Goal: Task Accomplishment & Management: Use online tool/utility

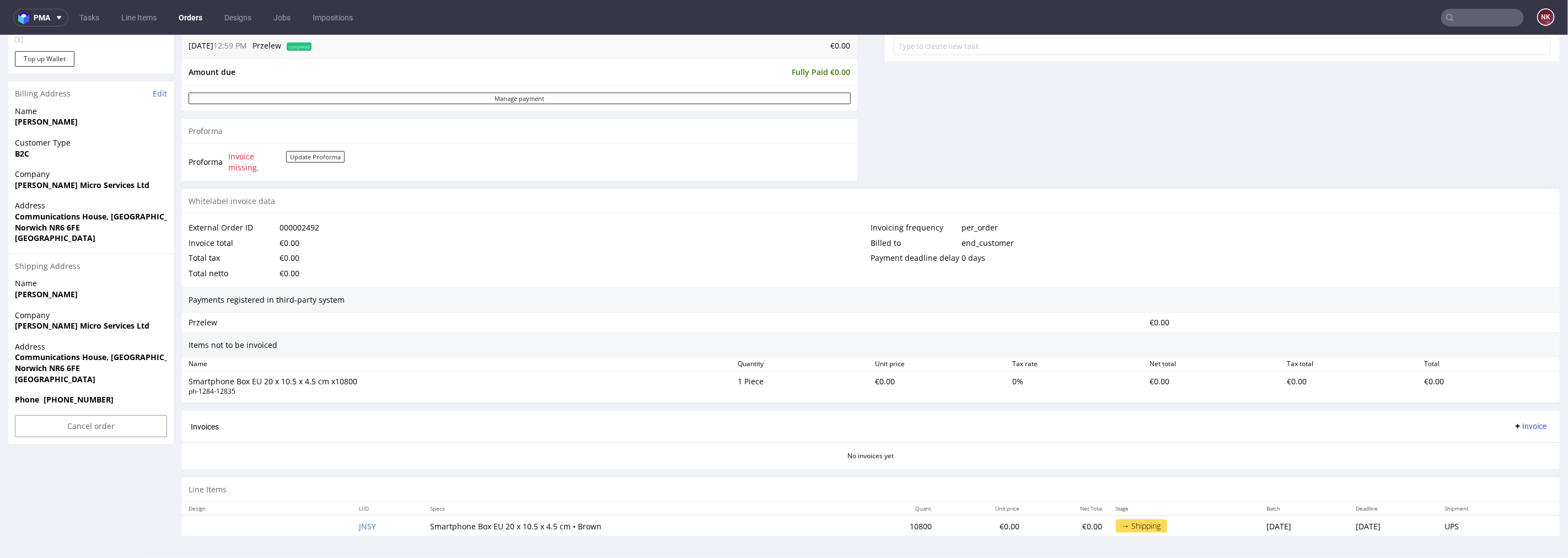
scroll to position [3, 0]
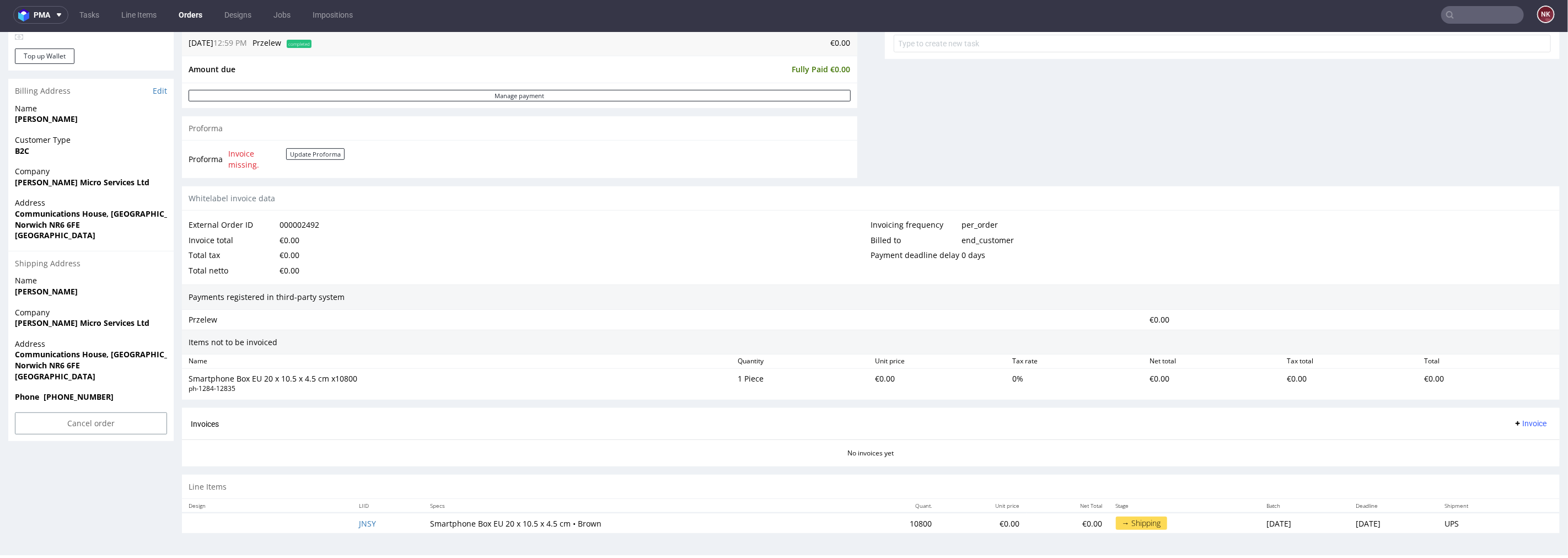
click at [1468, 11] on input "text" at bounding box center [1482, 15] width 83 height 18
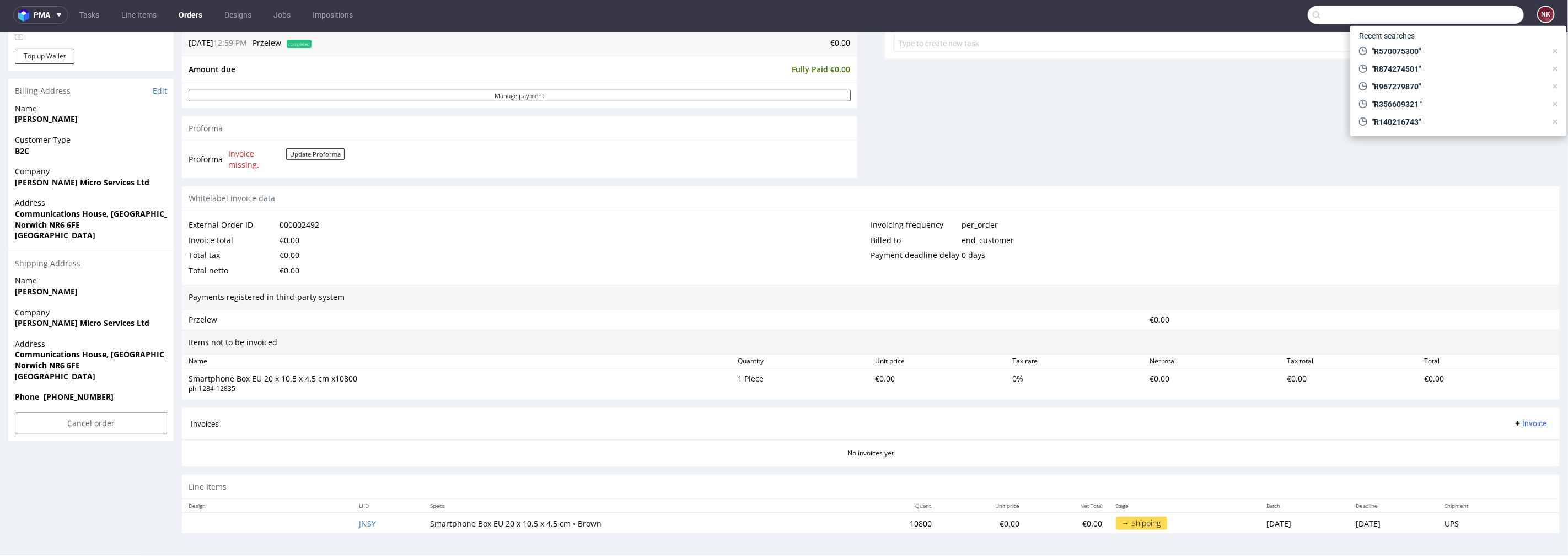
paste input "PRINTSMART"
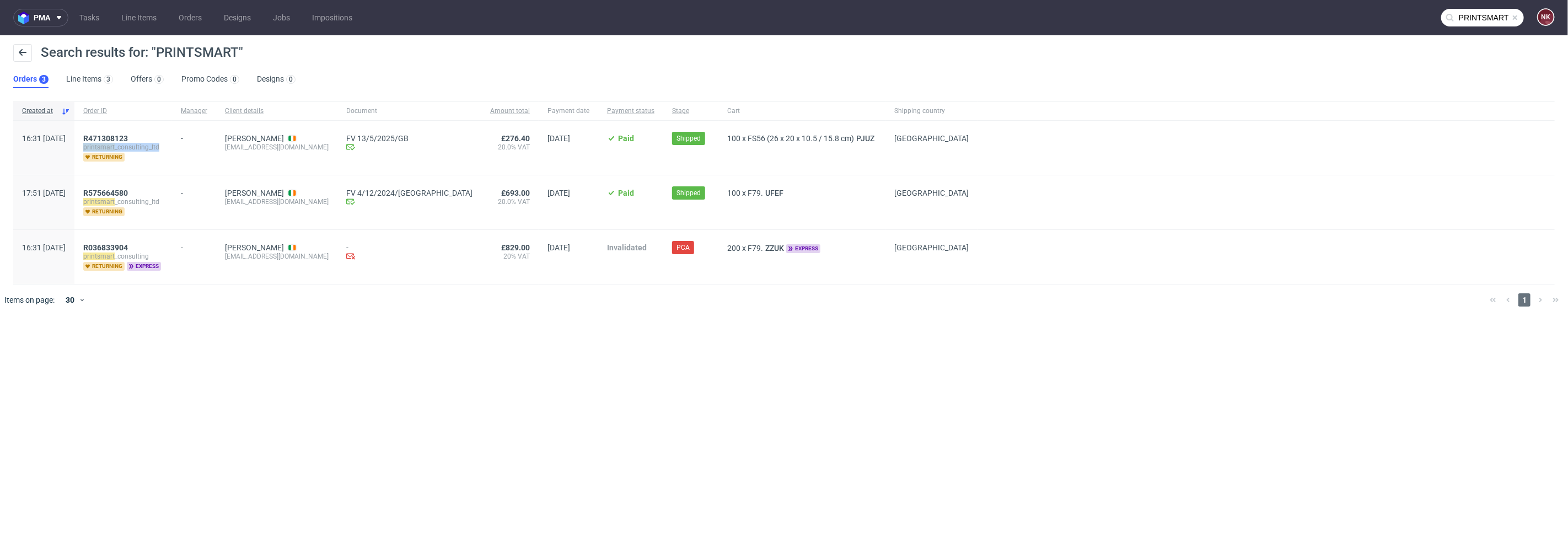
drag, startPoint x: 196, startPoint y: 145, endPoint x: 114, endPoint y: 145, distance: 82.0
click at [114, 145] on div "R471308123 printsmart _consulting_ltd returning" at bounding box center [123, 148] width 98 height 54
copy span "printsmart _consulting_ltd"
click at [1490, 19] on input "PRINTSMART" at bounding box center [1482, 17] width 83 height 18
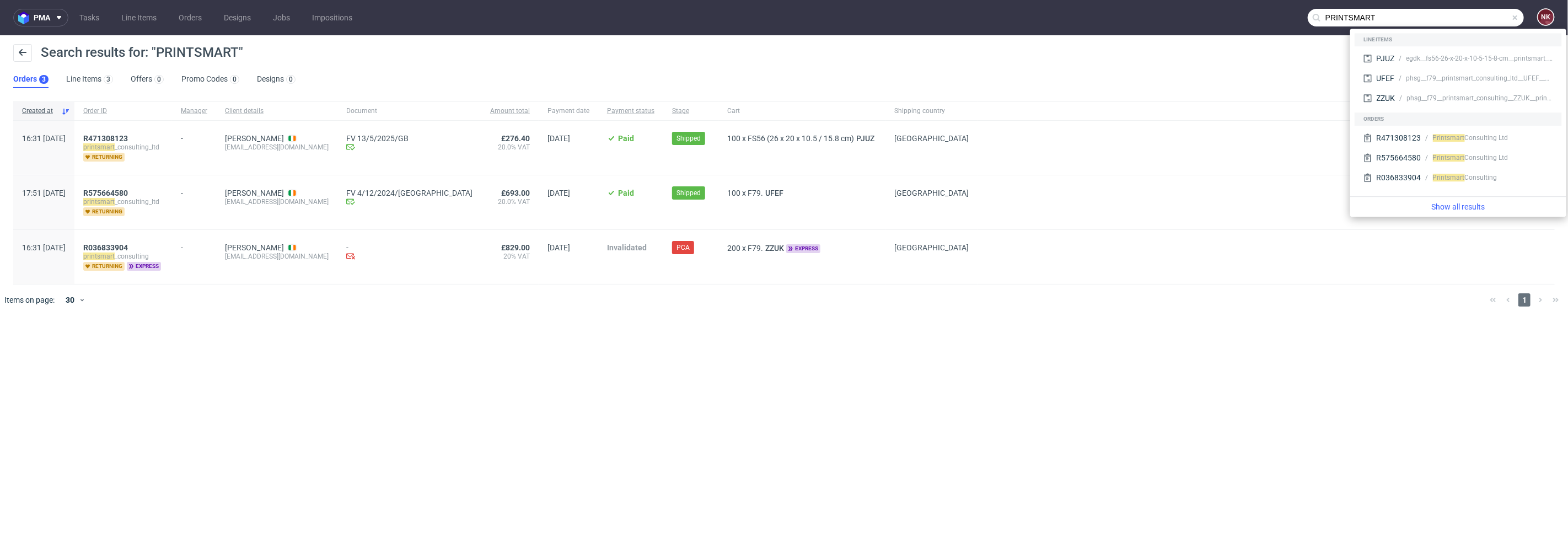
paste input "printsmart_consulting_ltd"
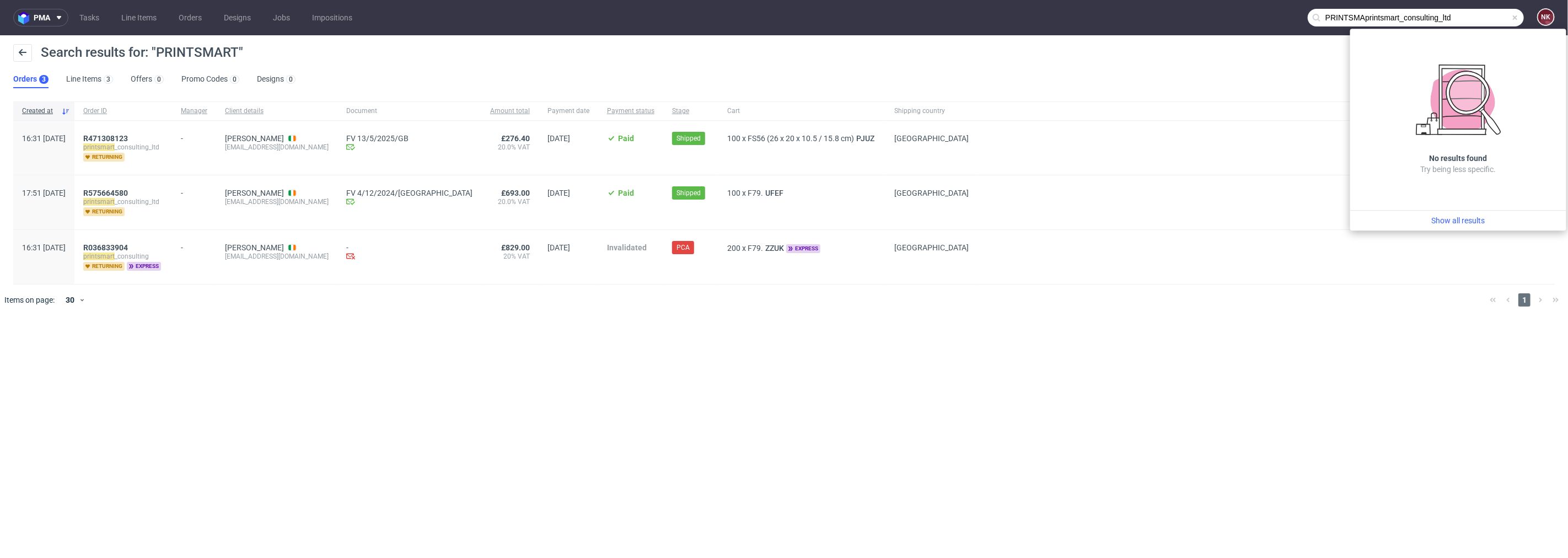
drag, startPoint x: 1471, startPoint y: 17, endPoint x: 1206, endPoint y: 17, distance: 265.0
click at [1206, 17] on nav "pma Tasks Line Items Orders Designs Jobs Impositions PRINTSMAprintsmart_consult…" at bounding box center [784, 18] width 1568 height 35
paste input "text"
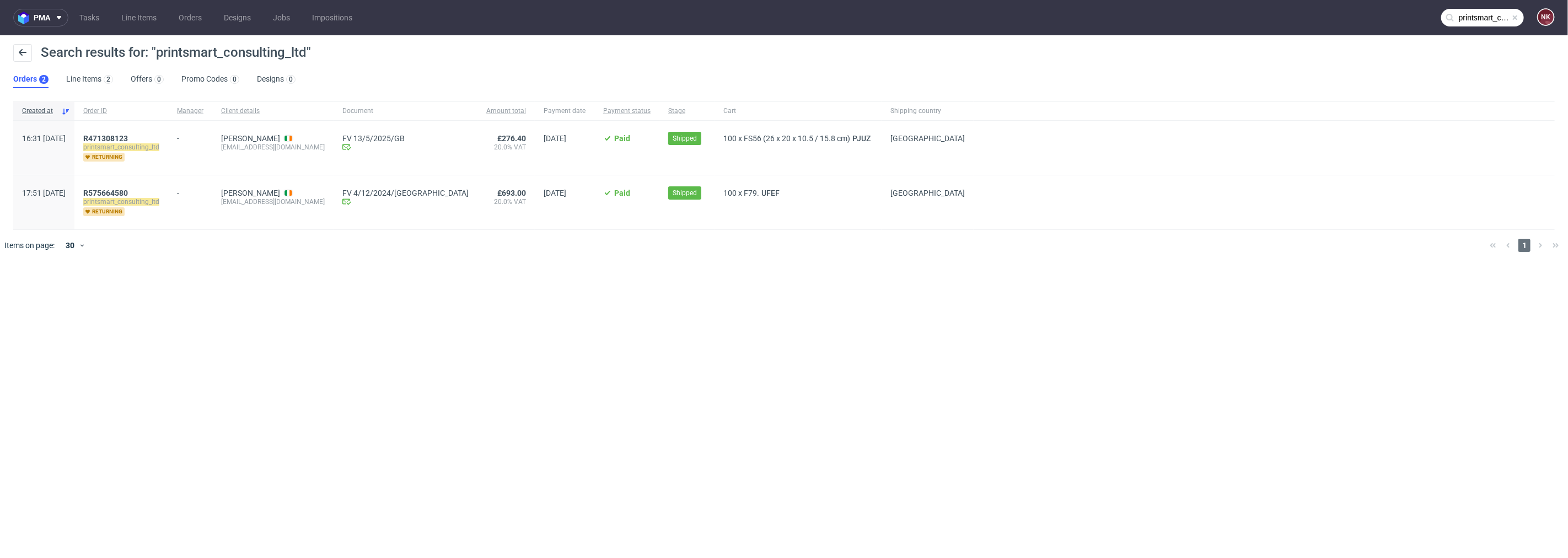
click at [1479, 14] on input "printsmart_consulting_ltd" at bounding box center [1482, 17] width 83 height 18
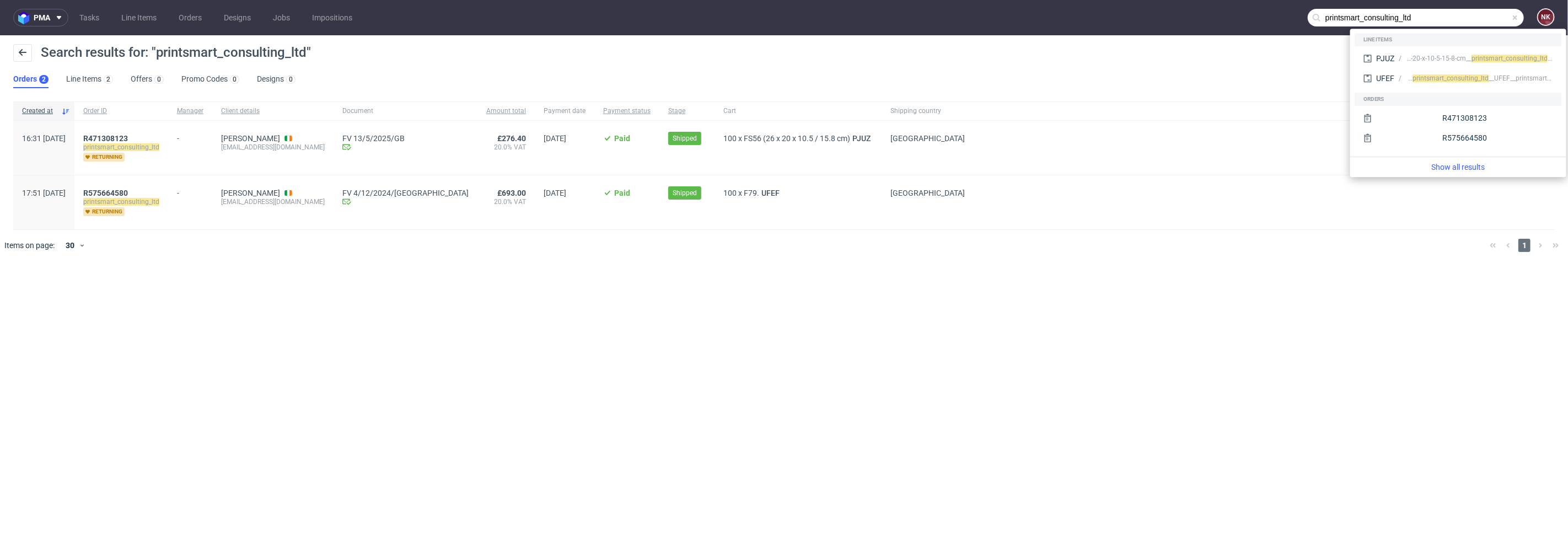
drag, startPoint x: 1441, startPoint y: 19, endPoint x: 1178, endPoint y: 26, distance: 263.1
click at [1180, 26] on nav "pma Tasks Line Items Orders Designs Jobs Impositions printsmart_consulting_ltd …" at bounding box center [784, 18] width 1568 height 35
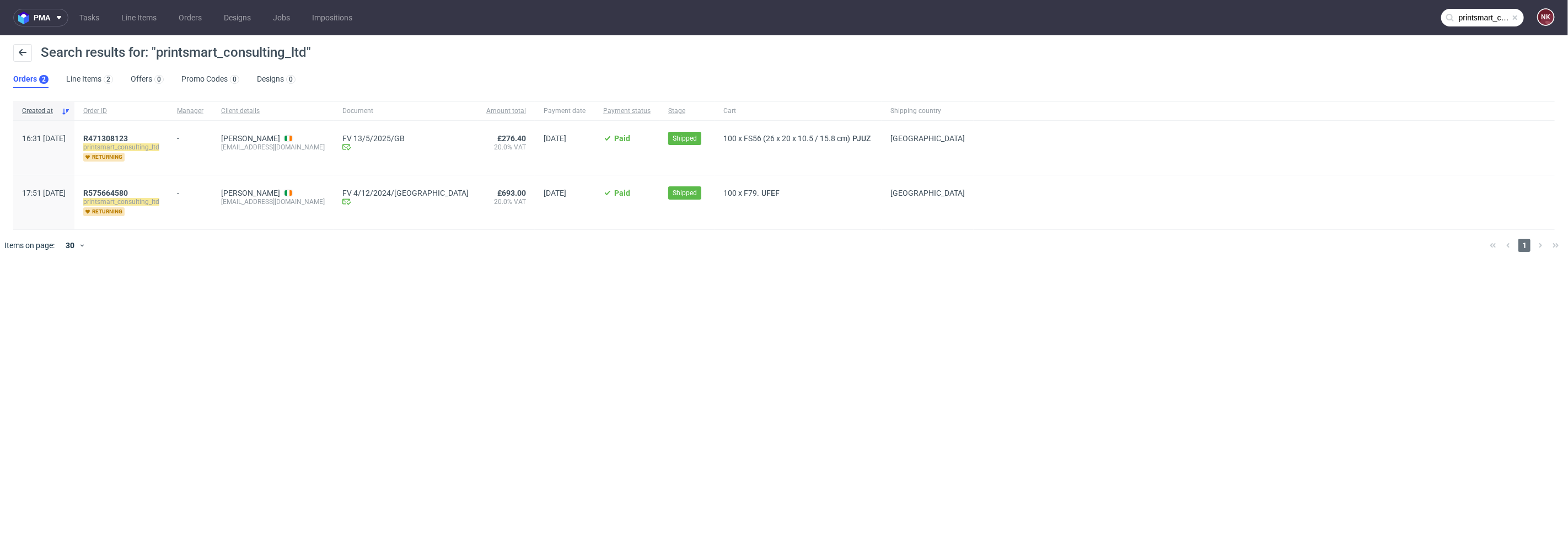
paste input "PRINTSMART CONSULTING LTD"
type input "PRINTSMART CONSULTING LTD"
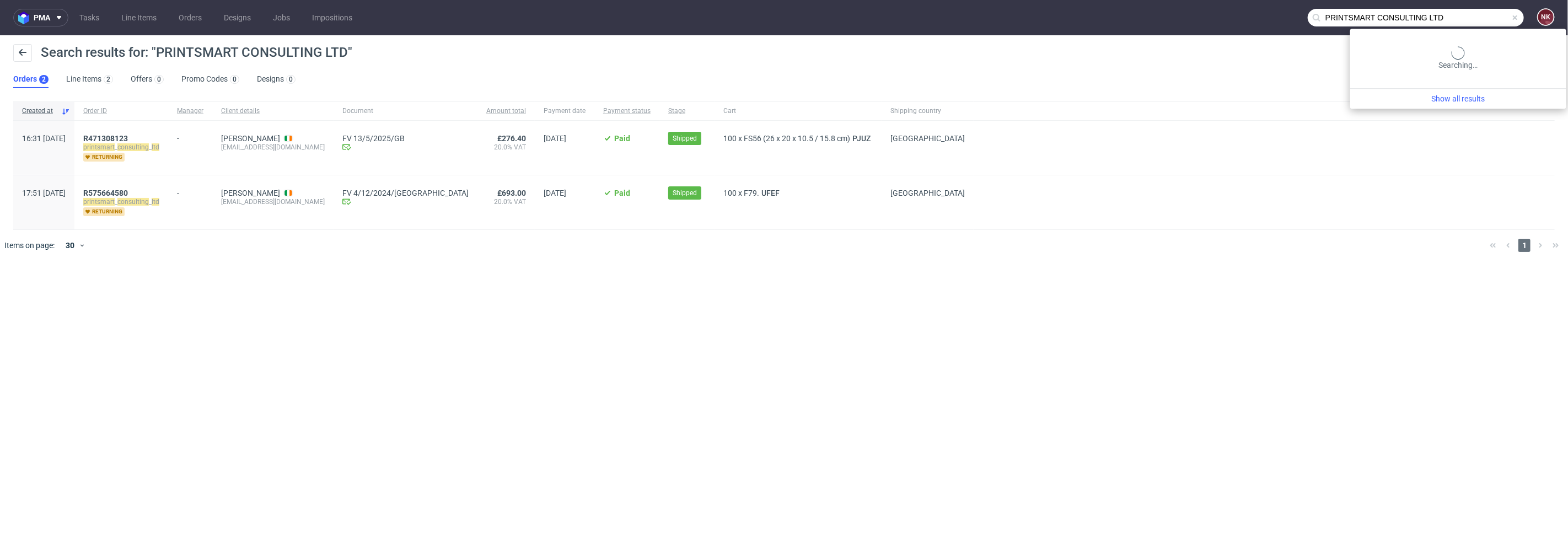
click at [1465, 20] on input "PRINTSMART CONSULTING LTD" at bounding box center [1416, 17] width 216 height 18
click at [1393, 115] on div "R471308123" at bounding box center [1399, 118] width 45 height 11
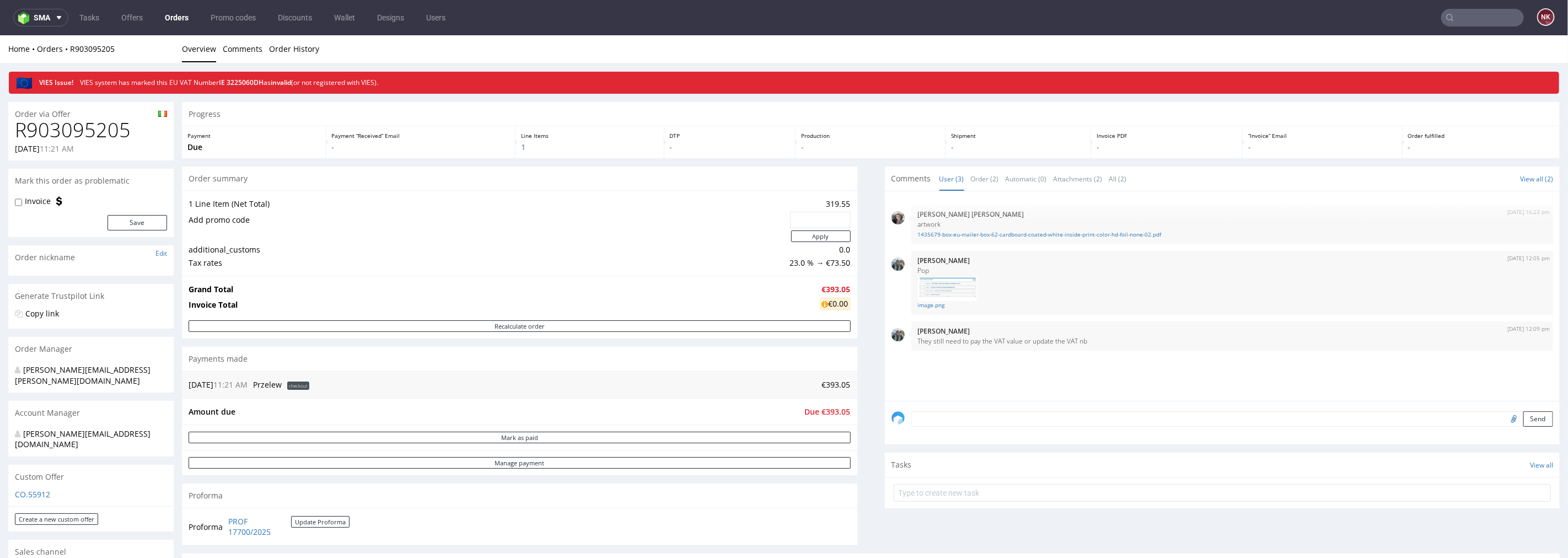
click at [74, 149] on span "11:21 AM" at bounding box center [57, 148] width 34 height 10
click at [81, 136] on h1 "R903095205" at bounding box center [90, 130] width 152 height 22
copy h1 "R903095205"
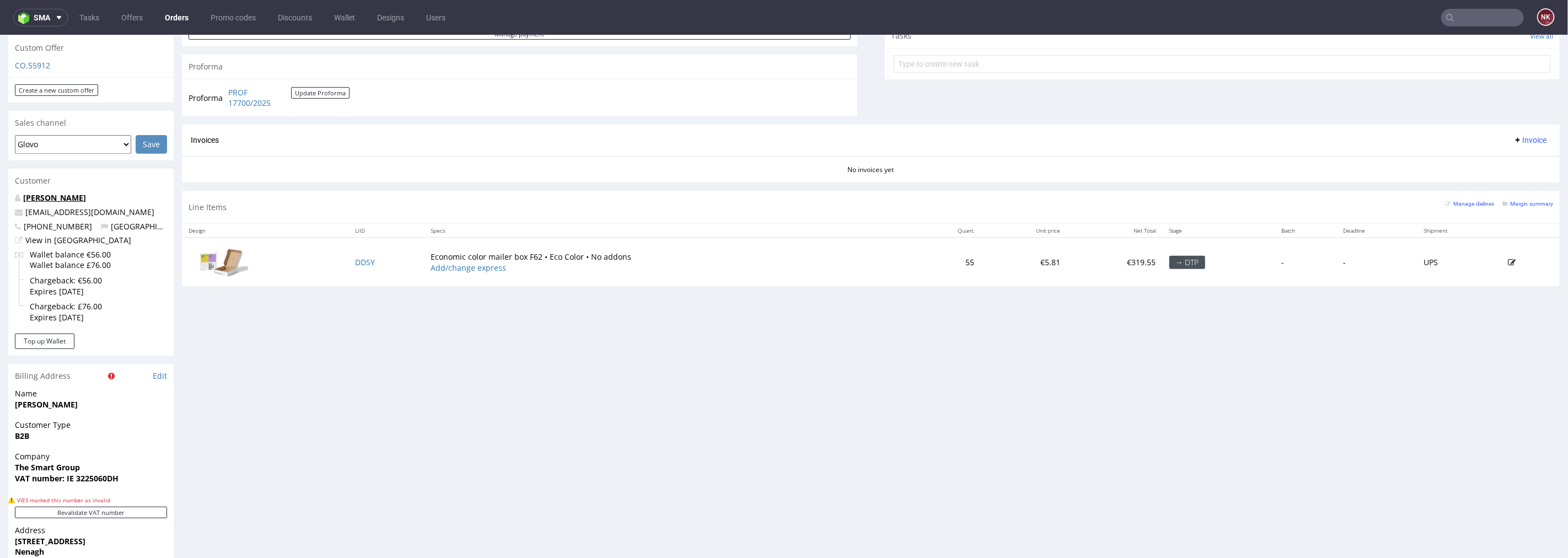
scroll to position [428, 0]
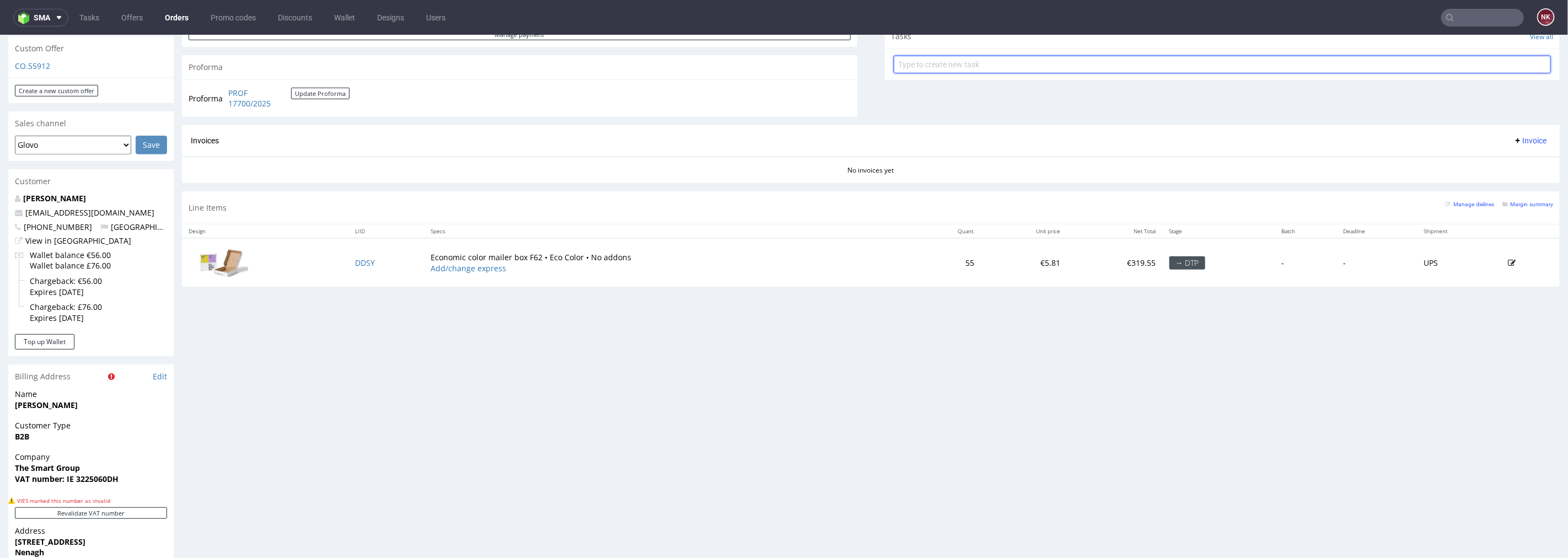
click at [971, 62] on input "text" at bounding box center [1223, 64] width 658 height 18
paste input "IE3225060DH"
type input "IE3225060DH"
drag, startPoint x: 948, startPoint y: 62, endPoint x: 809, endPoint y: 62, distance: 139.0
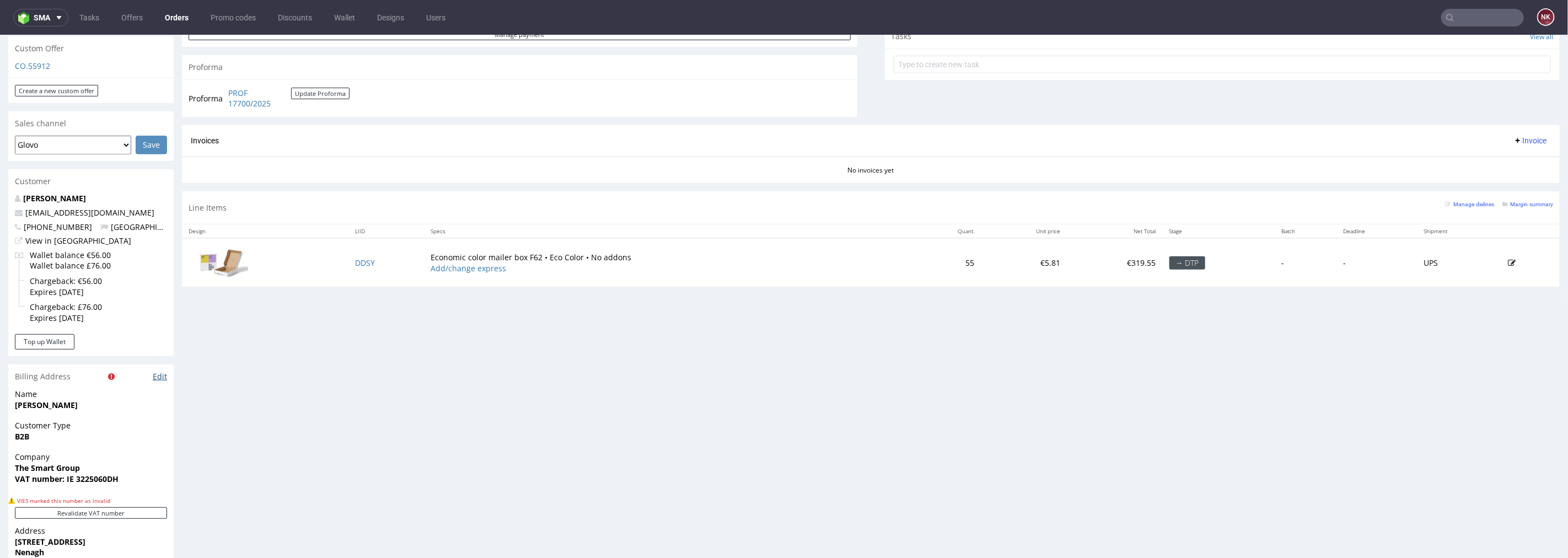
click at [164, 370] on link "Edit" at bounding box center [160, 376] width 14 height 11
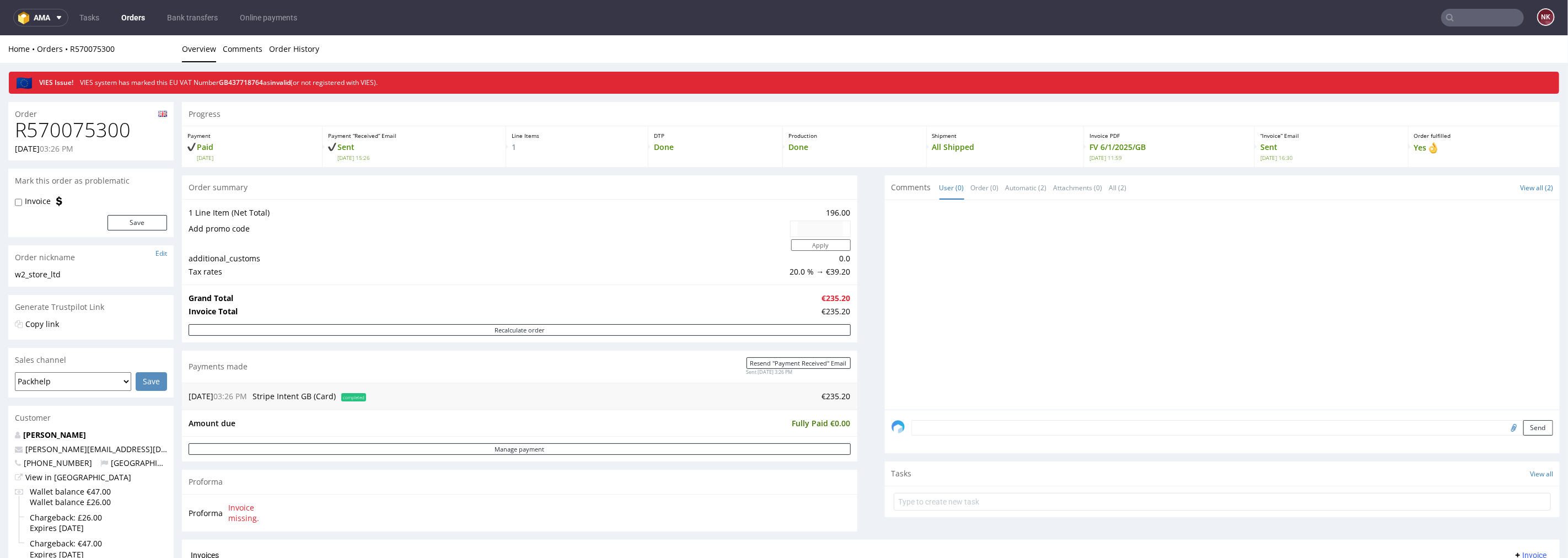
scroll to position [367, 0]
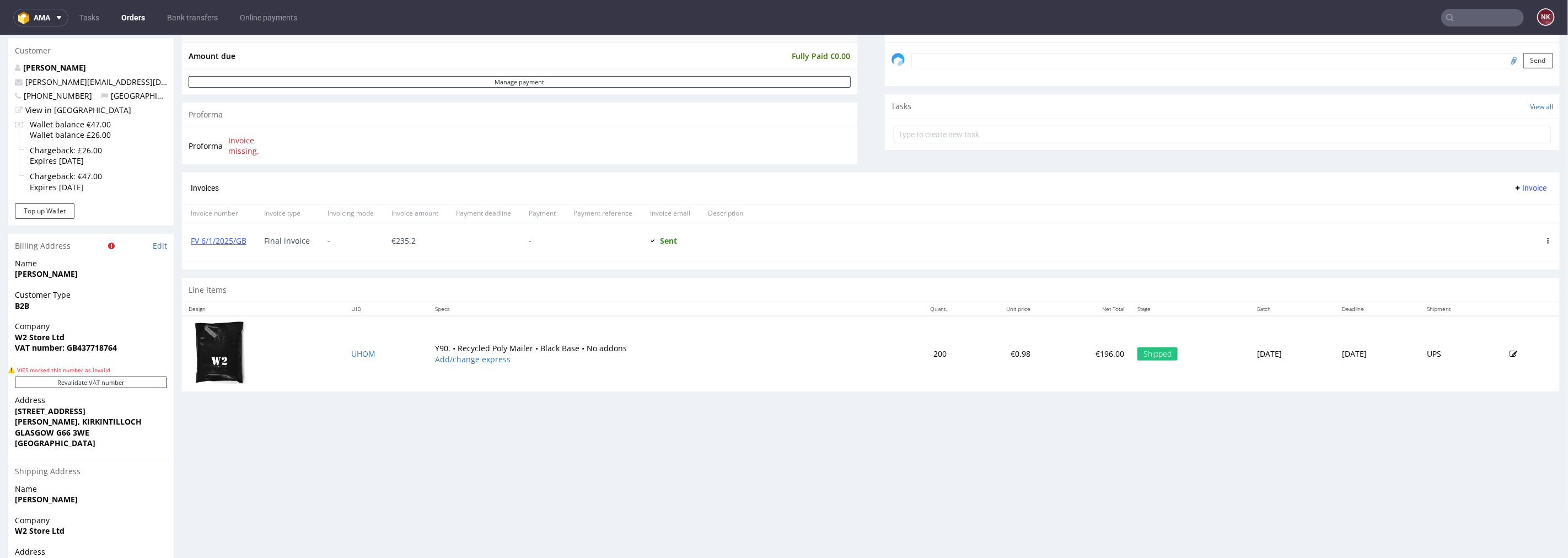
click at [1460, 15] on input "text" at bounding box center [1482, 17] width 83 height 18
paste input "R696039512"
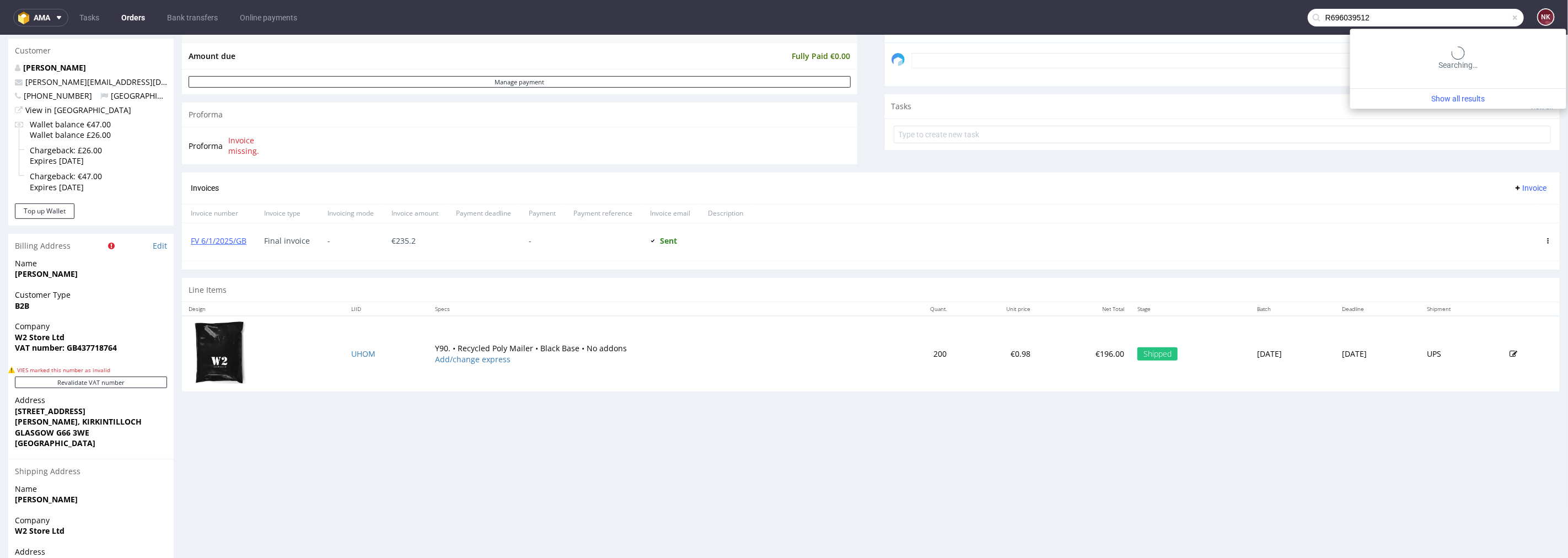
type input "R696039512"
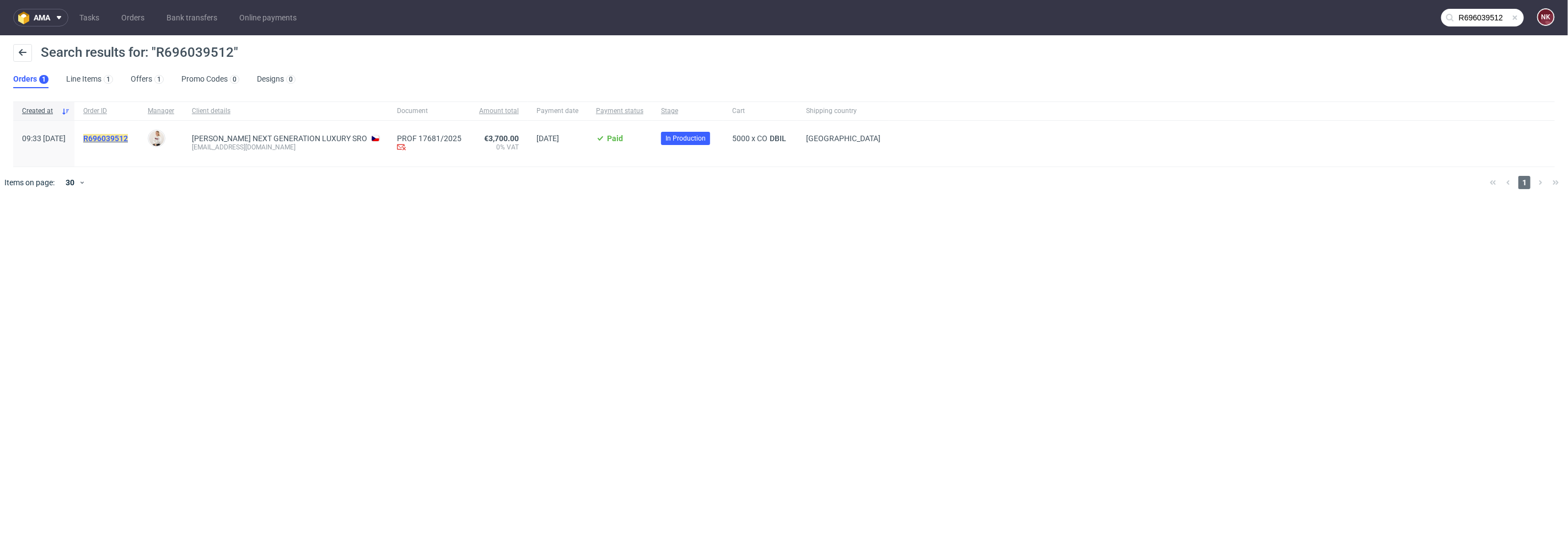
click at [127, 134] on span "R696039512" at bounding box center [105, 138] width 45 height 9
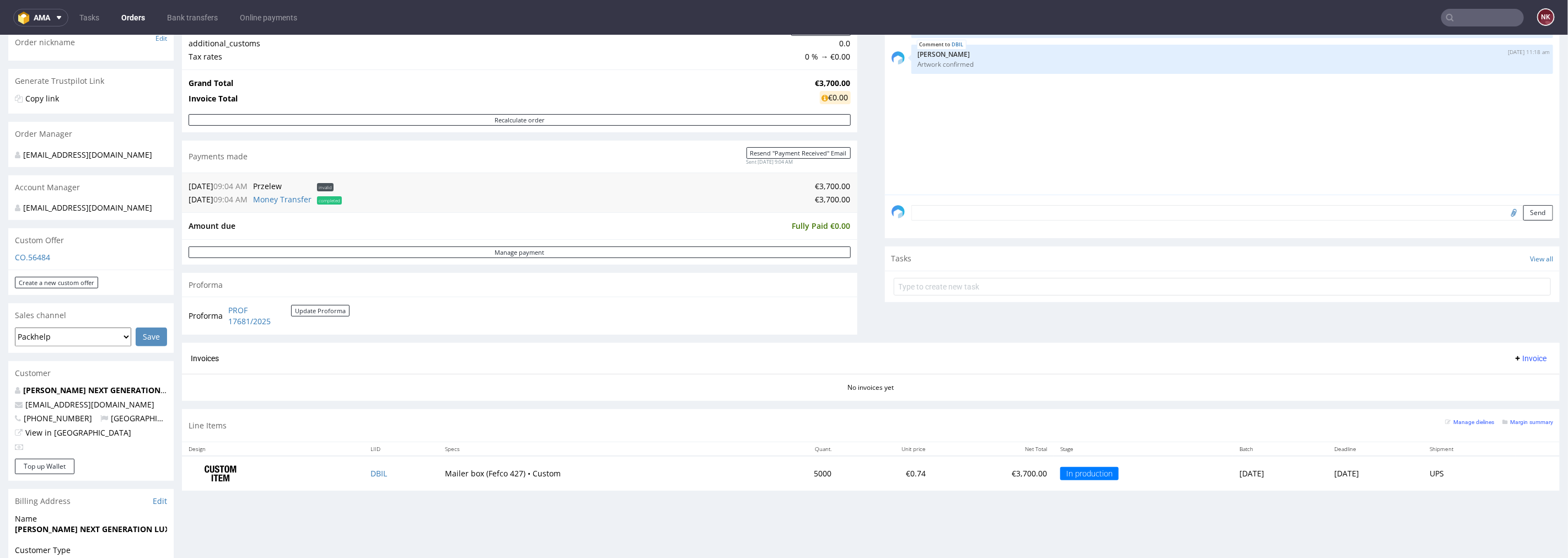
scroll to position [183, 0]
click at [193, 17] on link "Bank transfers" at bounding box center [192, 17] width 64 height 18
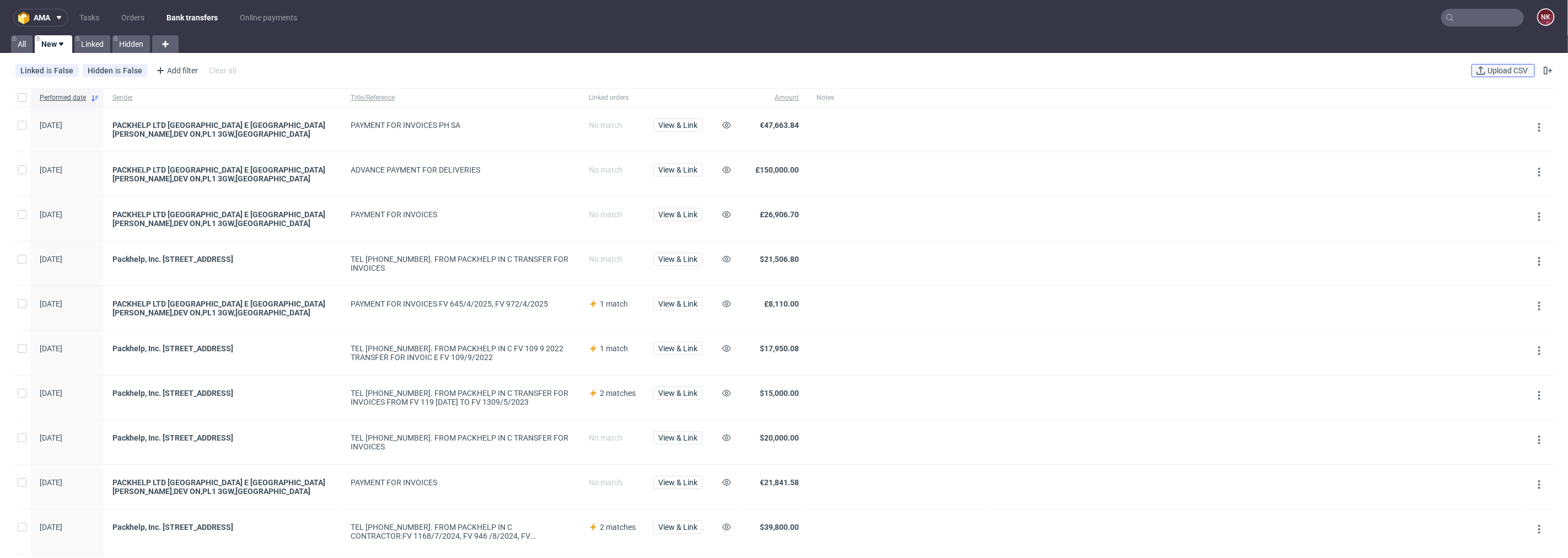
click at [1476, 72] on icon at bounding box center [1481, 70] width 9 height 9
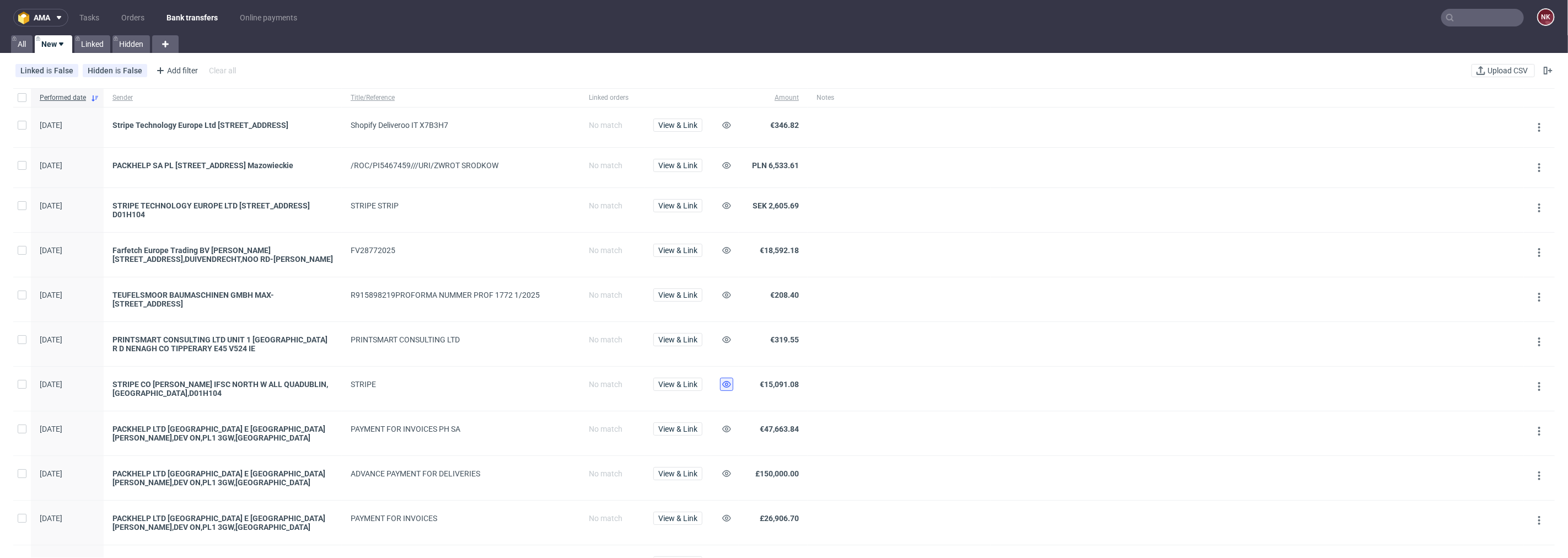
click at [725, 389] on icon at bounding box center [727, 384] width 9 height 9
click at [728, 122] on icon at bounding box center [727, 125] width 9 height 9
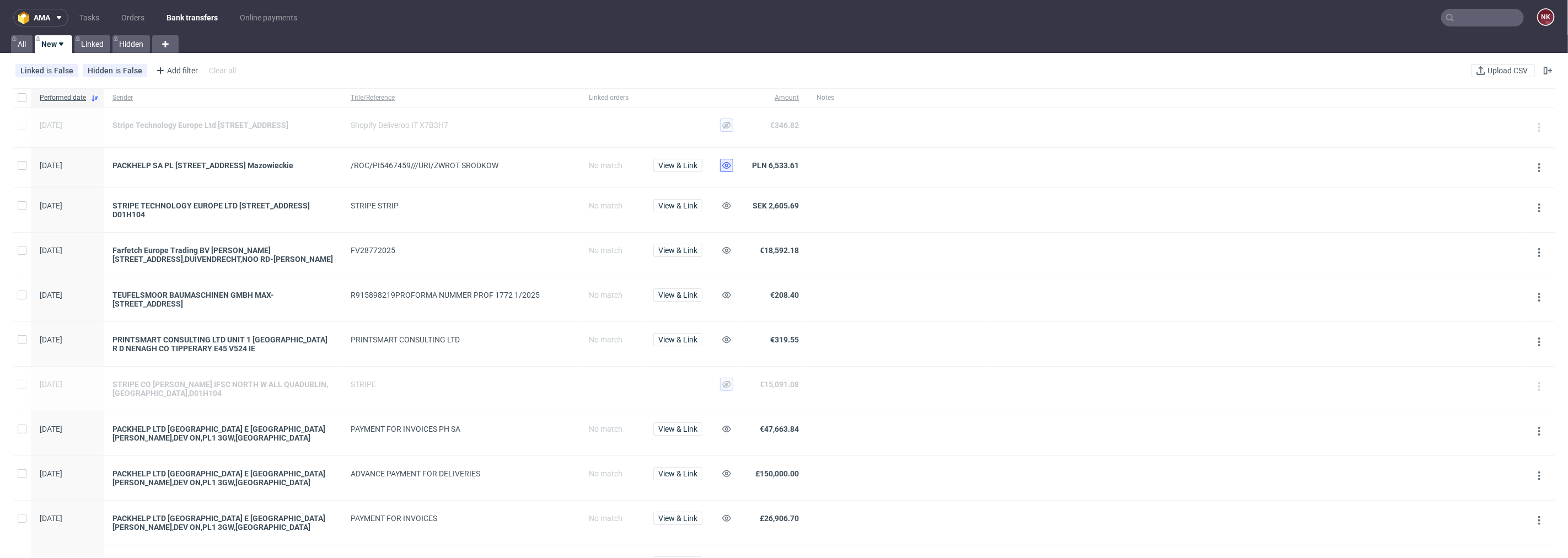
click at [728, 168] on use at bounding box center [727, 165] width 9 height 7
click at [729, 210] on icon at bounding box center [727, 205] width 9 height 9
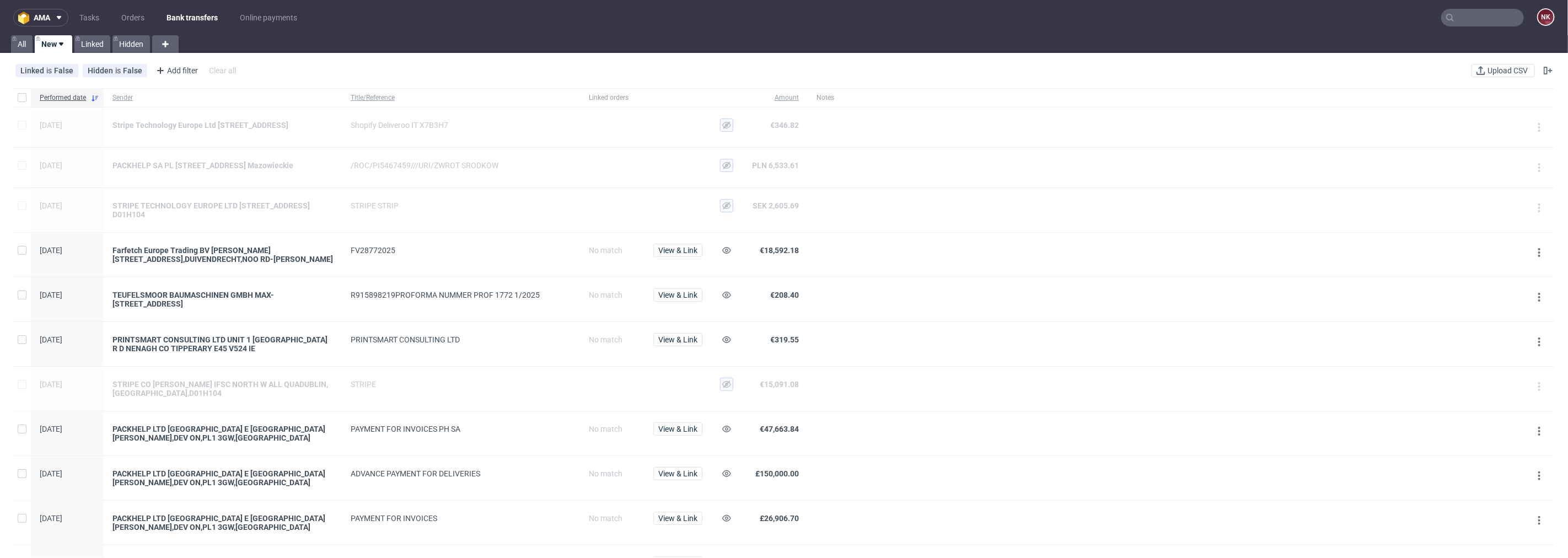
click at [687, 284] on div "View & Link" at bounding box center [677, 299] width 67 height 44
click at [685, 290] on div "View & Link" at bounding box center [677, 299] width 67 height 44
click at [691, 307] on span "View & Link" at bounding box center [678, 298] width 49 height 20
click at [684, 295] on span "View & Link" at bounding box center [678, 295] width 39 height 8
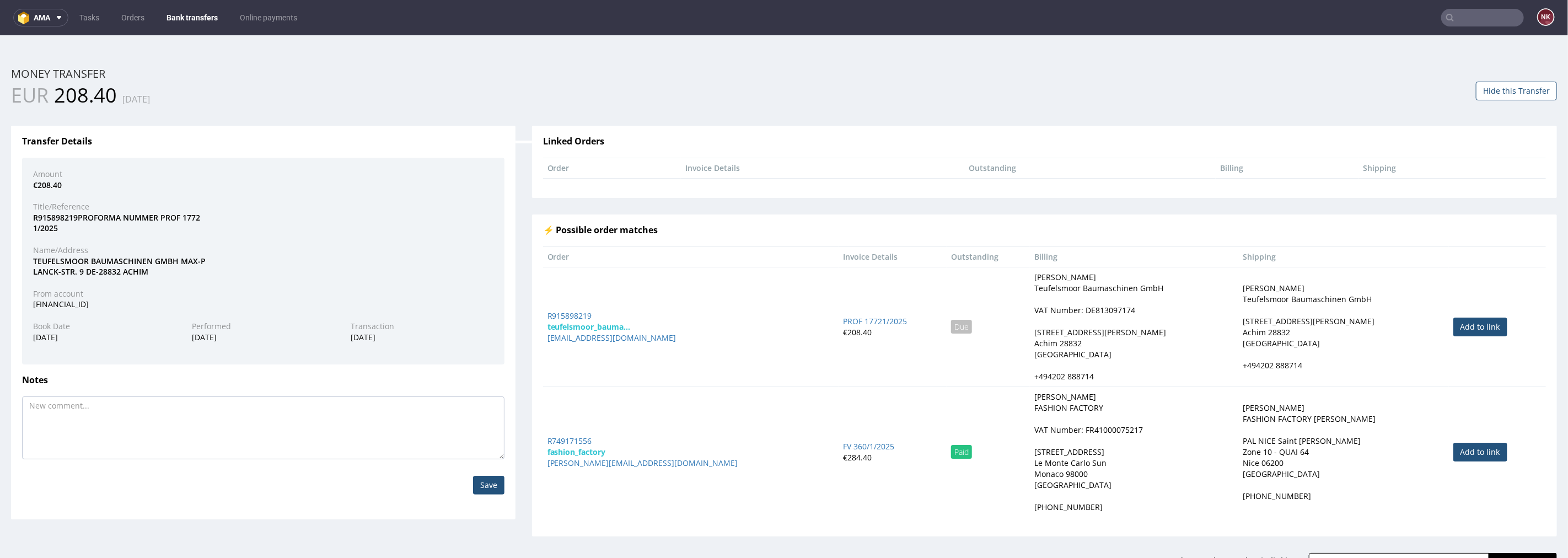
click at [1454, 326] on link "Add to link" at bounding box center [1481, 326] width 54 height 19
type input "R915898219"
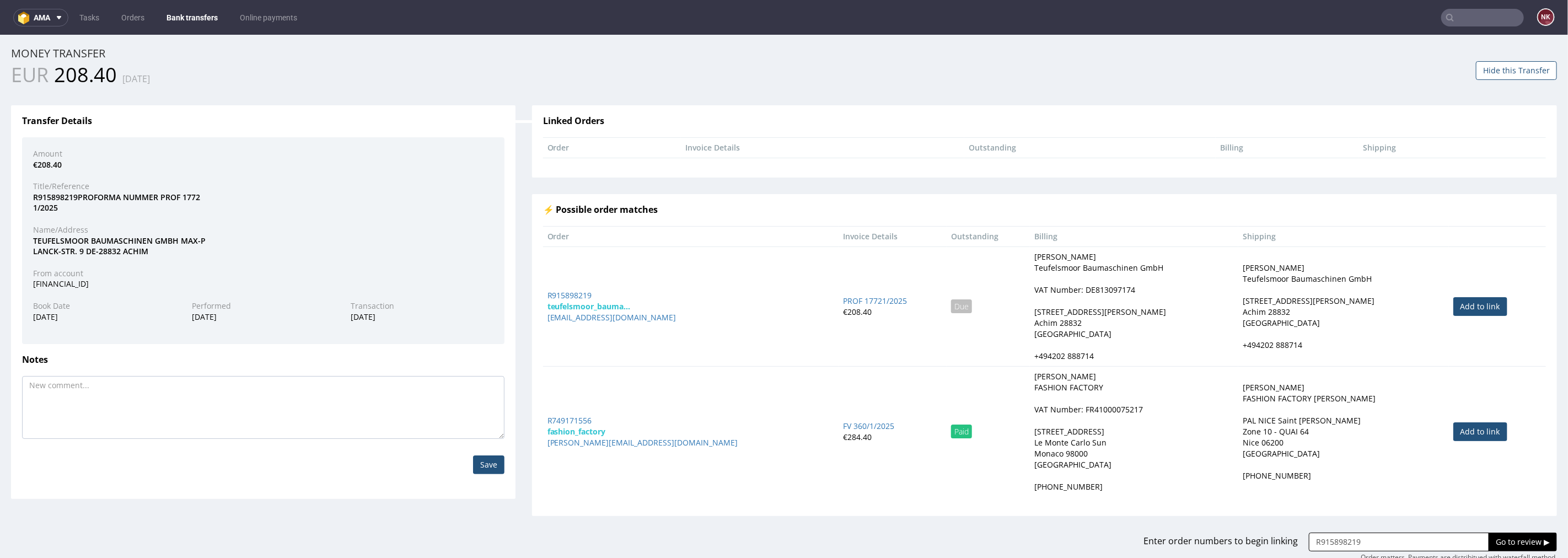
scroll to position [30, 0]
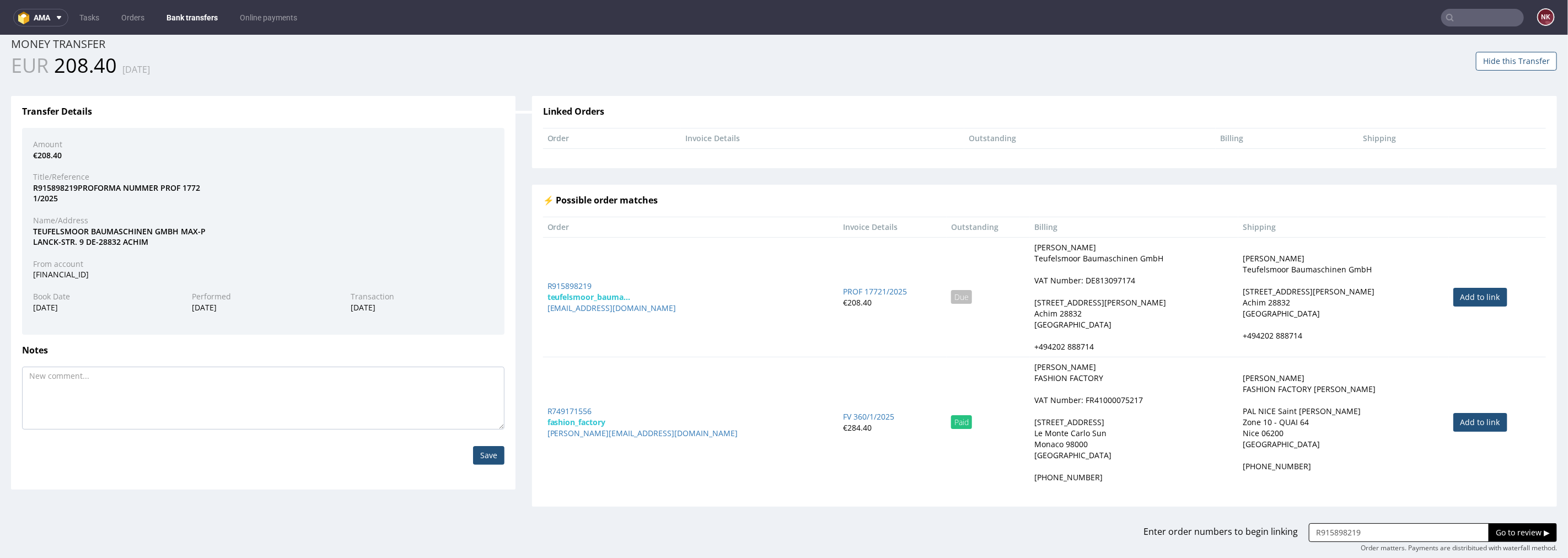
click at [1489, 538] on input "Go to review ▶" at bounding box center [1523, 532] width 68 height 19
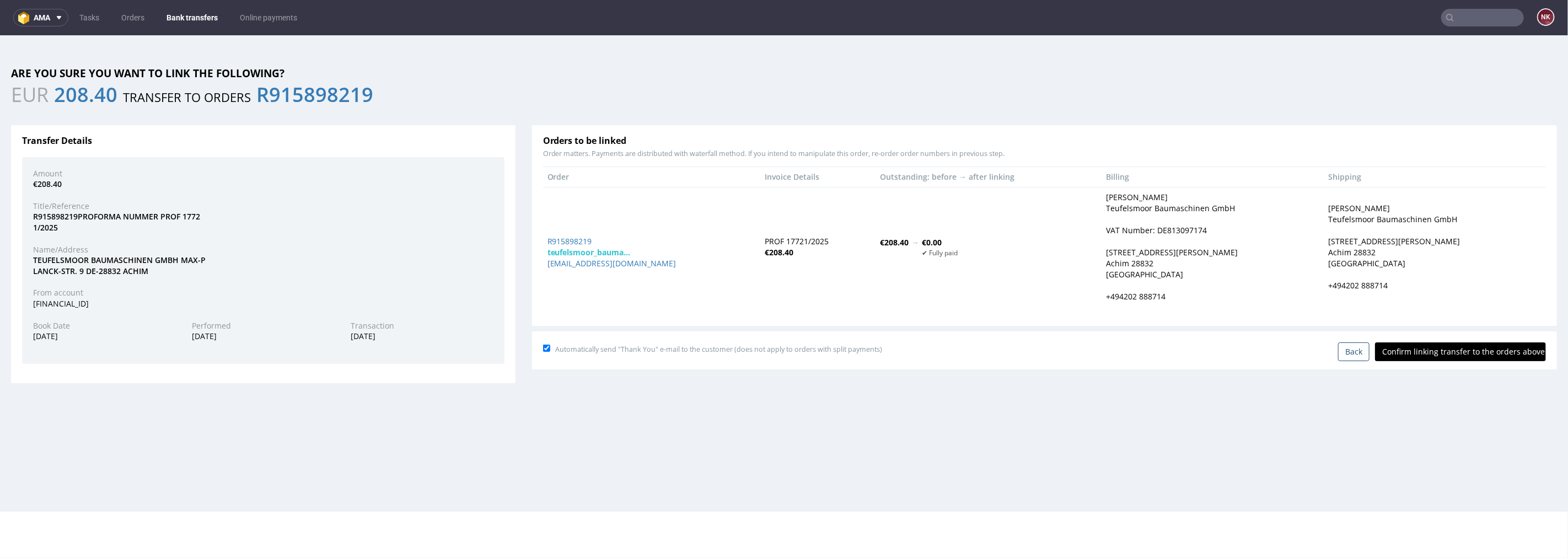
scroll to position [0, 0]
click at [1432, 354] on input "Confirm linking transfer to the orders above" at bounding box center [1460, 351] width 171 height 19
type input "In progress..."
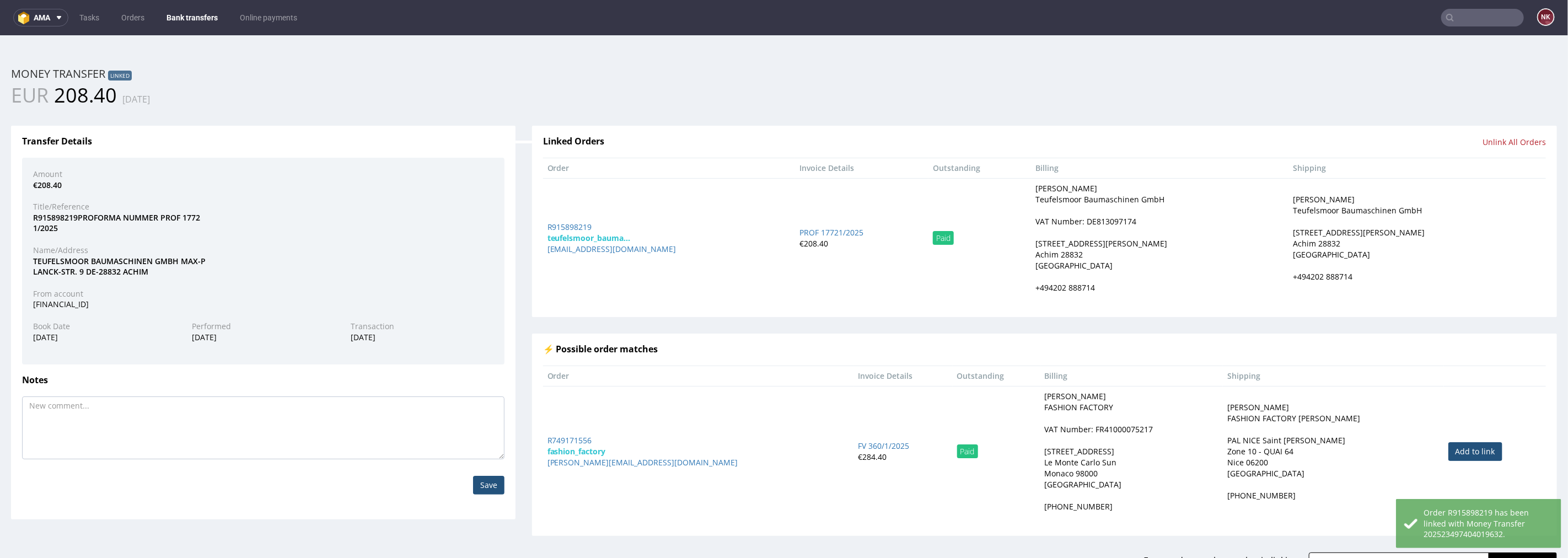
click at [177, 15] on link "Bank transfers" at bounding box center [193, 17] width 65 height 18
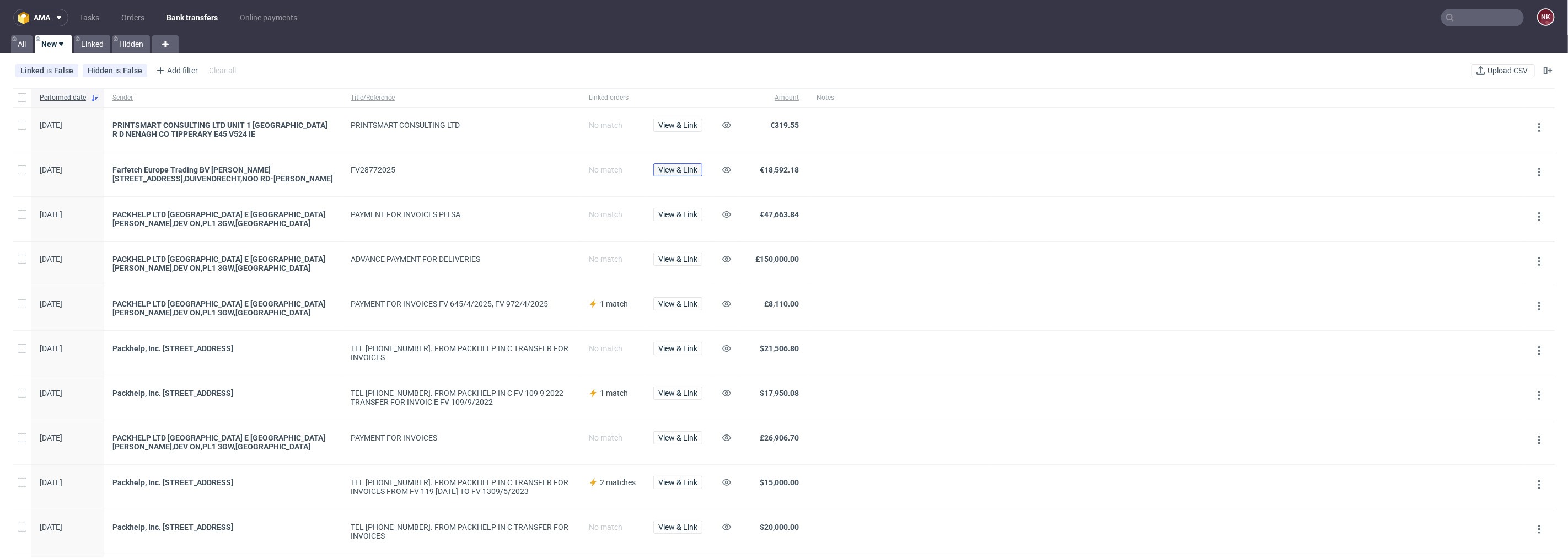
click at [674, 169] on span "View & Link" at bounding box center [678, 169] width 39 height 8
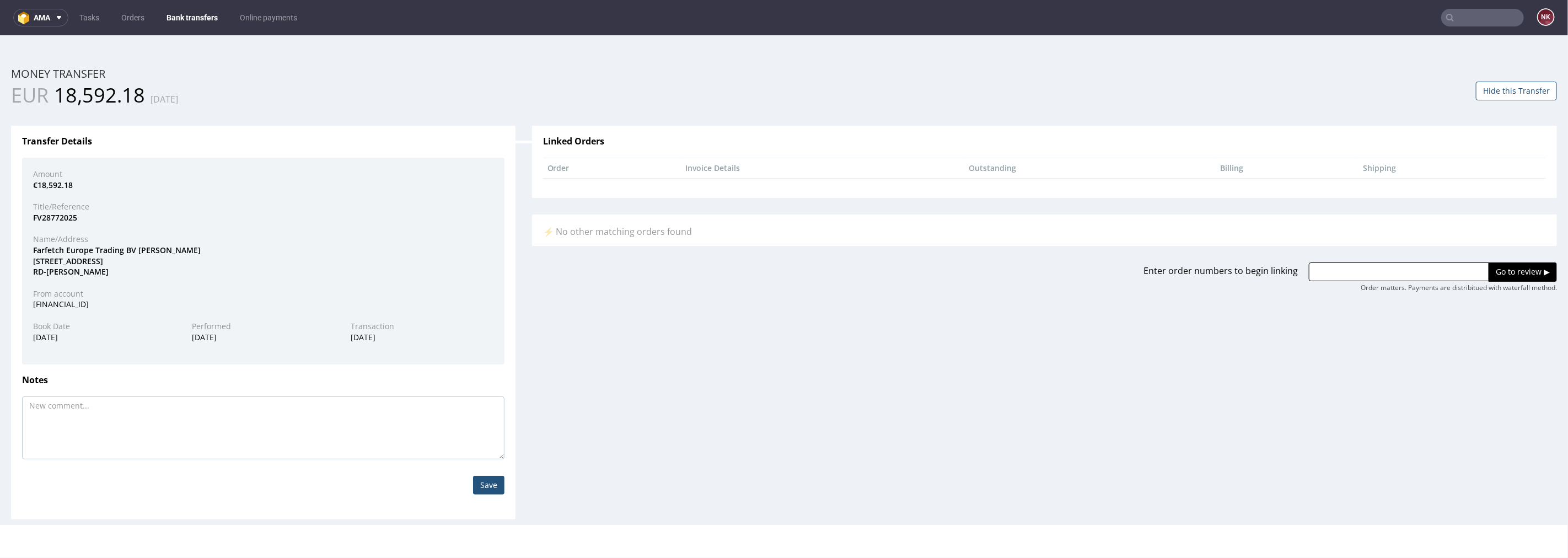
click at [194, 20] on link "Bank transfers" at bounding box center [193, 17] width 65 height 18
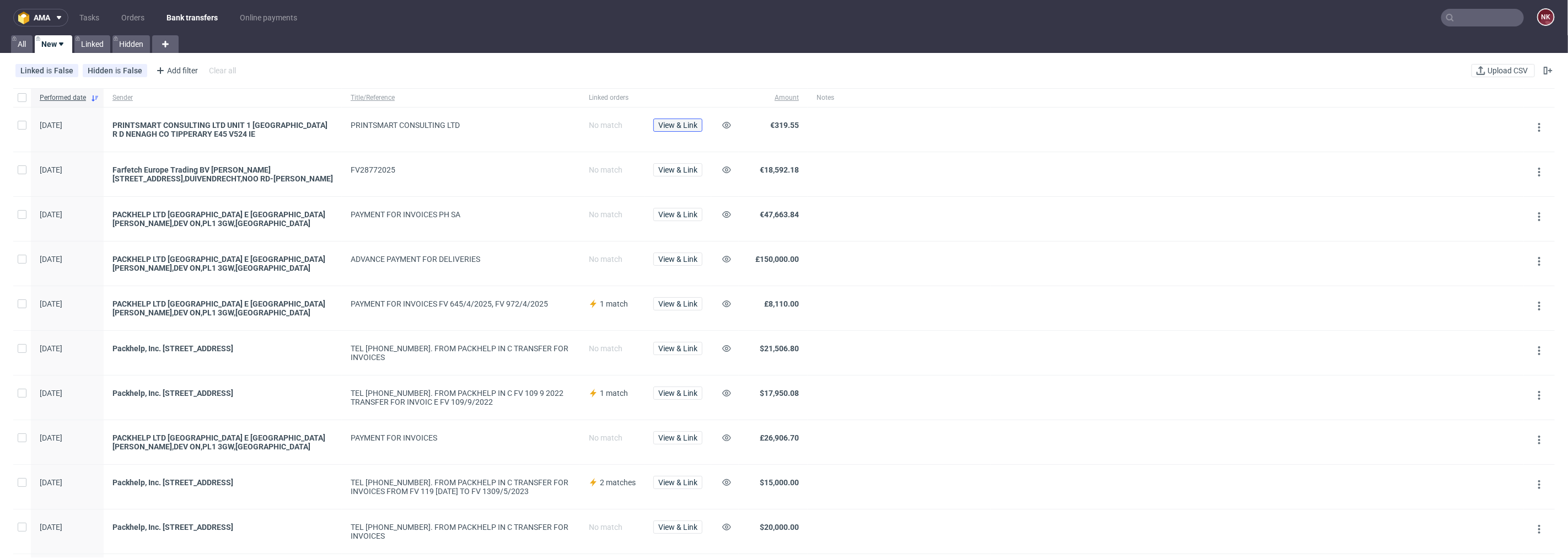
click at [683, 122] on span "View & Link" at bounding box center [678, 125] width 39 height 8
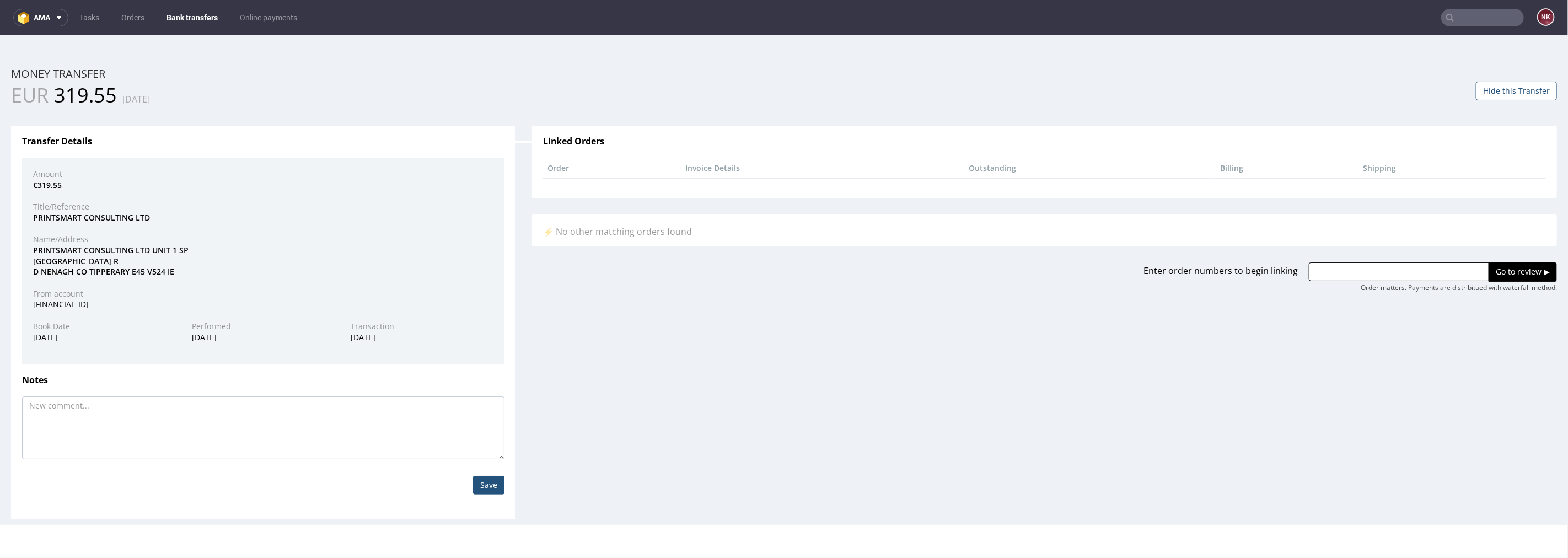
click at [61, 246] on div "PRINTSMART CONSULTING LTD UNIT 1 SP RINGFORT INDUSTRIAL PARK LIMERICK R D NENAG…" at bounding box center [263, 260] width 477 height 32
copy div "PRINTSMART"
click at [194, 281] on div "Amount €319.55 Title/Reference PRINTSMART CONSULTING LTD Name/Address PRINTSMAR…" at bounding box center [263, 260] width 482 height 207
drag, startPoint x: 144, startPoint y: 249, endPoint x: 14, endPoint y: 250, distance: 130.0
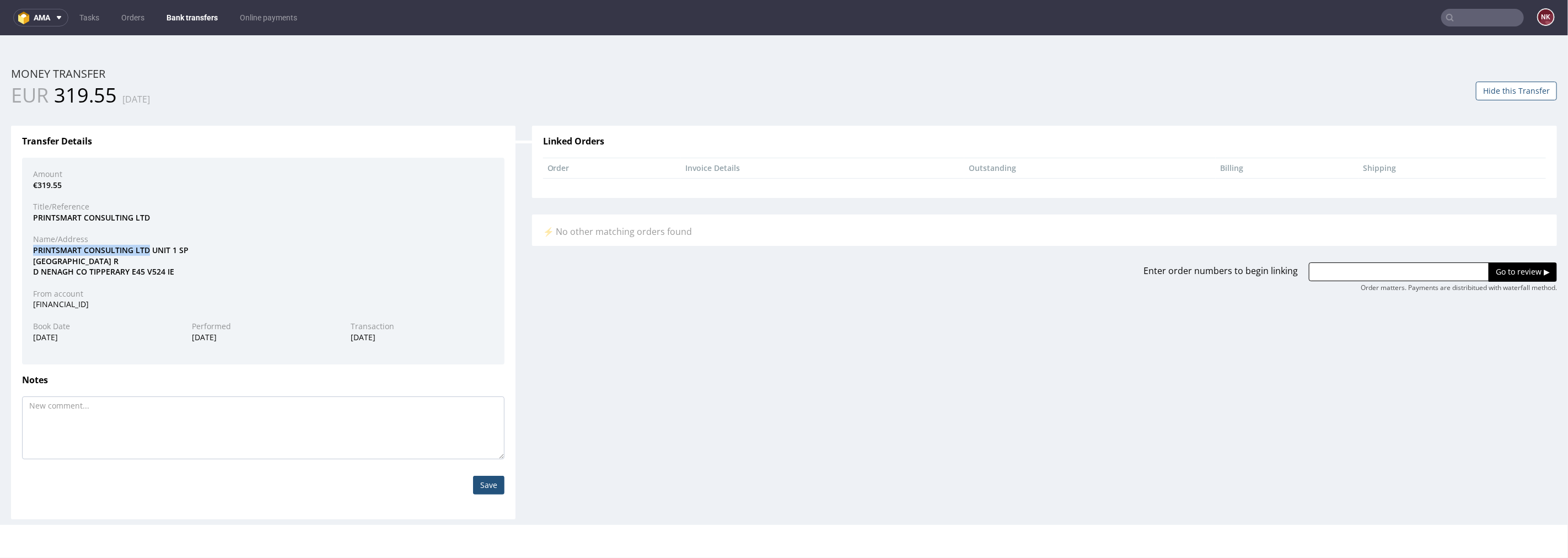
click at [14, 250] on div "Transfer Details Amount €319.55 Title/Reference PRINTSMART CONSULTING LTD Name/…" at bounding box center [263, 321] width 504 height 393
copy div "PRINTSMART CONSULTING LTD"
click at [1382, 262] on input "text" at bounding box center [1399, 271] width 180 height 19
paste input "R903095205"
type input "R903095205"
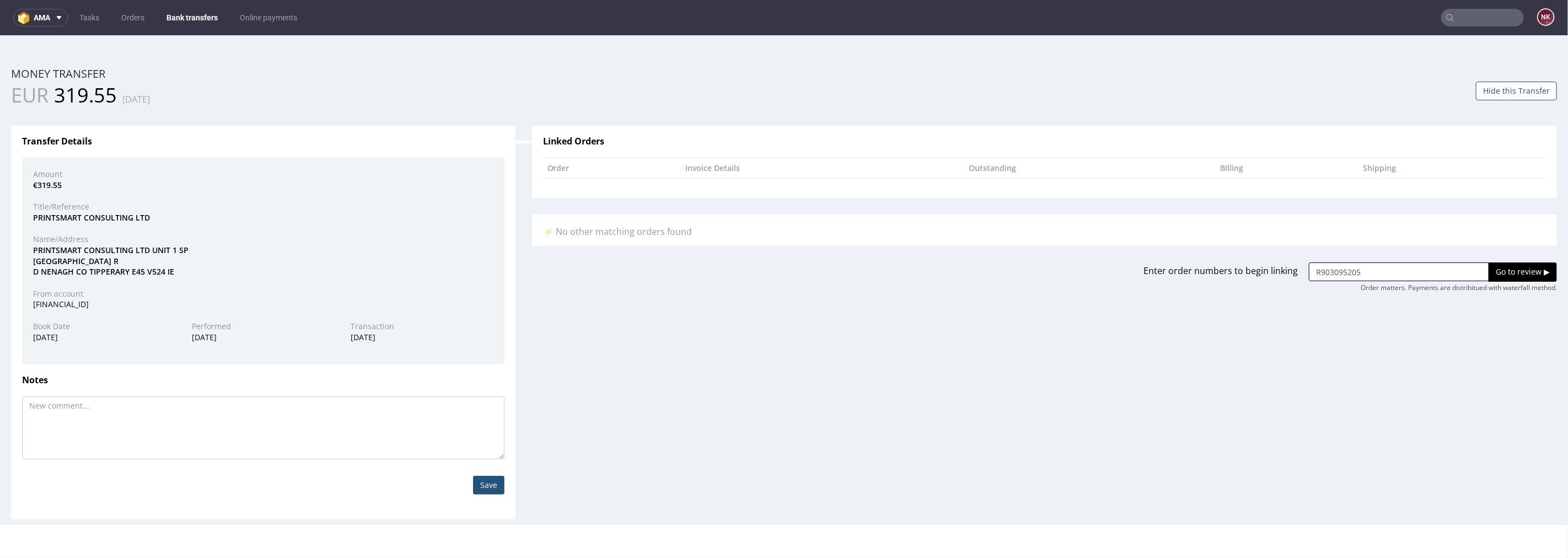
click at [1503, 276] on input "Go to review ▶" at bounding box center [1523, 271] width 68 height 19
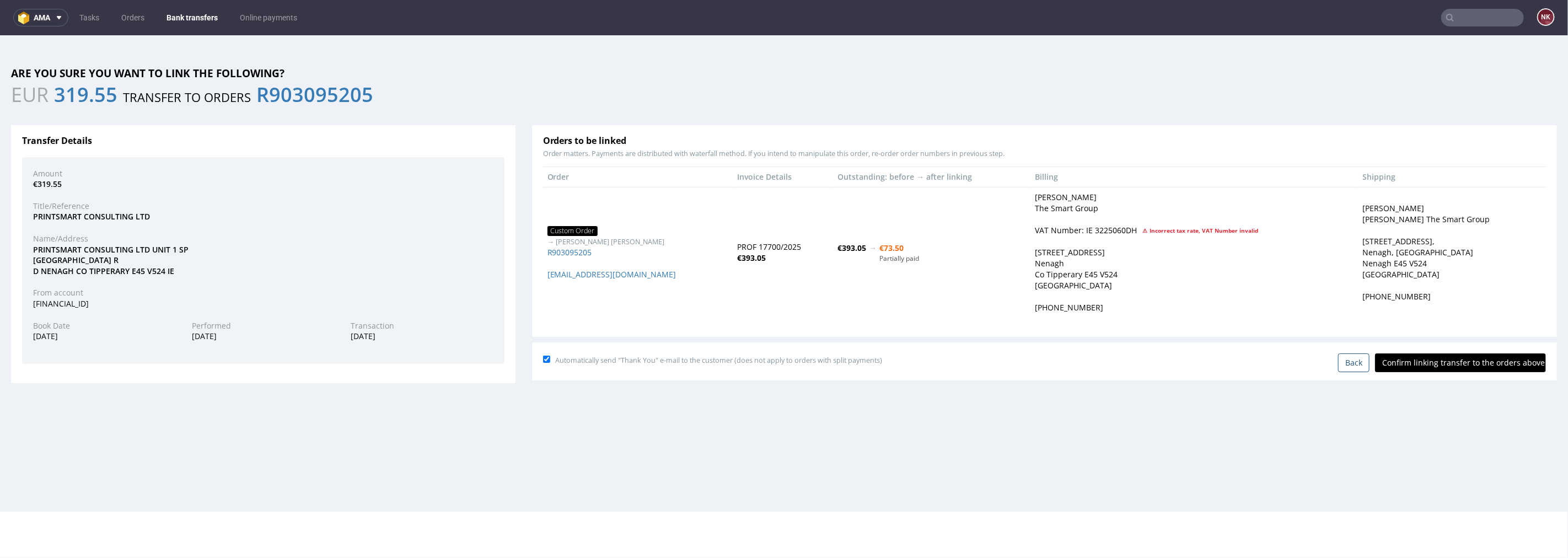
click at [1431, 361] on input "Confirm linking transfer to the orders above" at bounding box center [1460, 362] width 171 height 19
type input "In progress..."
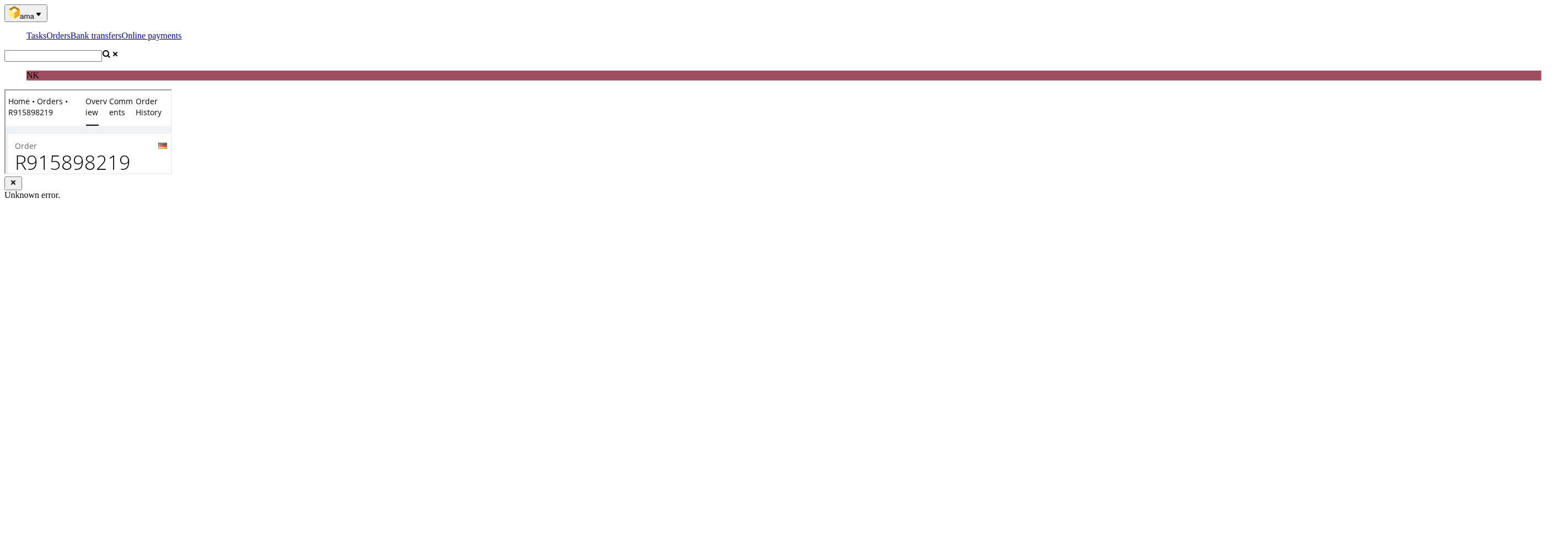
scroll to position [306, 0]
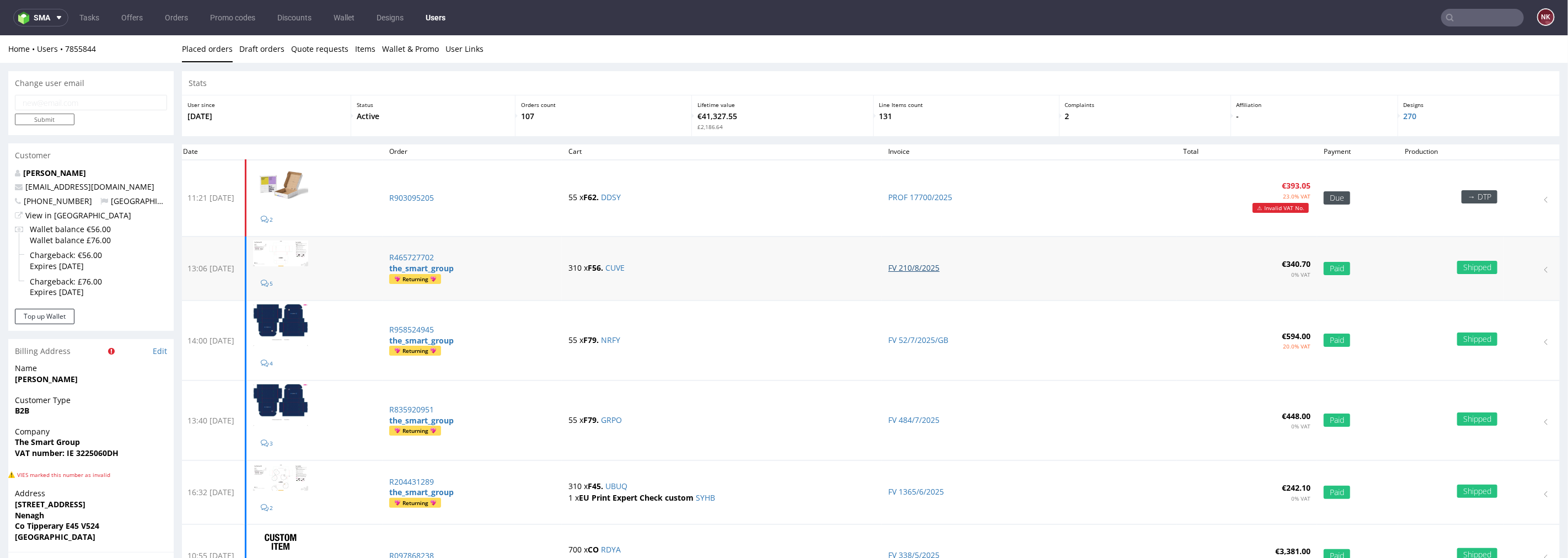
click at [940, 270] on link "FV 210/8/2025" at bounding box center [914, 266] width 51 height 10
click at [164, 348] on link "Edit" at bounding box center [160, 351] width 14 height 11
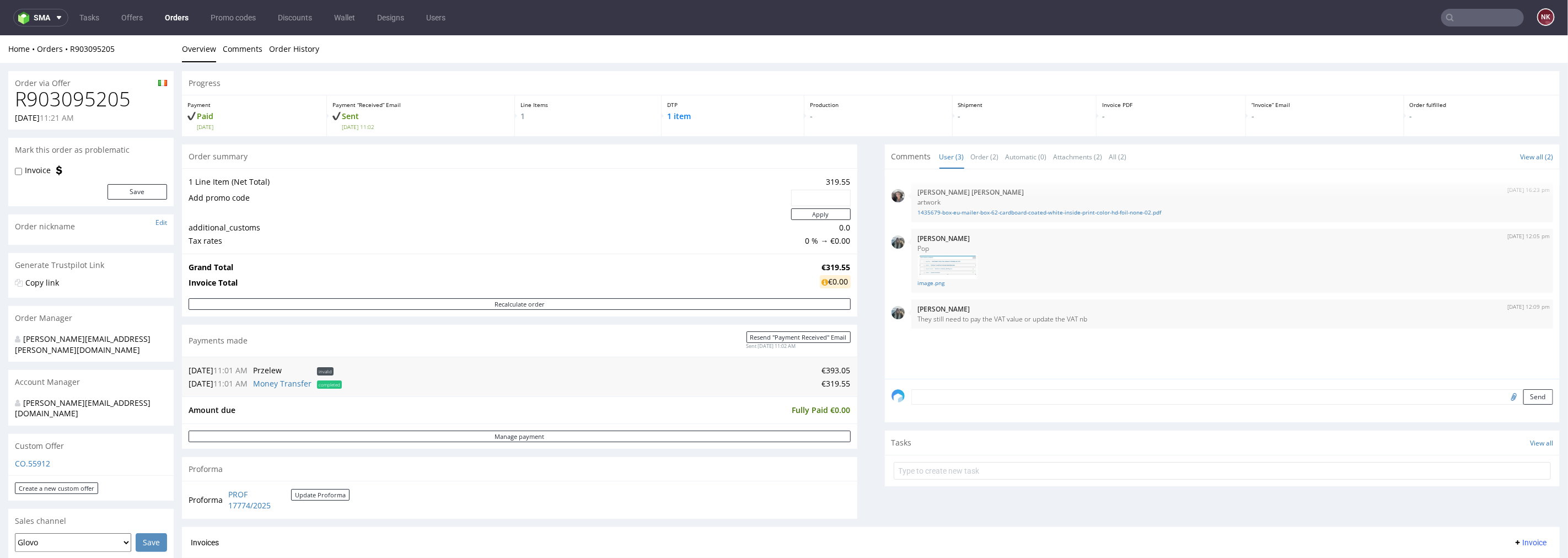
click at [959, 397] on textarea at bounding box center [1232, 396] width 642 height 15
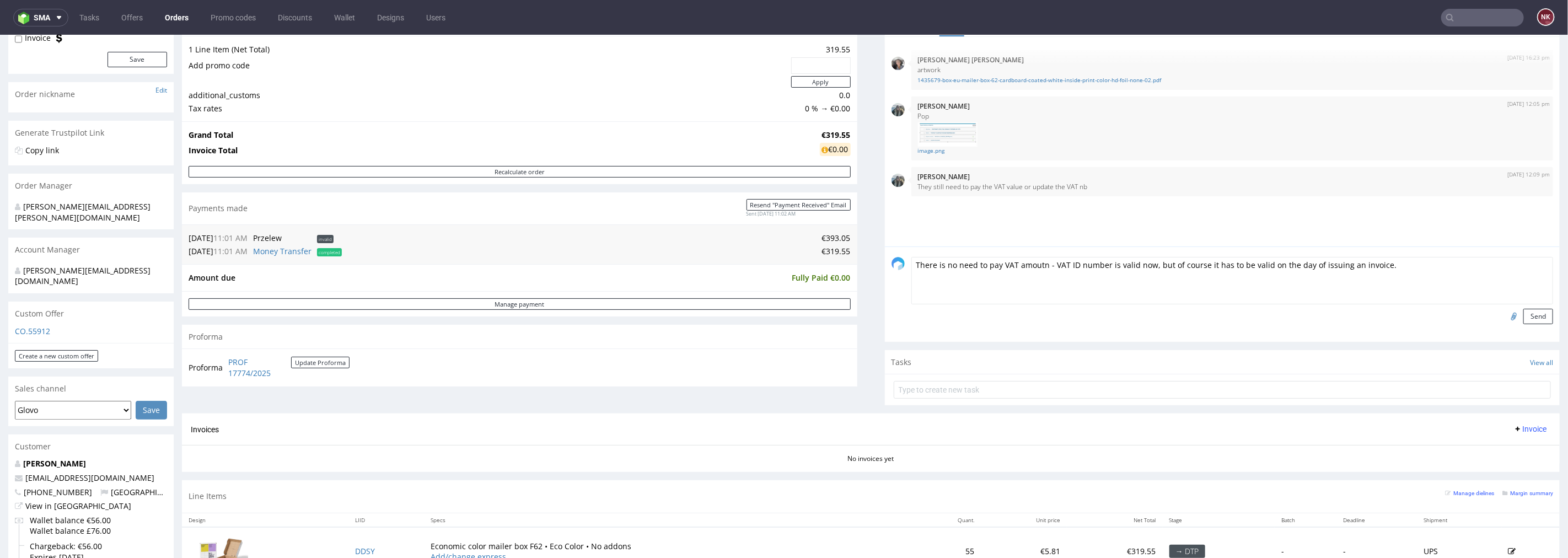
scroll to position [183, 0]
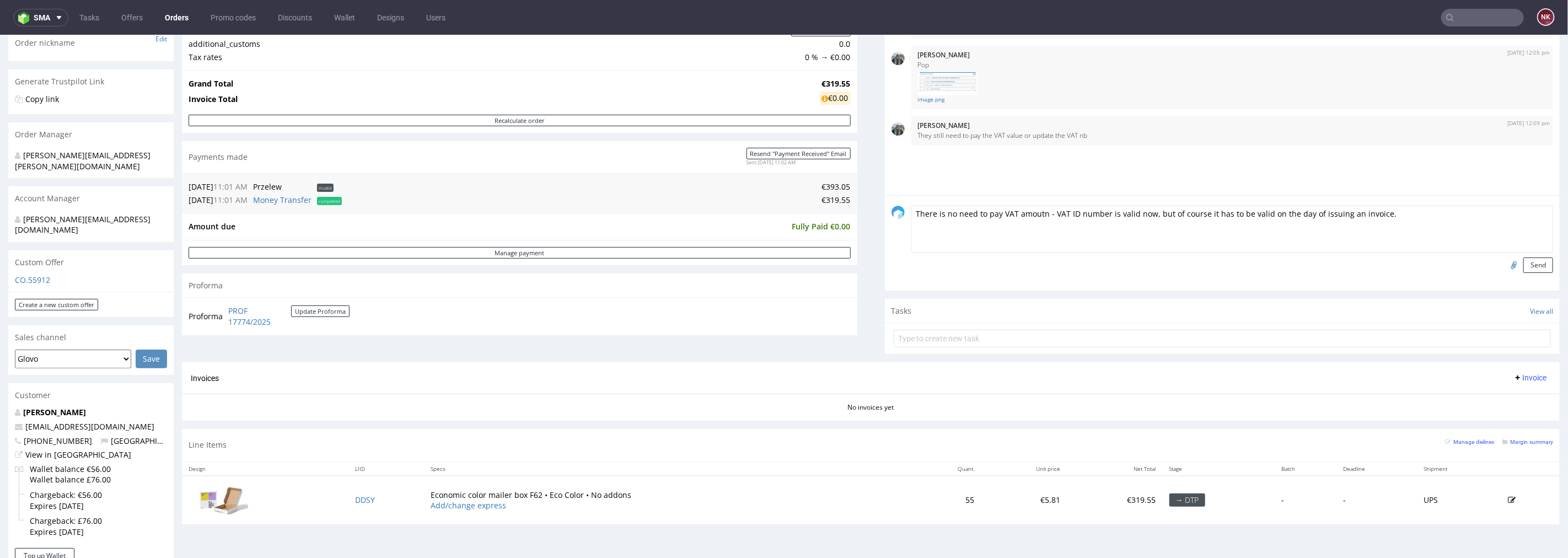
click at [1034, 211] on textarea "There is no need to pay VAT amoutn - VAT ID number is valid now, but of course …" at bounding box center [1232, 229] width 642 height 48
click at [1148, 211] on textarea "There is no need to pay VAT amount now - VAT ID number is valid now, but of cou…" at bounding box center [1232, 229] width 642 height 48
type textarea "There is no need to pay VAT amount now - VAT ID number is valid, but of course …"
click at [1523, 265] on button "Send" at bounding box center [1538, 264] width 30 height 15
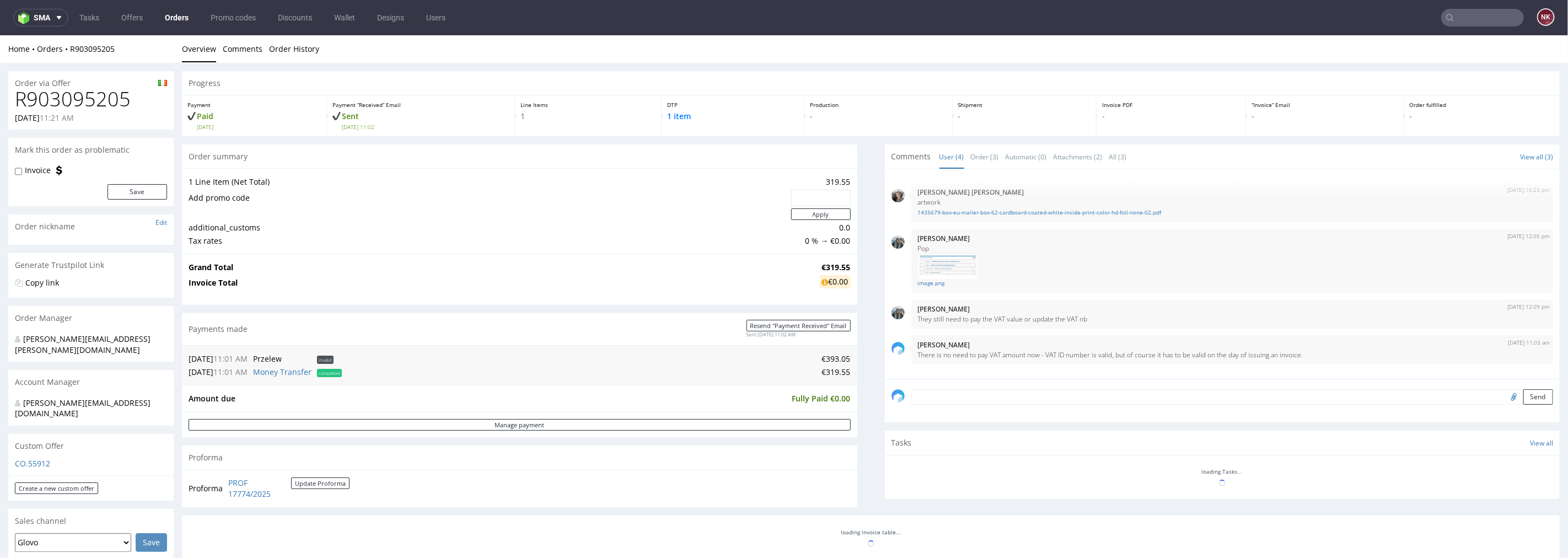
scroll to position [0, 0]
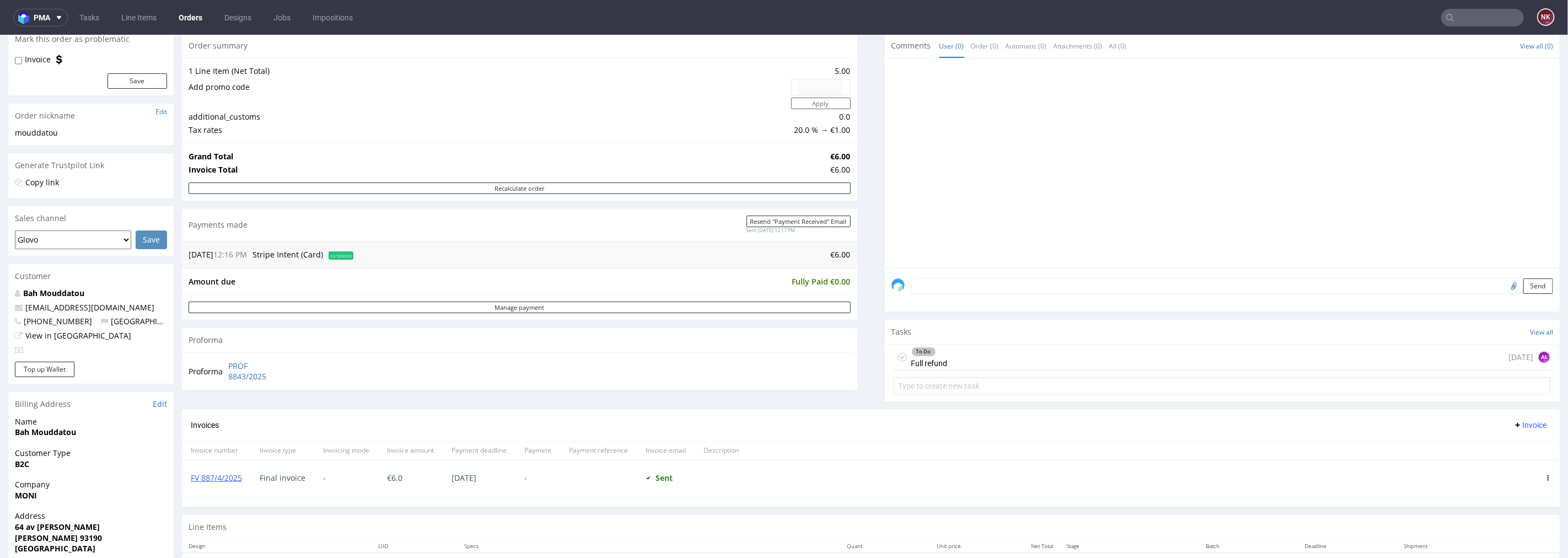
scroll to position [75, 0]
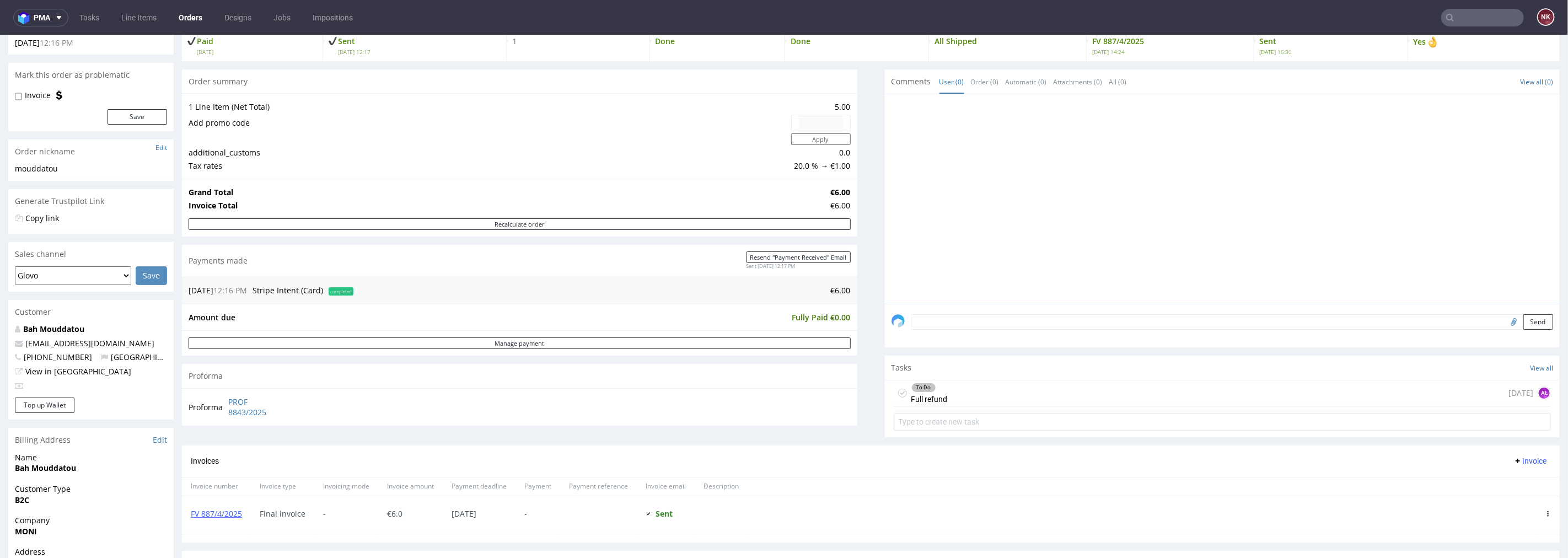
click at [1004, 323] on textarea at bounding box center [1232, 321] width 642 height 15
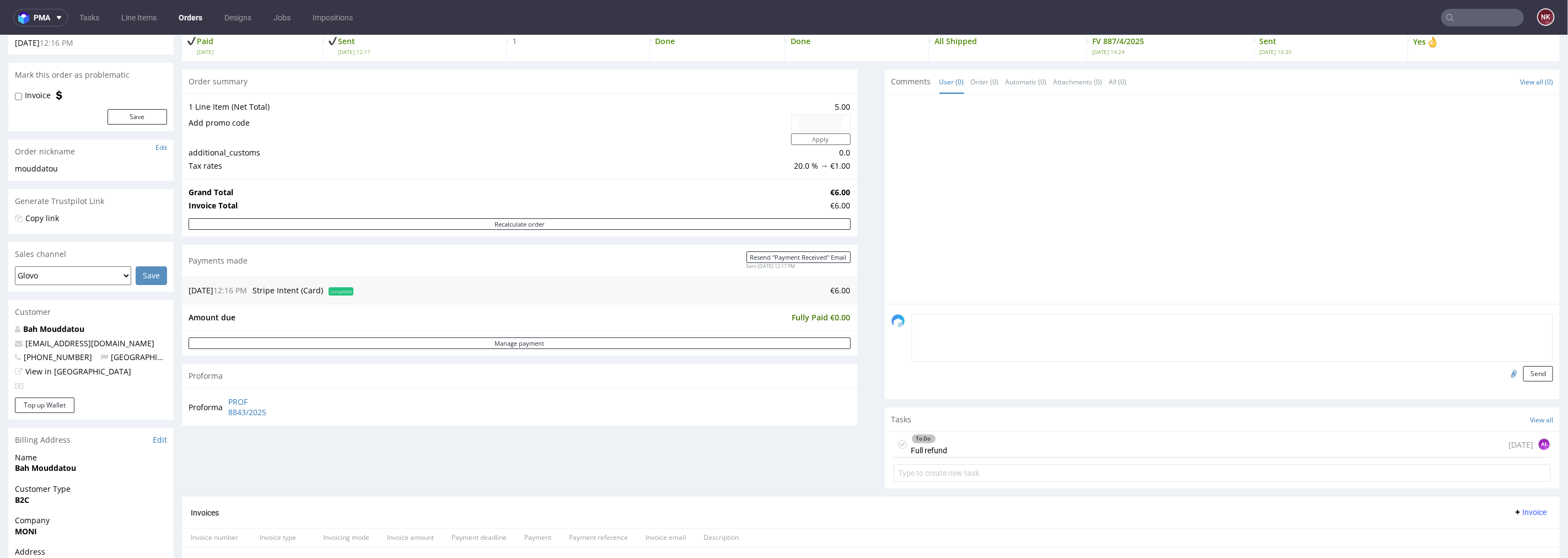
paste textarea "zwrot towaru i że minął termin uprawniający klienta do zwrotu pieniędzy."
click at [911, 321] on textarea "zwrot towaru i że minął termin uprawniający klienta do zwrotu pieniędzy." at bounding box center [1232, 337] width 642 height 48
click at [957, 318] on textarea "Zwrot towaru i że minął termin uprawniający klienta do zwrotu pieniędzy." at bounding box center [1232, 337] width 642 height 48
drag, startPoint x: 997, startPoint y: 321, endPoint x: 984, endPoint y: 321, distance: 13.0
click at [984, 321] on textarea "Zwrot towaru do nas i że minął termin uprawniający klienta do zwrotu pieniędzy." at bounding box center [1232, 337] width 642 height 48
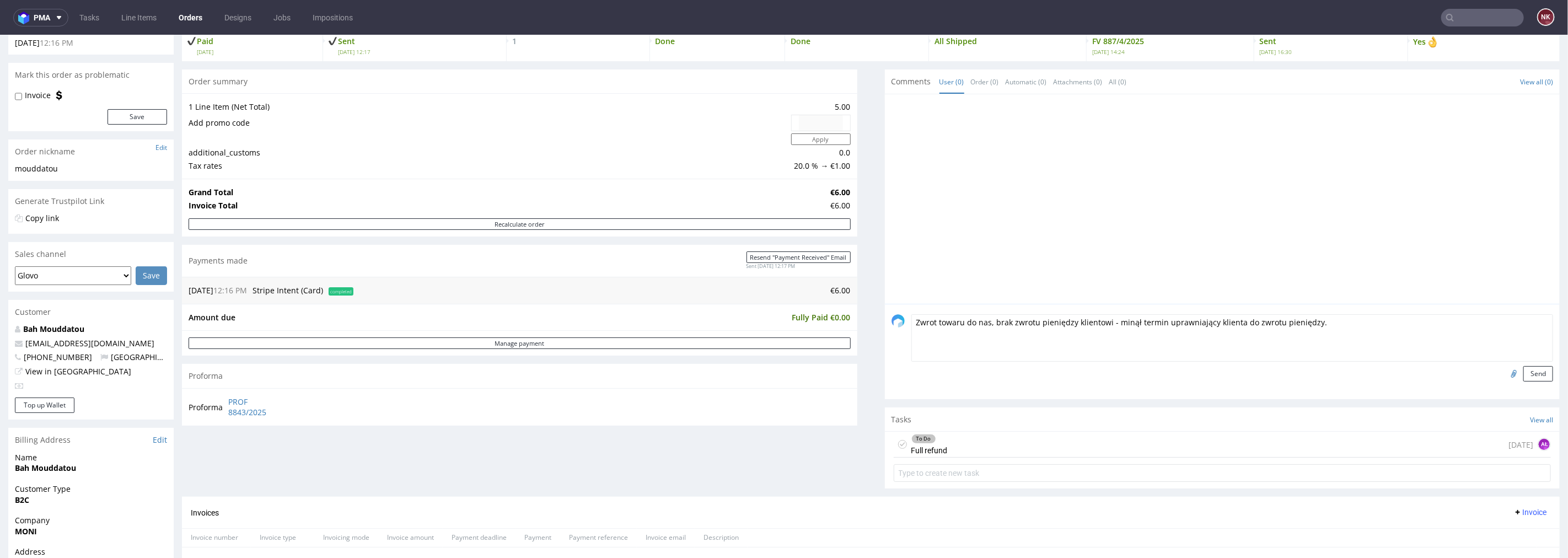
drag, startPoint x: 1335, startPoint y: 323, endPoint x: 1271, endPoint y: 323, distance: 64.0
click at [1271, 323] on textarea "Zwrot towaru do nas, brak zwrotu pieniędzy klientowi - minął termin uprawniając…" at bounding box center [1232, 337] width 642 height 48
drag, startPoint x: 1104, startPoint y: 318, endPoint x: 987, endPoint y: 323, distance: 117.1
click at [987, 323] on textarea "Zwrot towaru do nas, brak zwrotu pieniędzy klientowi - minął termin uprawniając…" at bounding box center [1232, 337] width 642 height 48
click at [1213, 318] on textarea "Zwrot towaru do nas, minął termin uprawniający klienta do zwrotu pieniędzy." at bounding box center [1232, 337] width 642 height 48
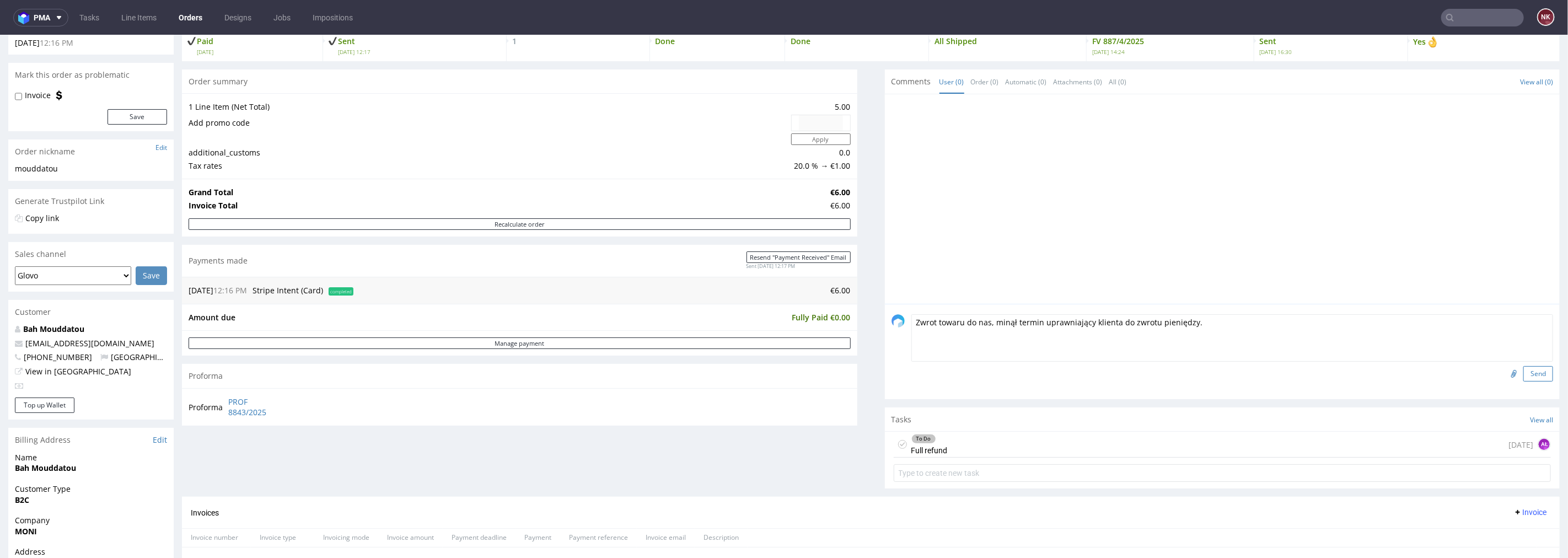
type textarea "Zwrot towaru do nas, minął termin uprawniający klienta do zwrotu pieniędzy."
click at [1524, 372] on button "Send" at bounding box center [1538, 373] width 30 height 15
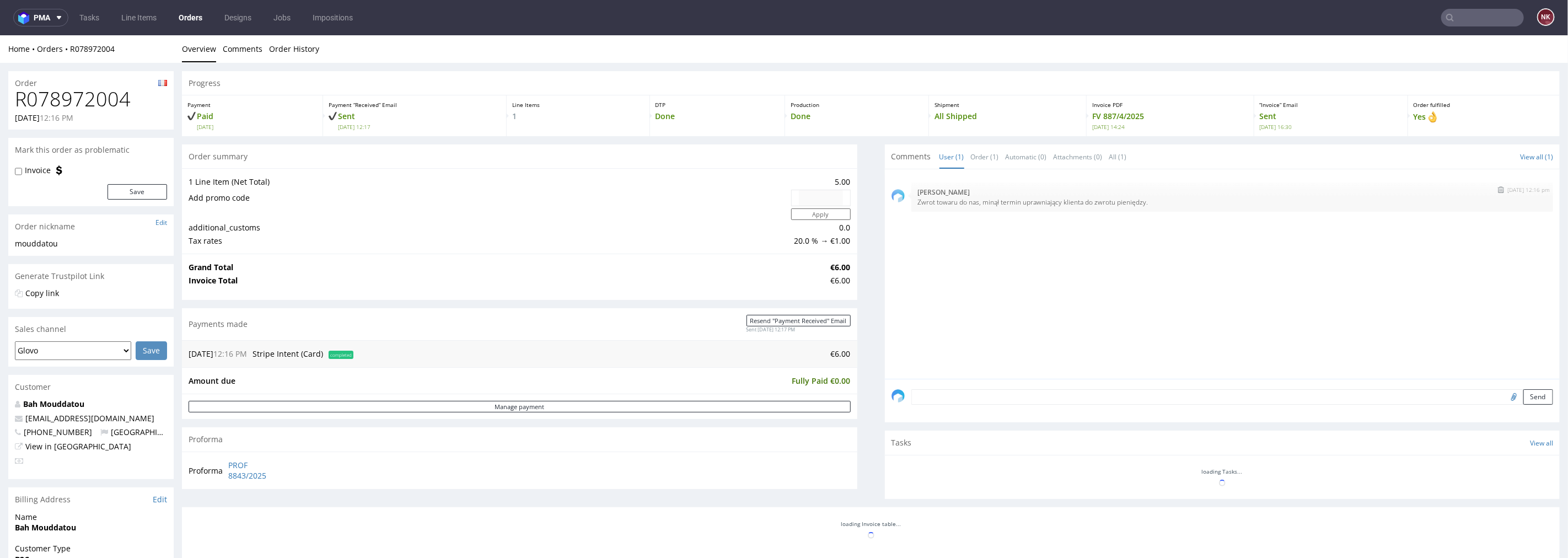
scroll to position [0, 0]
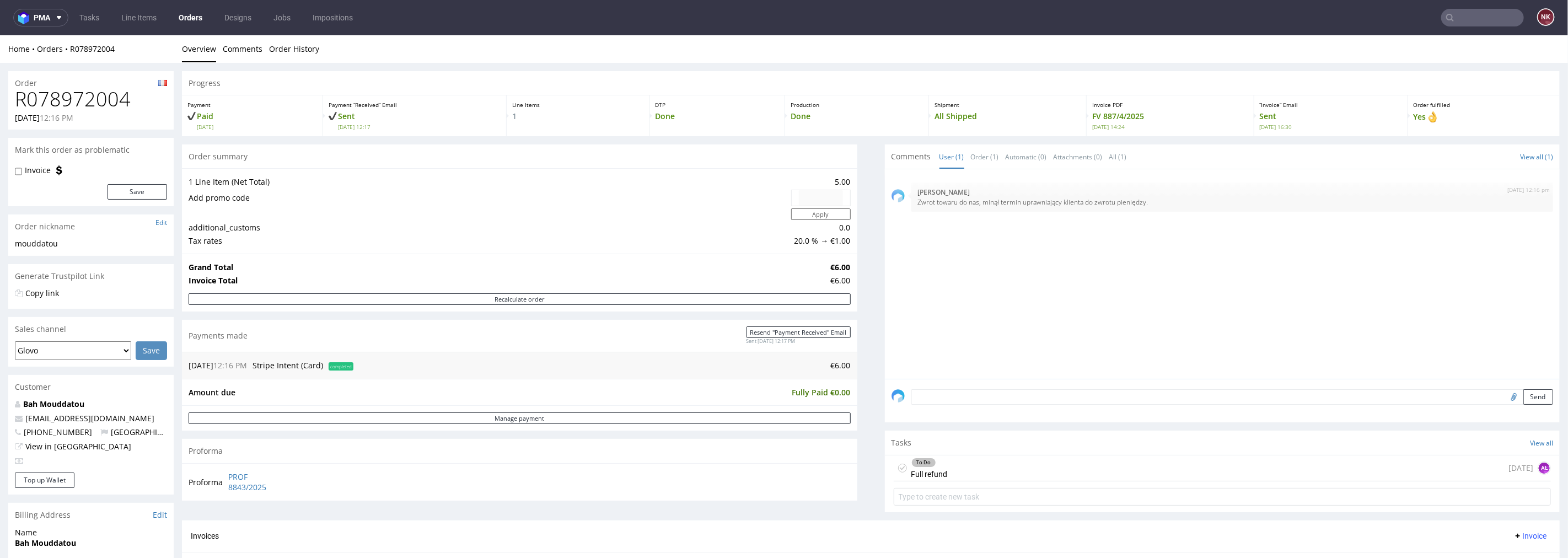
click at [1044, 470] on div "To Do Full refund today AŁ" at bounding box center [1223, 468] width 658 height 26
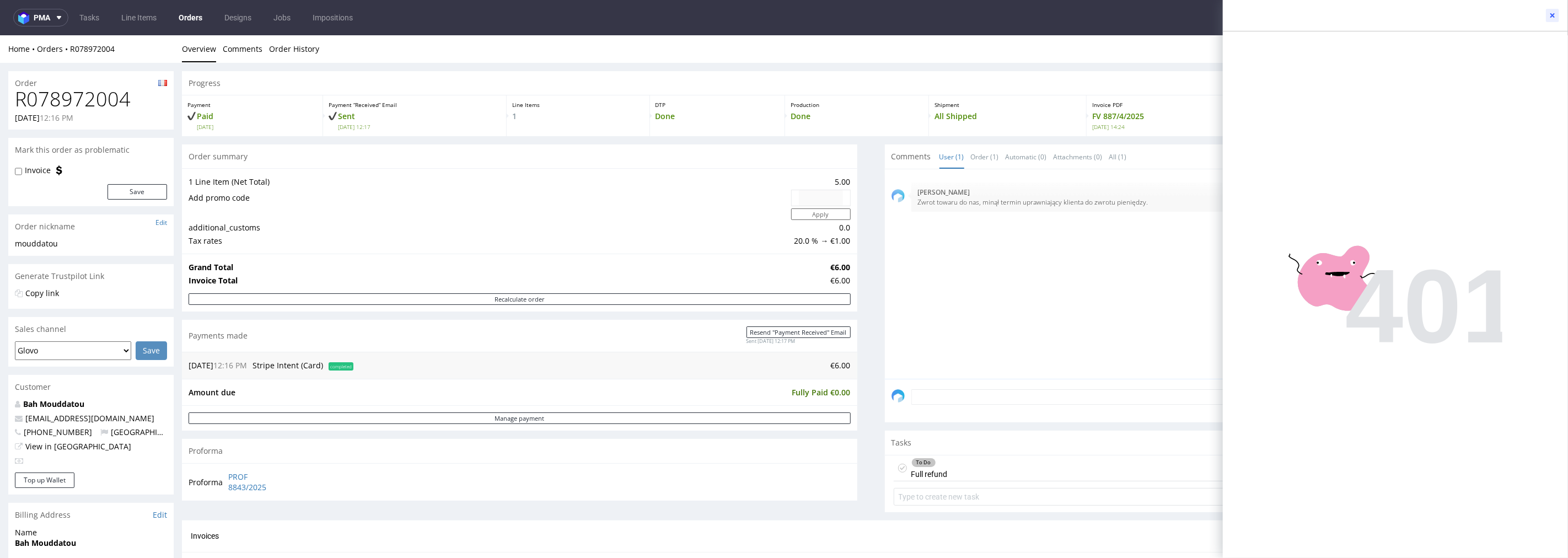
drag, startPoint x: 1550, startPoint y: 18, endPoint x: 1471, endPoint y: 19, distance: 79.0
click at [1550, 17] on icon at bounding box center [1553, 15] width 9 height 9
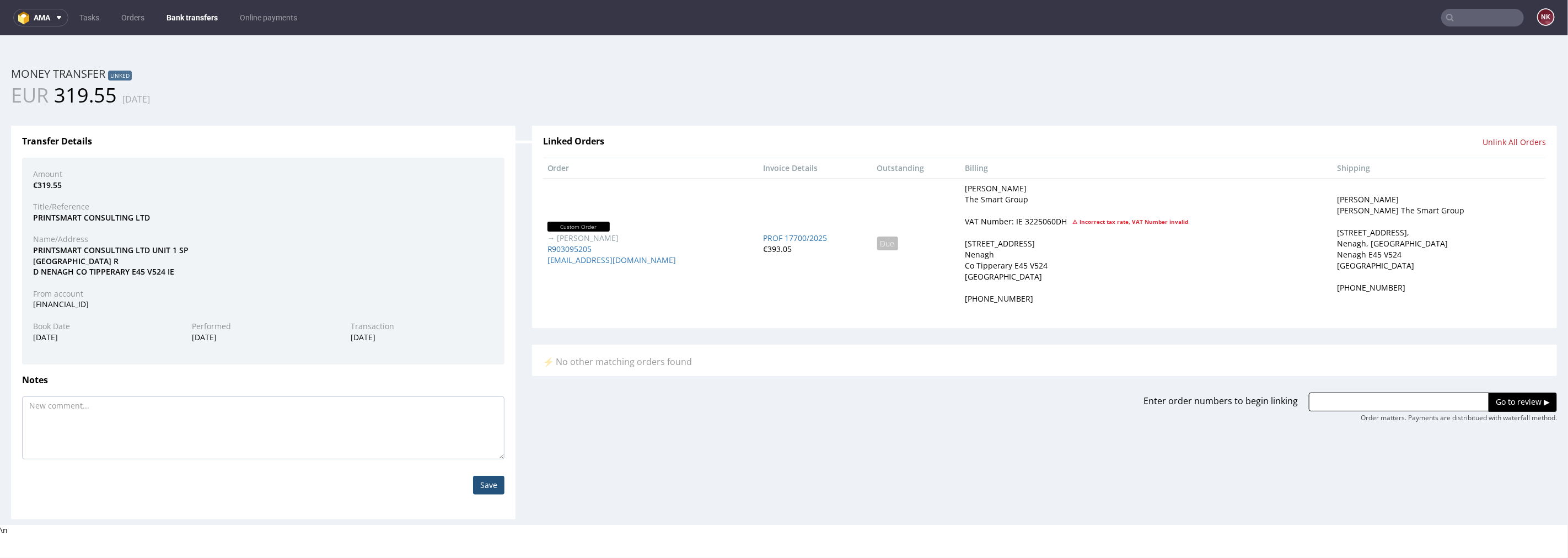
click at [192, 17] on link "Bank transfers" at bounding box center [193, 17] width 65 height 18
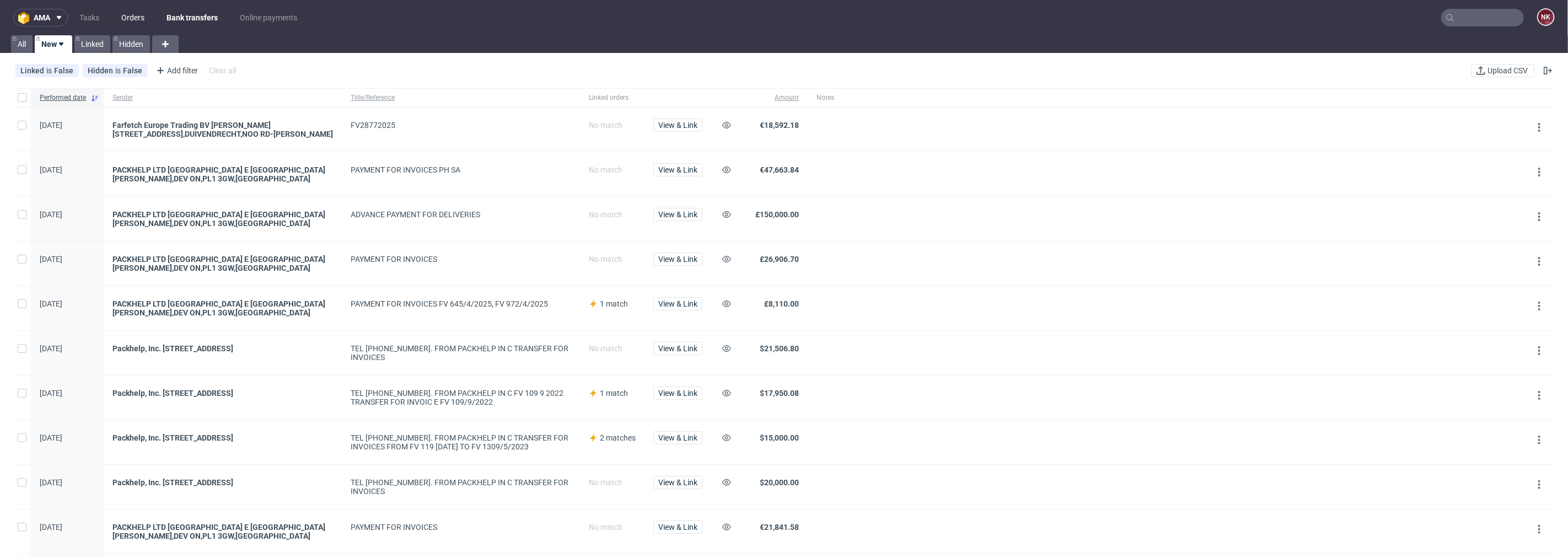
click at [126, 17] on link "Orders" at bounding box center [133, 17] width 37 height 18
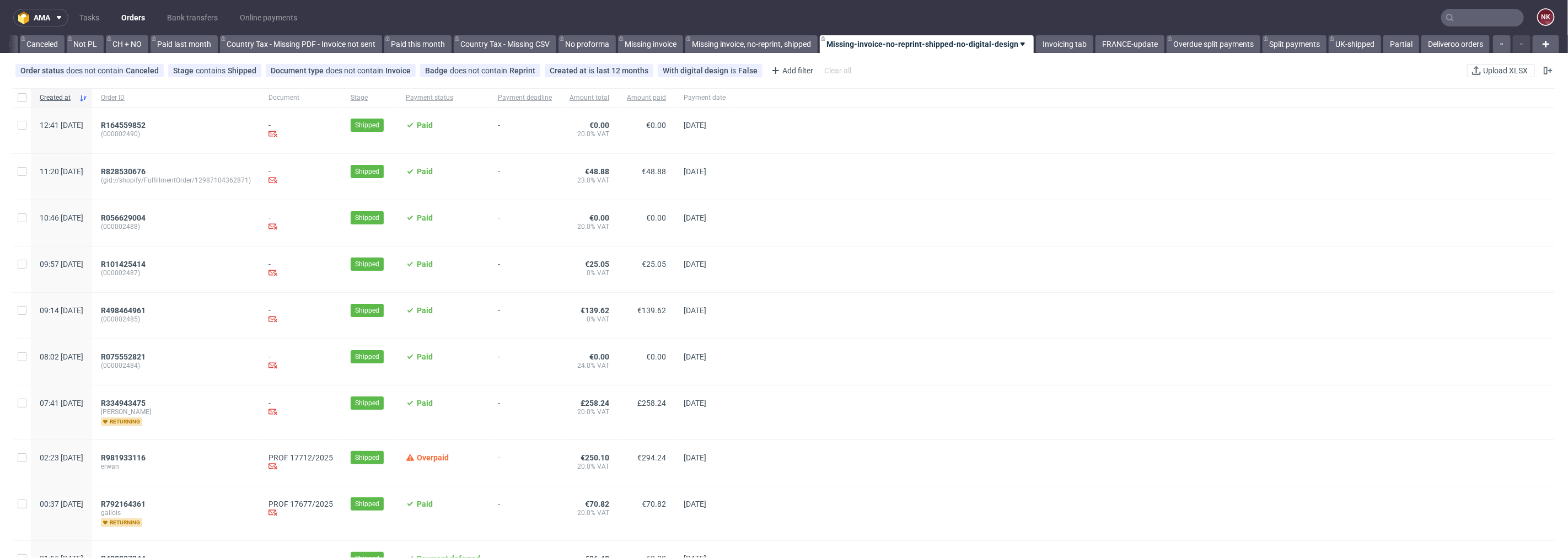
click at [1062, 29] on nav "ama Tasks Orders Bank transfers Online payments NK" at bounding box center [784, 18] width 1568 height 35
click at [1060, 40] on link "Invoicing tab" at bounding box center [1065, 44] width 57 height 18
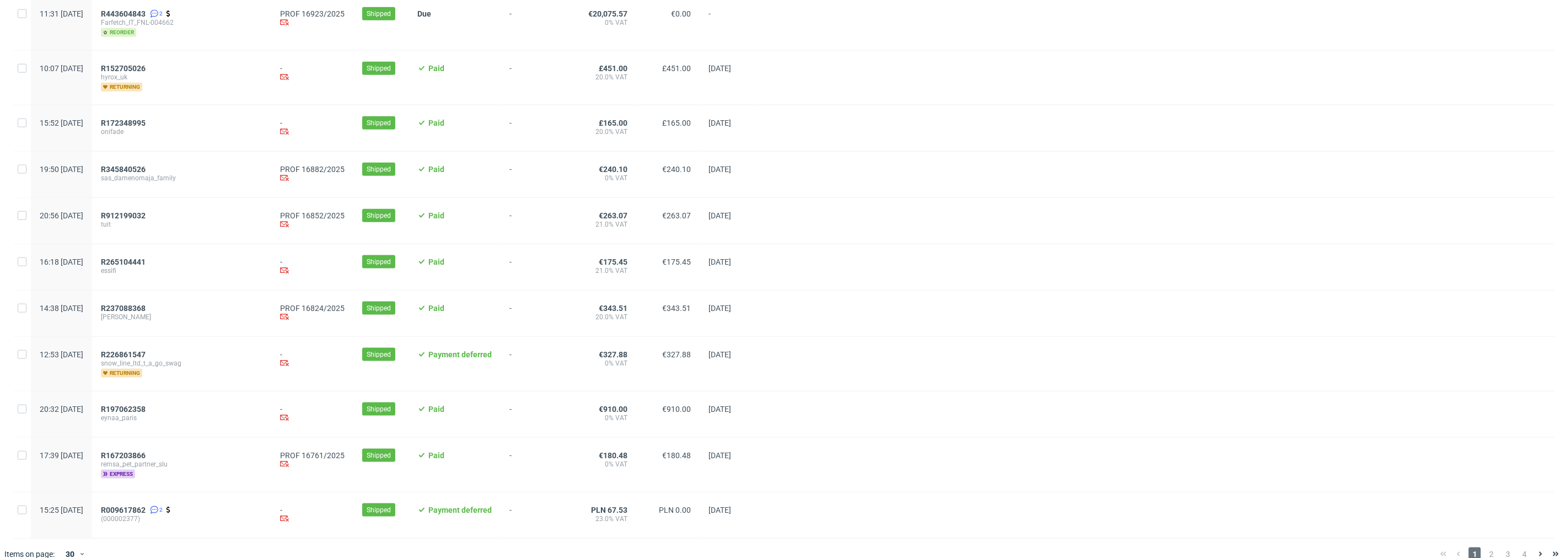
scroll to position [1092, 0]
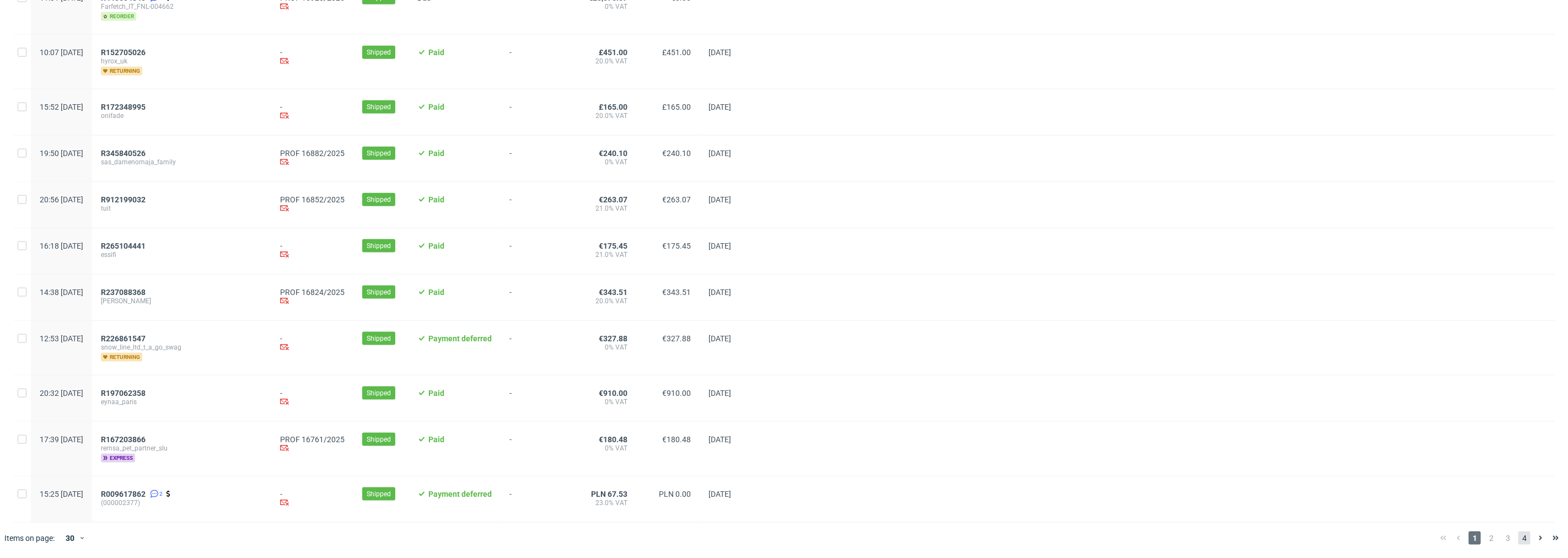
click at [1518, 537] on span "4" at bounding box center [1525, 538] width 12 height 13
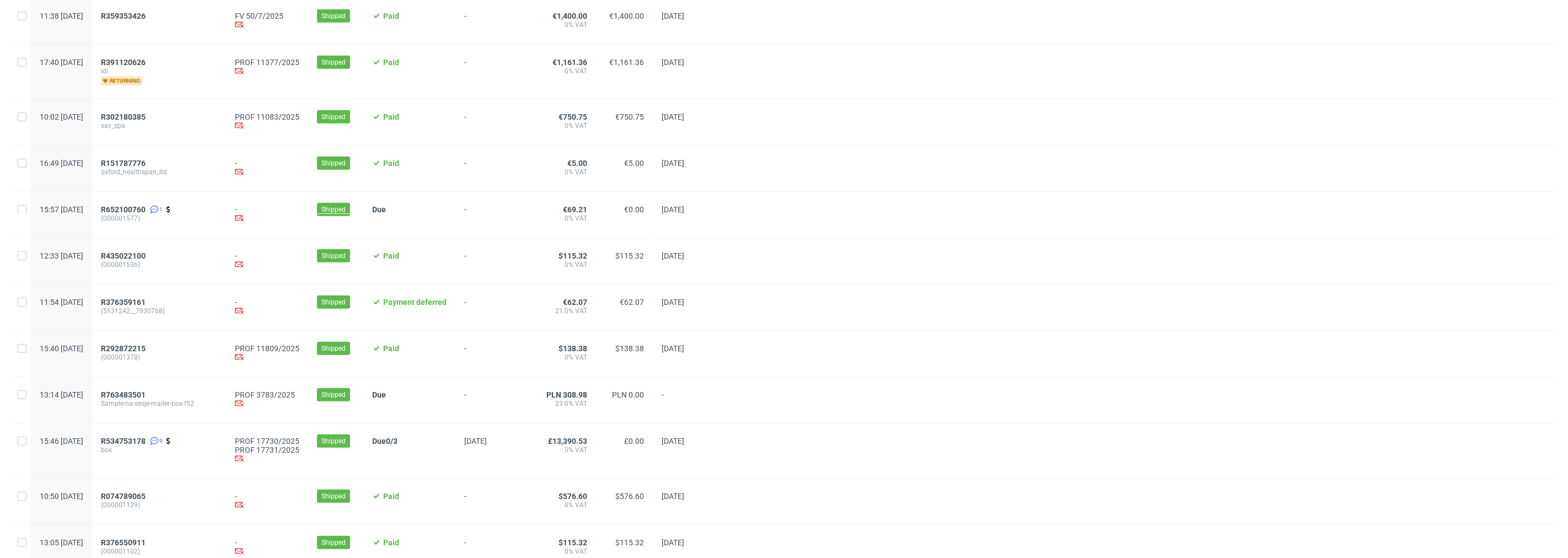
scroll to position [776, 0]
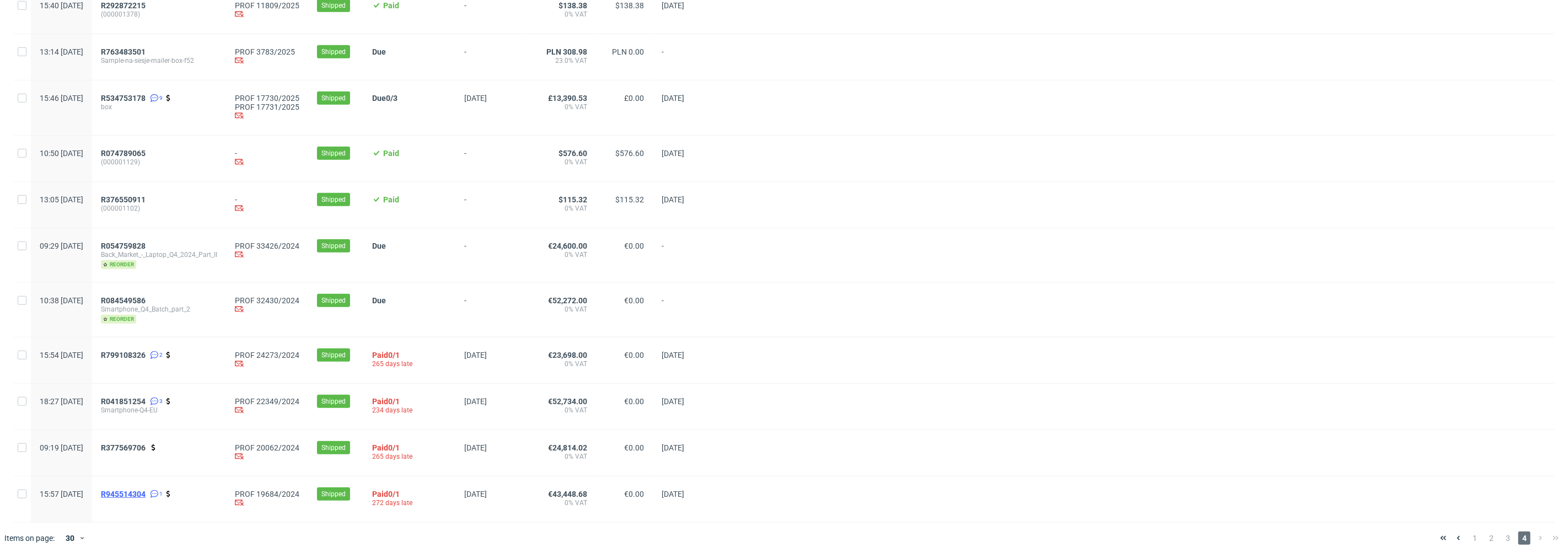
click at [145, 493] on span "R945514304" at bounding box center [123, 494] width 45 height 9
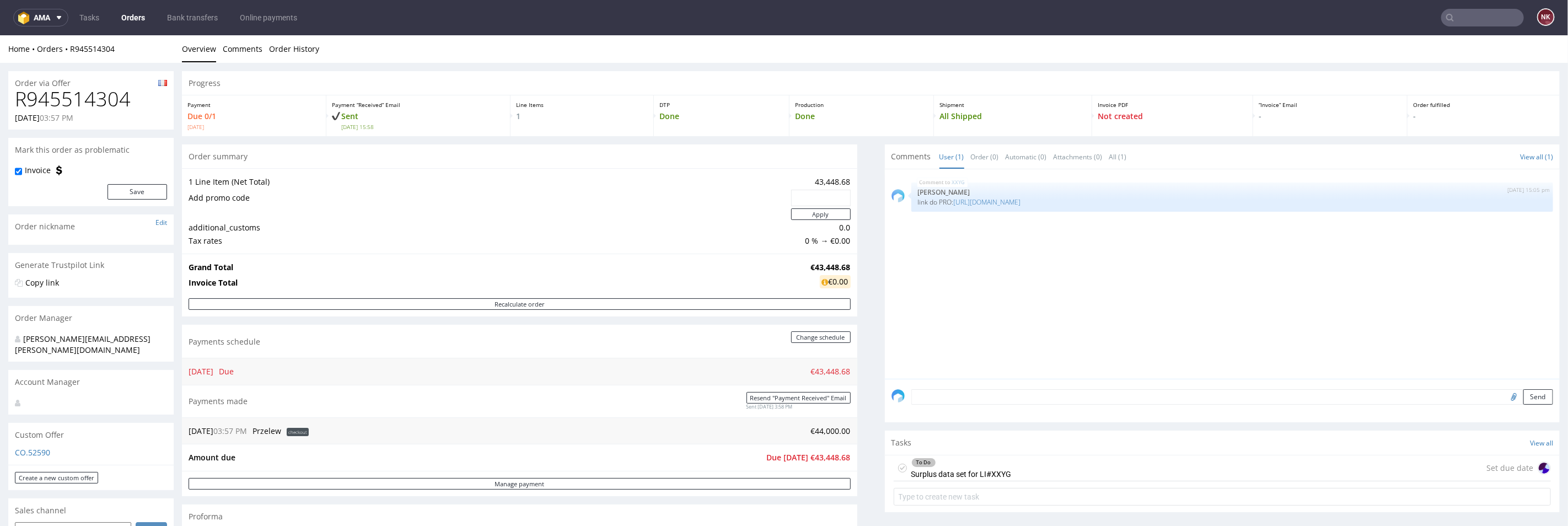
click at [50, 117] on p "30.08.2024 03:57 PM" at bounding box center [44, 117] width 59 height 11
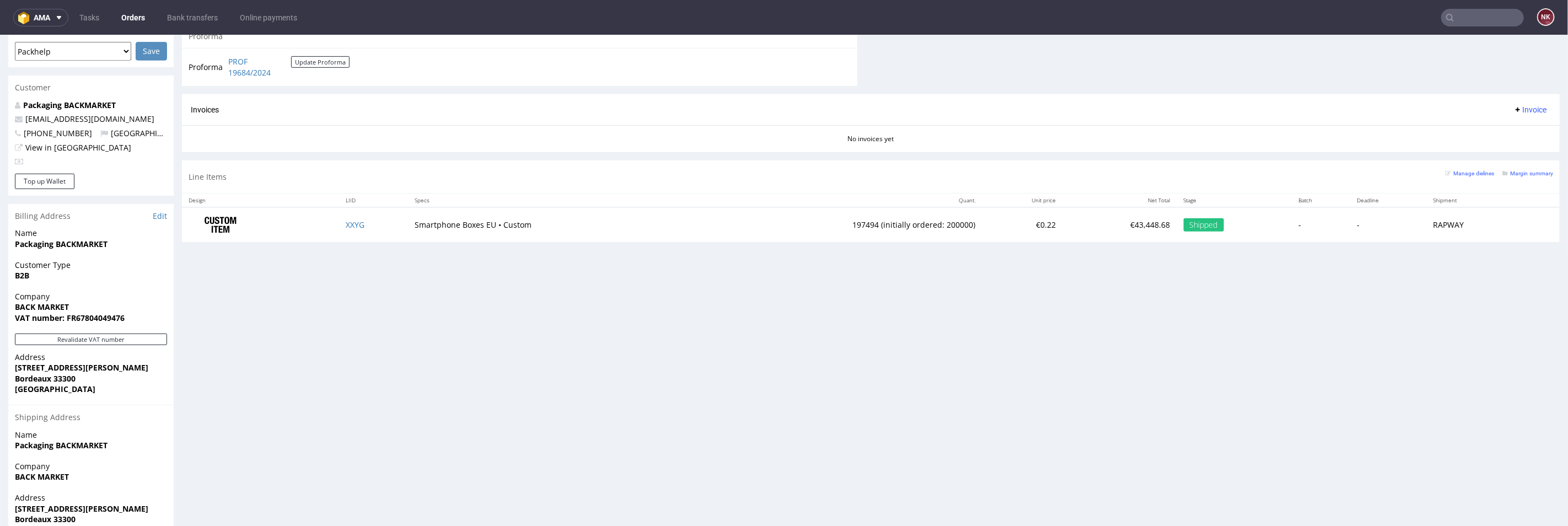
scroll to position [429, 0]
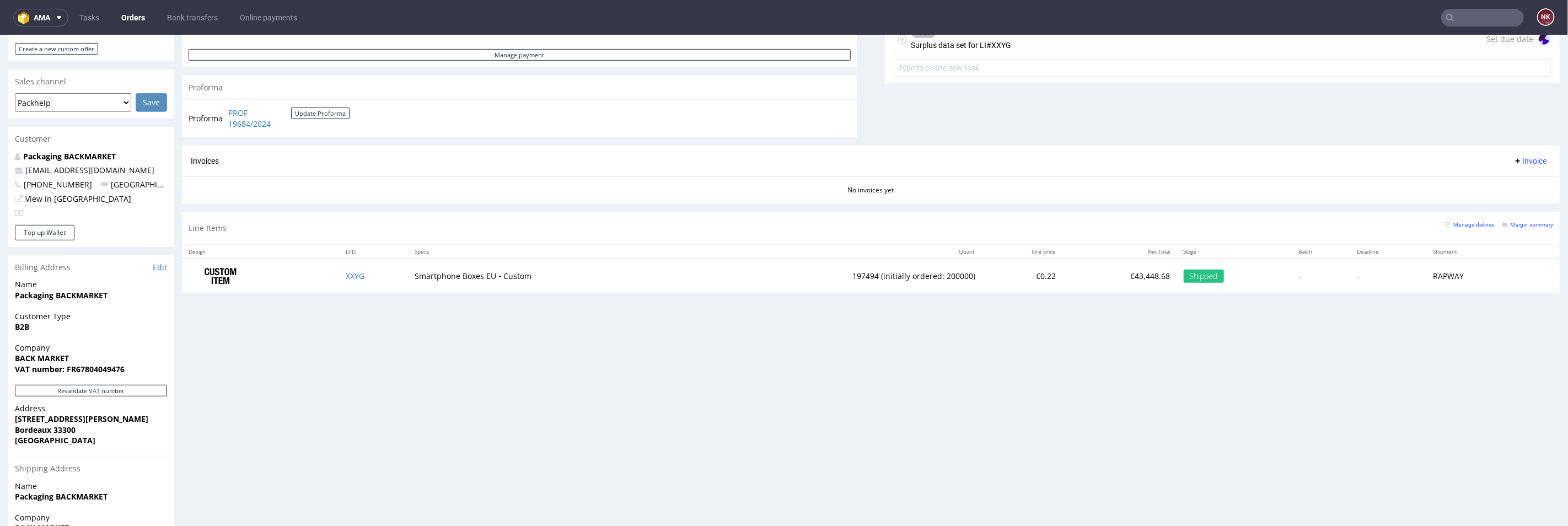
click at [548, 278] on td "Smartphone Boxes EU • Custom" at bounding box center [548, 275] width 281 height 35
click at [1026, 274] on td "€0.22" at bounding box center [1022, 275] width 81 height 35
click at [1169, 386] on div "Progress Payment Due 0/1 Fri 30 Aug Payment “Received” Email Sent Fri 30 Aug 15…" at bounding box center [871, 144] width 1378 height 1004
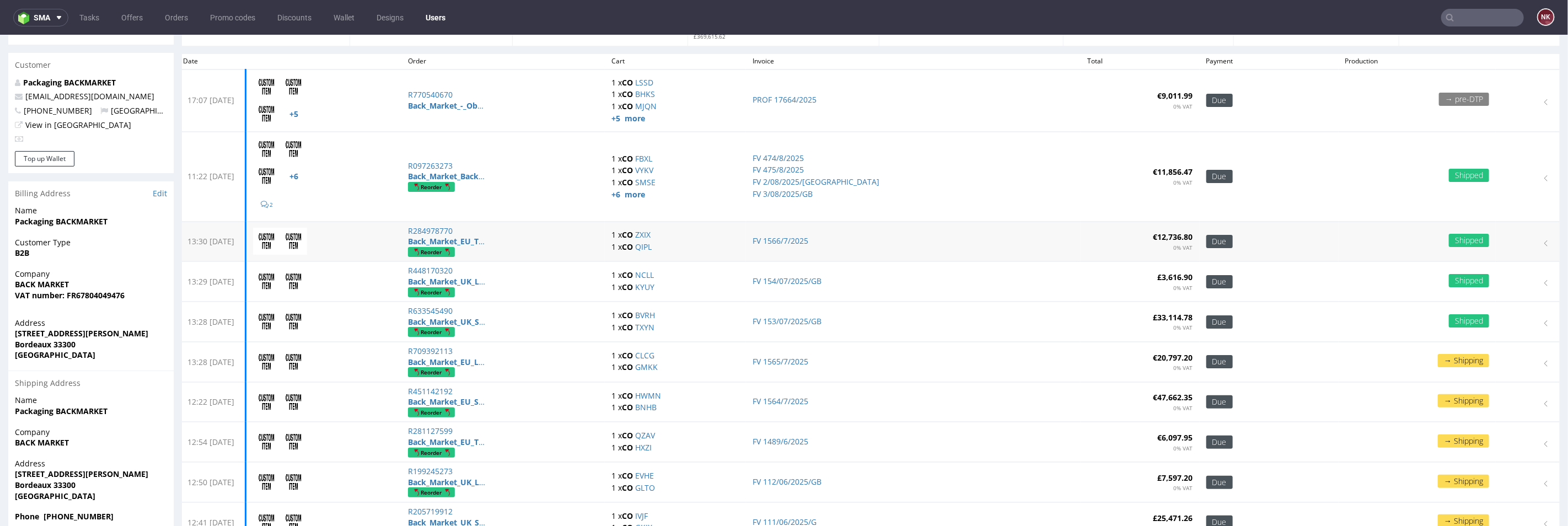
scroll to position [61, 0]
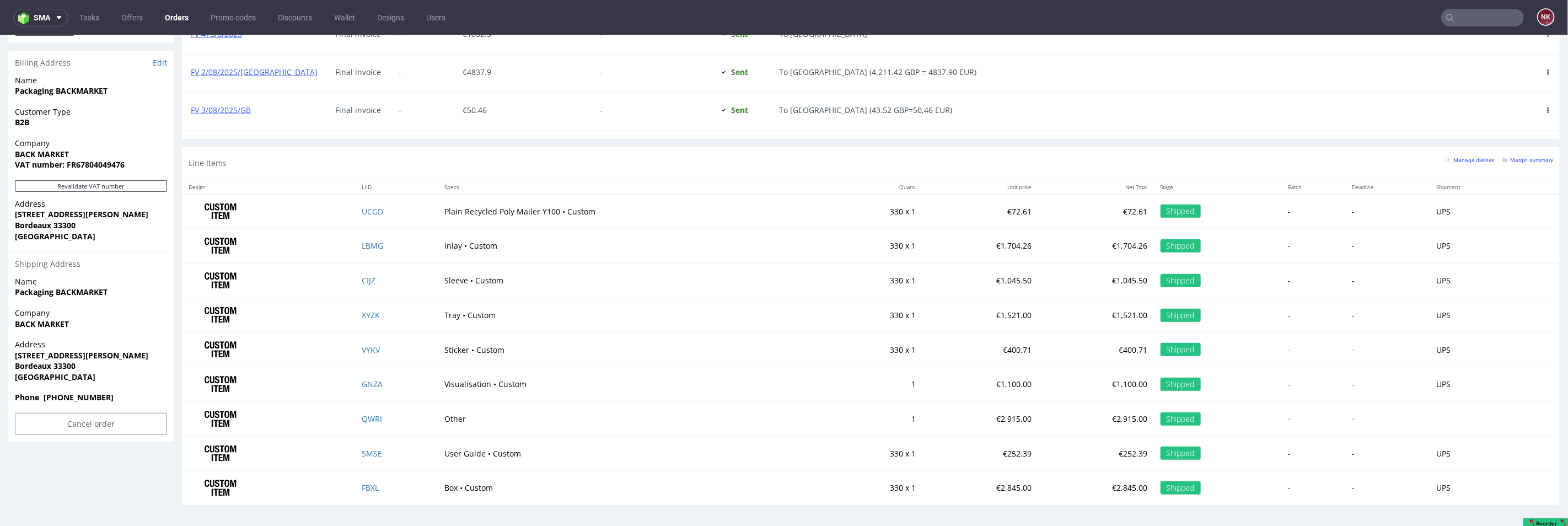
scroll to position [668, 0]
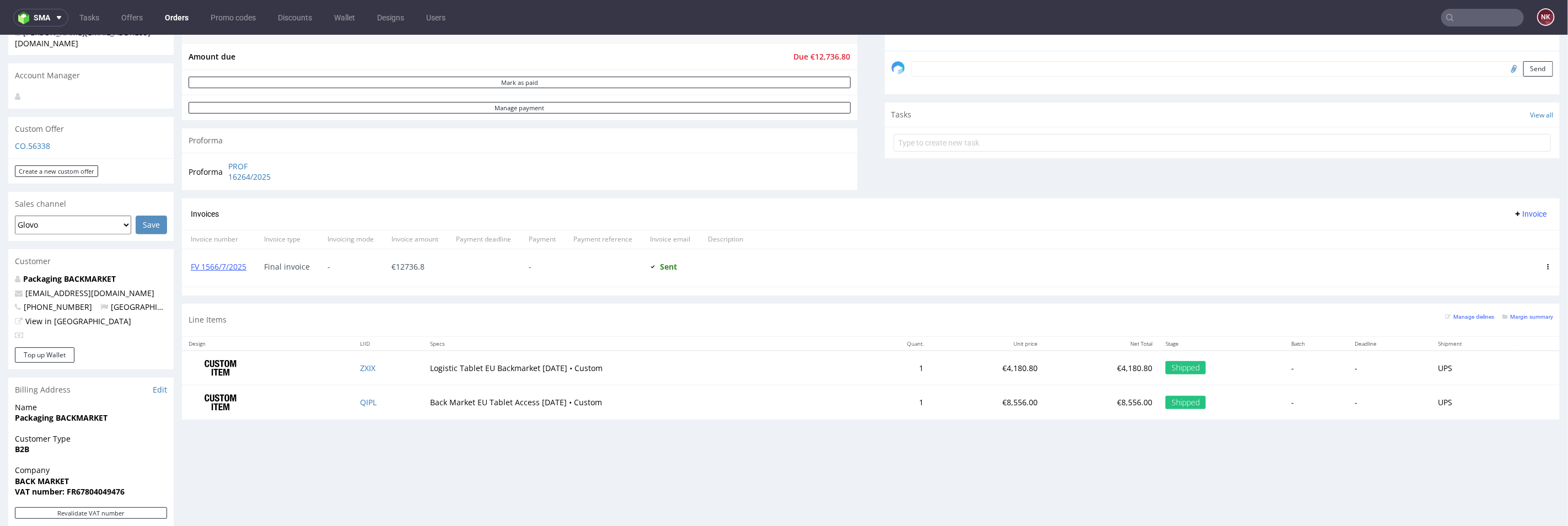
scroll to position [306, 0]
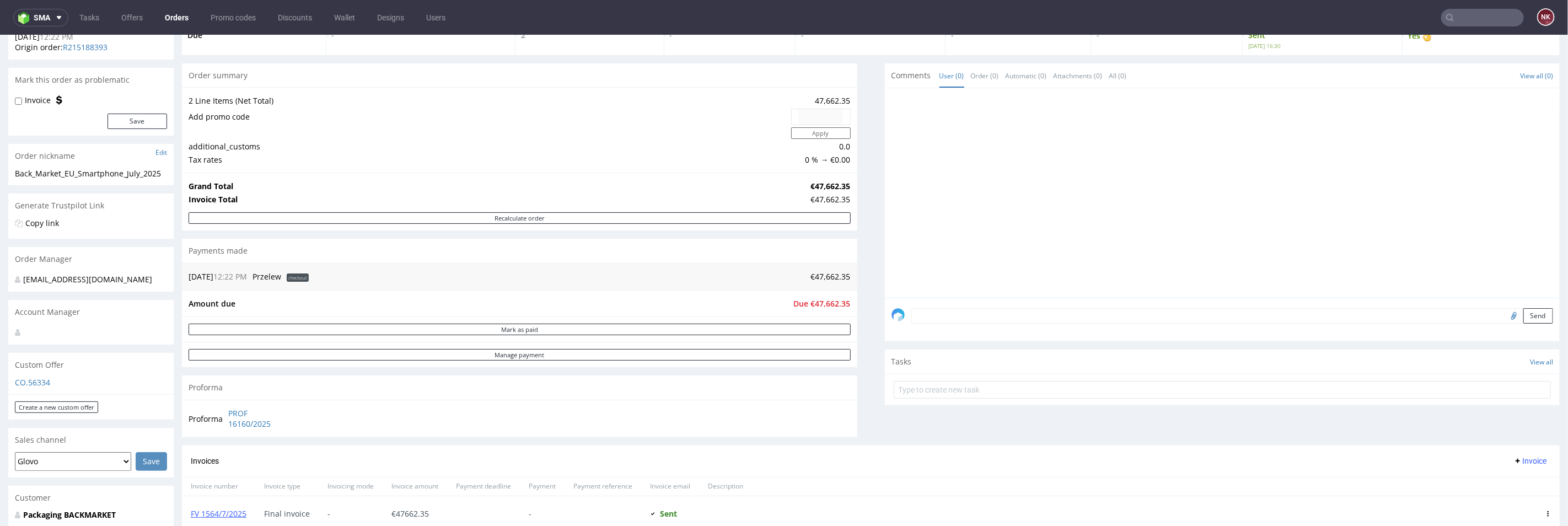
scroll to position [306, 0]
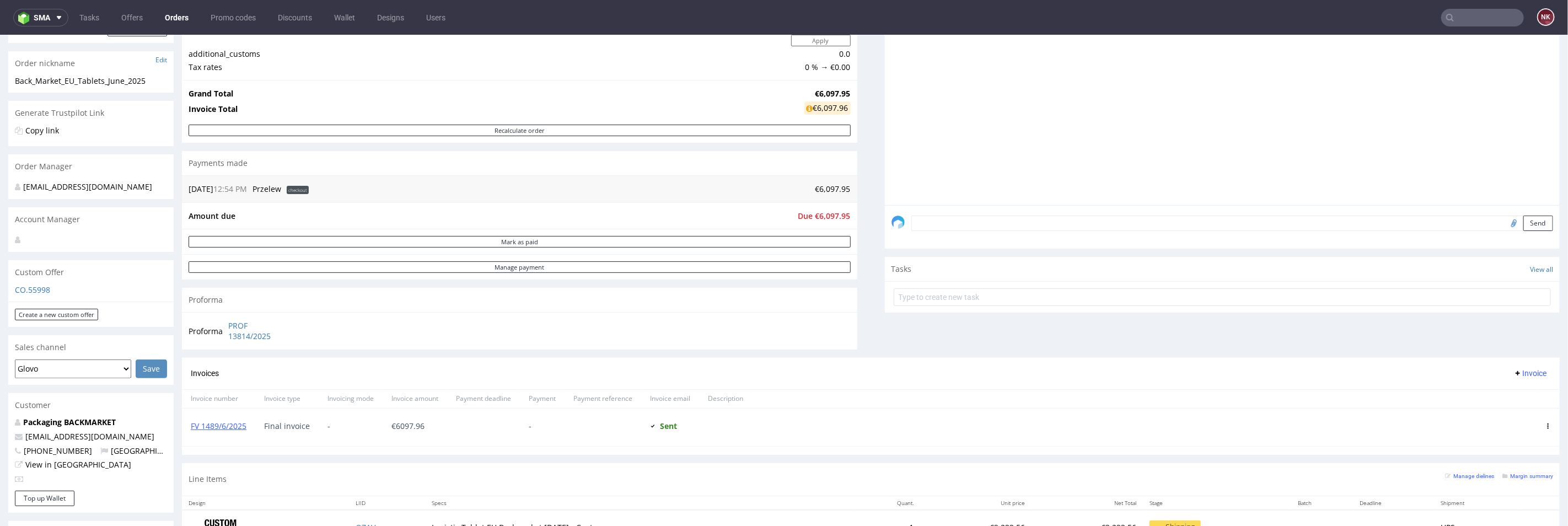
scroll to position [368, 0]
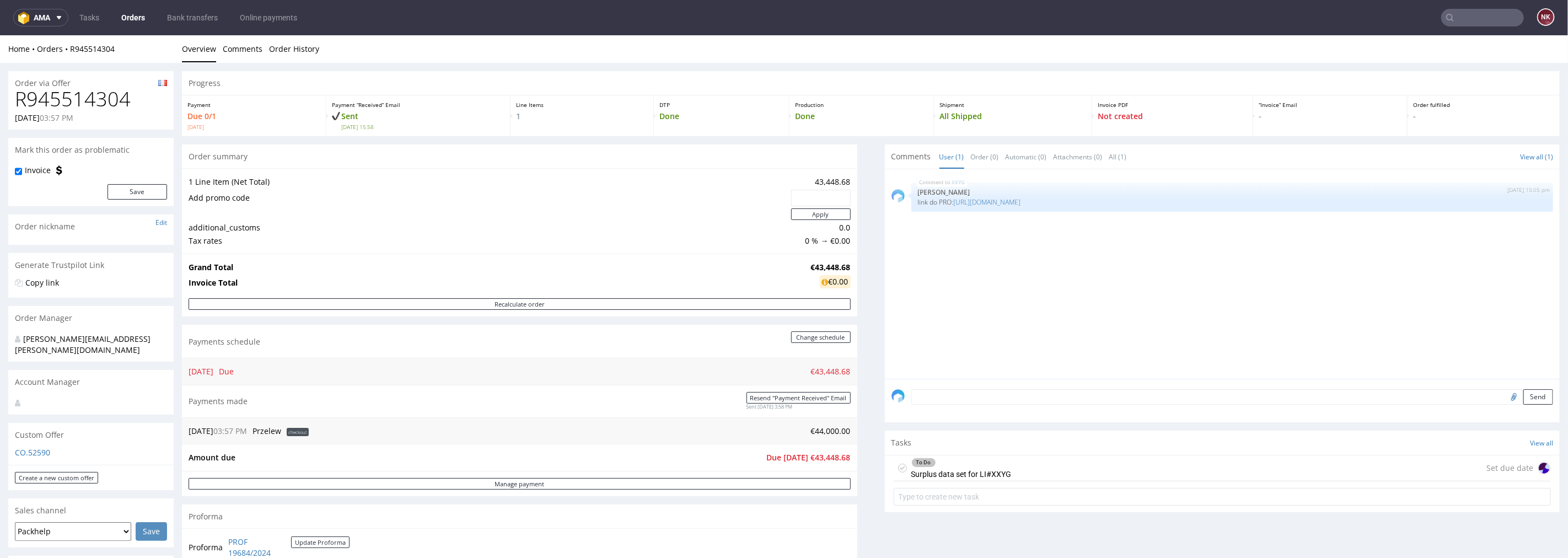
scroll to position [429, 0]
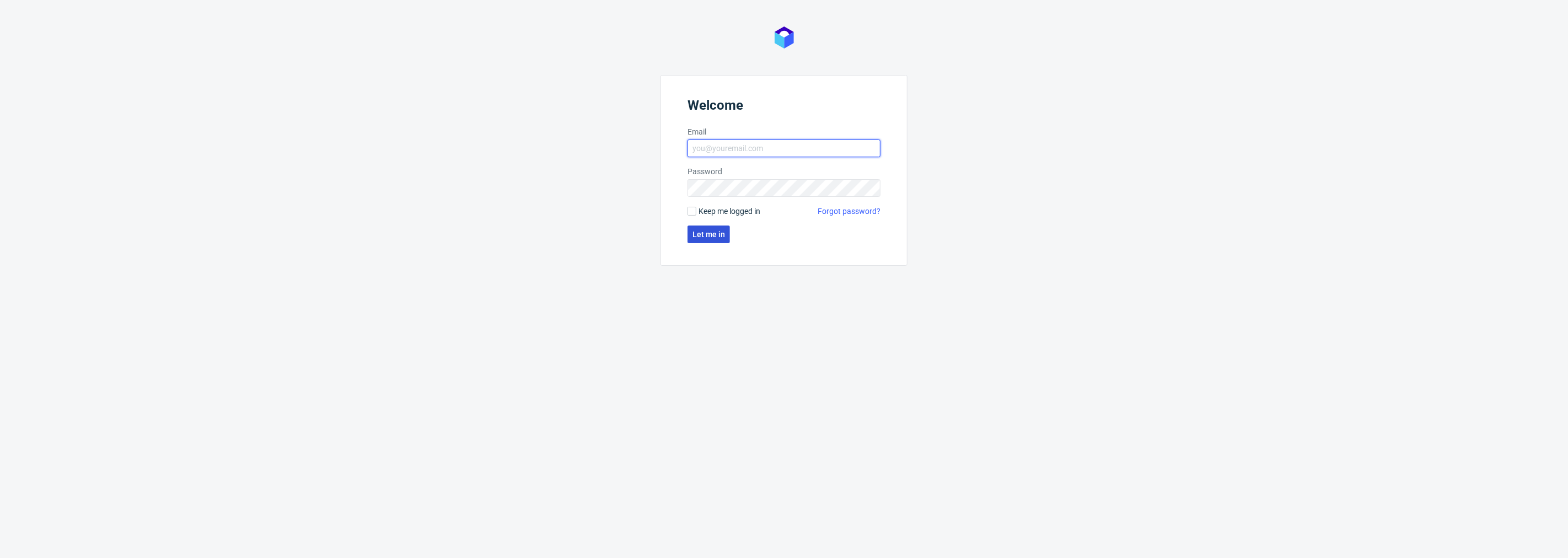
type input "[PERSON_NAME][EMAIL_ADDRESS][DOMAIN_NAME]"
click at [706, 228] on button "Let me in" at bounding box center [709, 234] width 42 height 18
type input "[PERSON_NAME][EMAIL_ADDRESS][DOMAIN_NAME]"
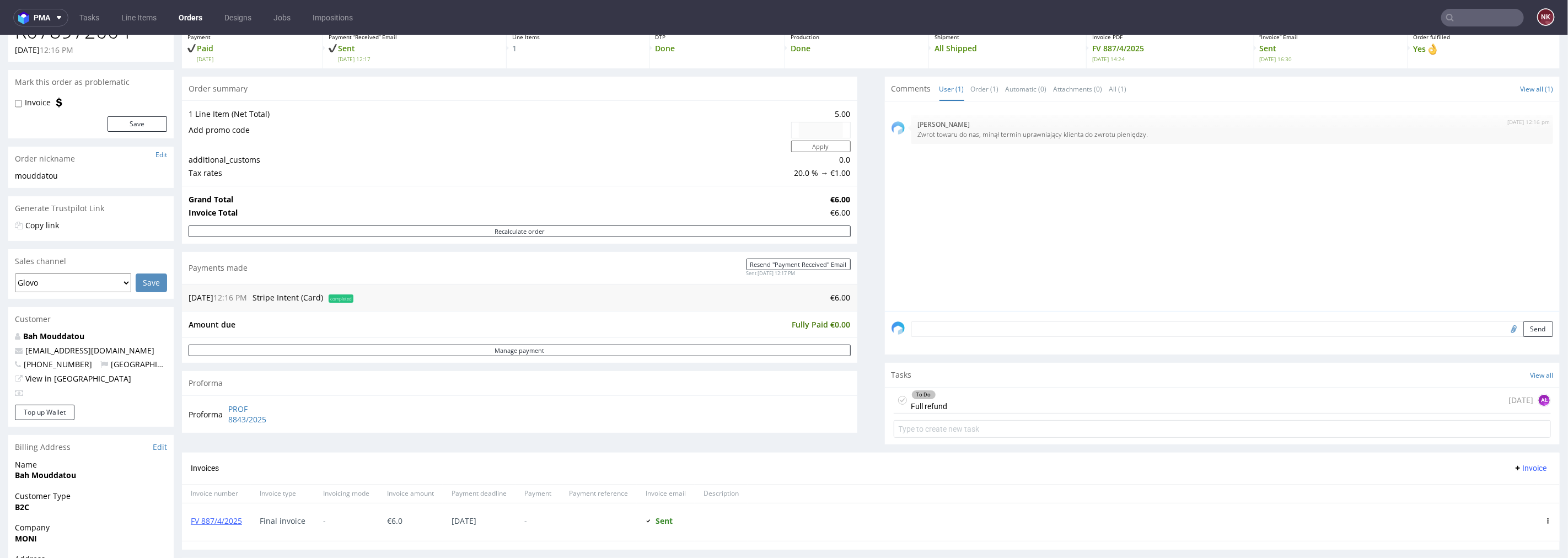
scroll to position [183, 0]
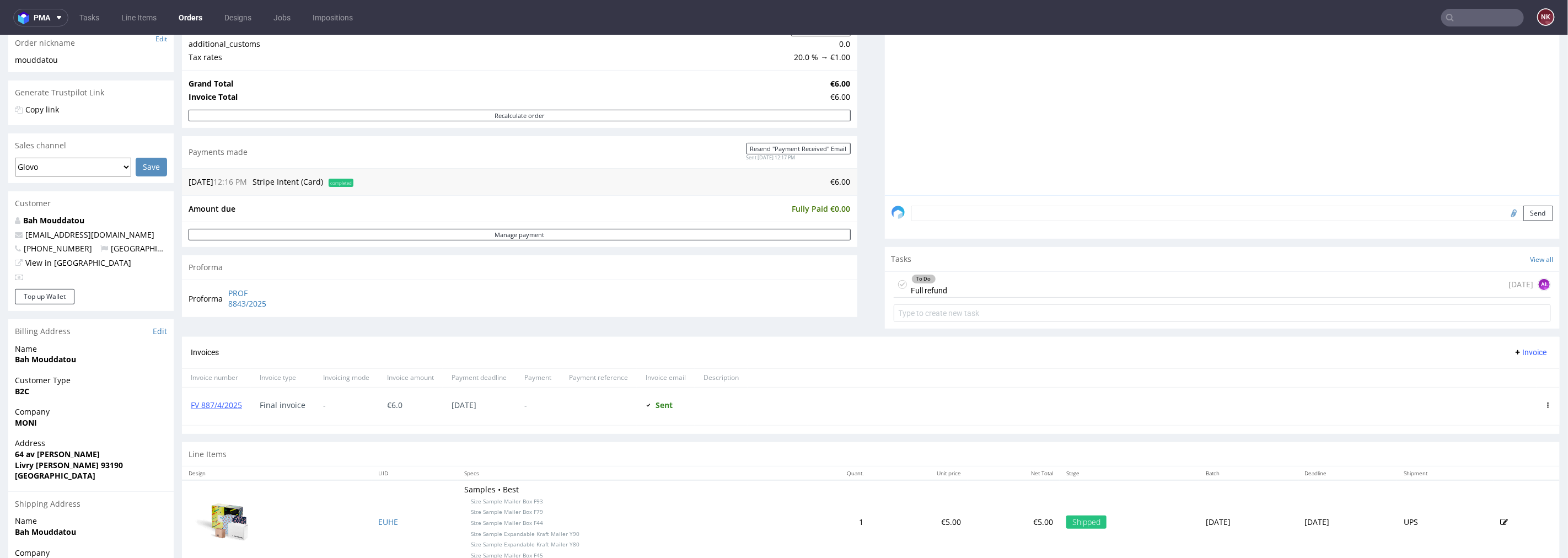
click at [1127, 276] on div "To Do Full refund [DATE] AŁ" at bounding box center [1223, 284] width 658 height 26
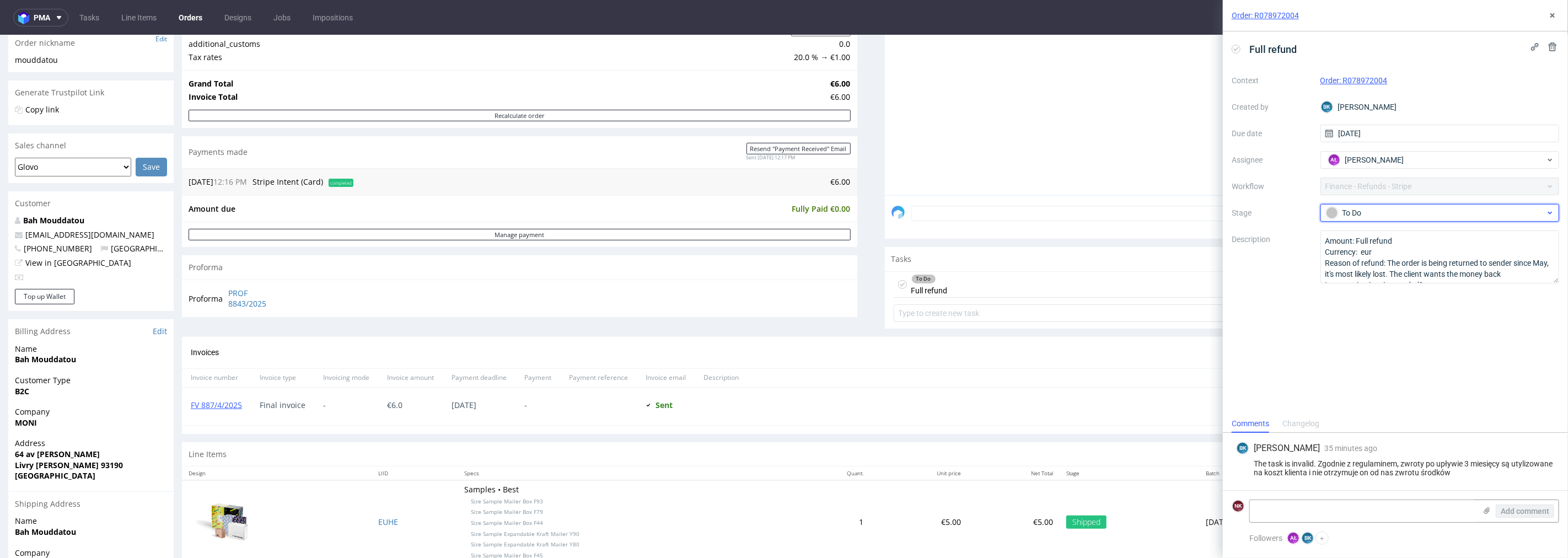
click at [1407, 217] on div "To Do" at bounding box center [1435, 213] width 219 height 12
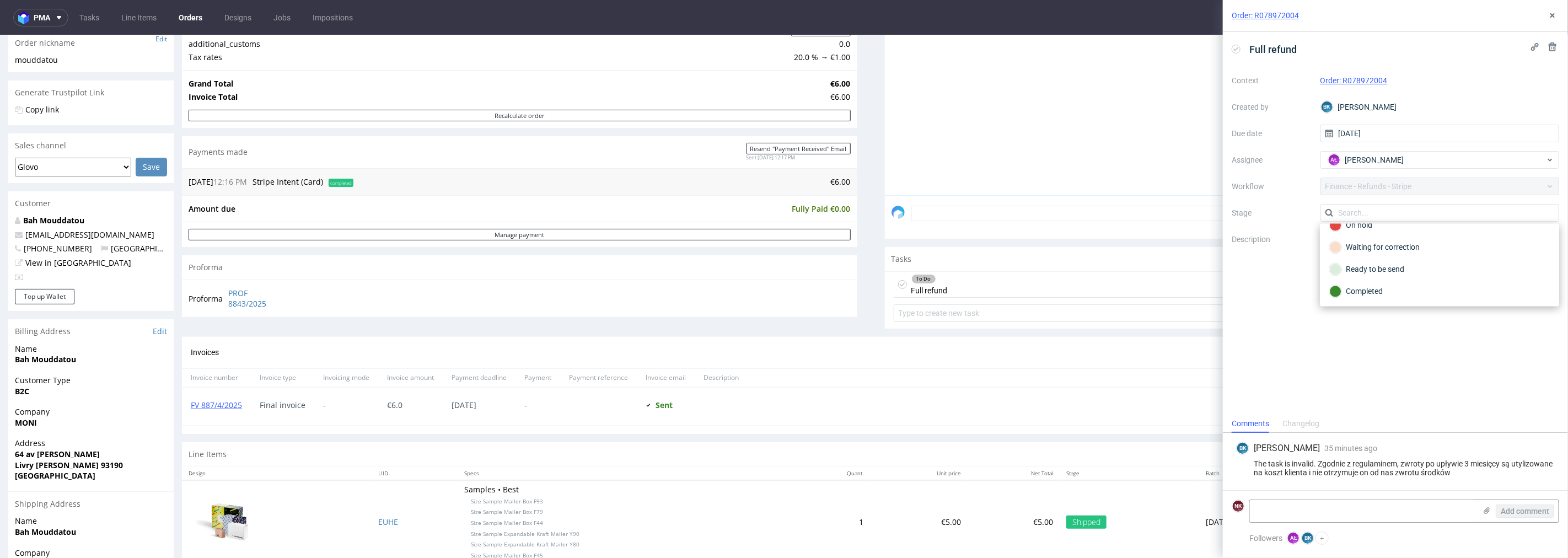
scroll to position [81, 0]
click at [1375, 284] on div "Completed" at bounding box center [1440, 291] width 230 height 22
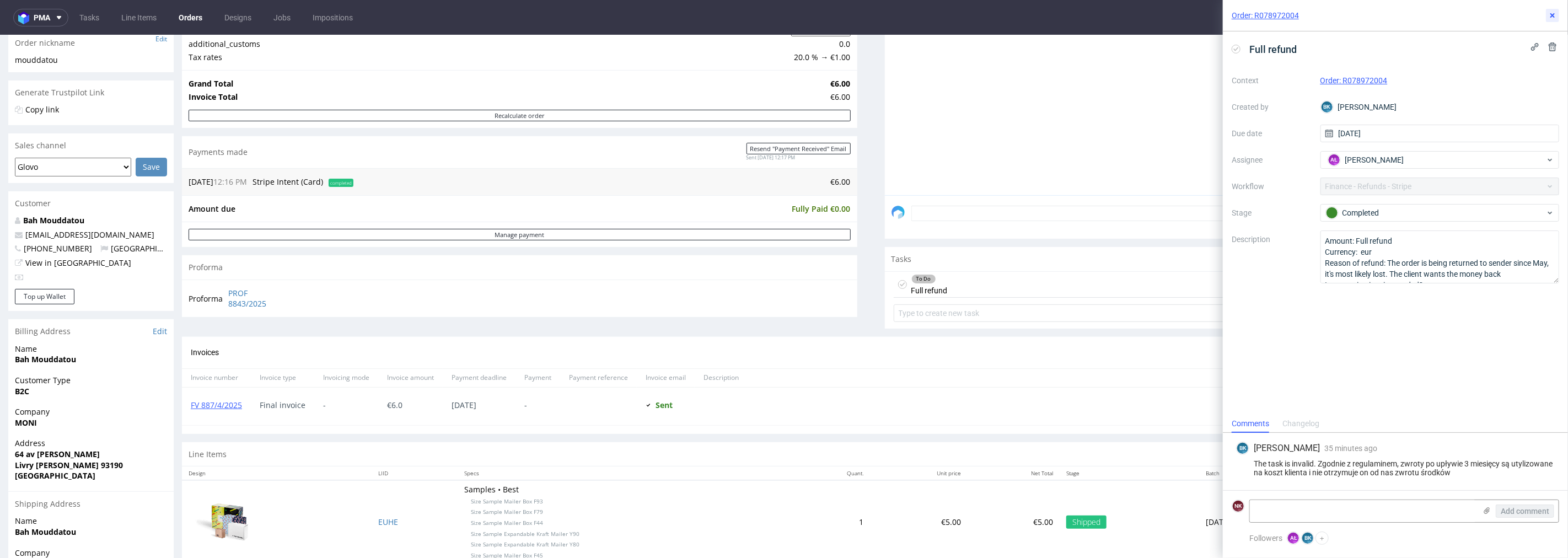
click at [1555, 18] on icon at bounding box center [1553, 15] width 9 height 9
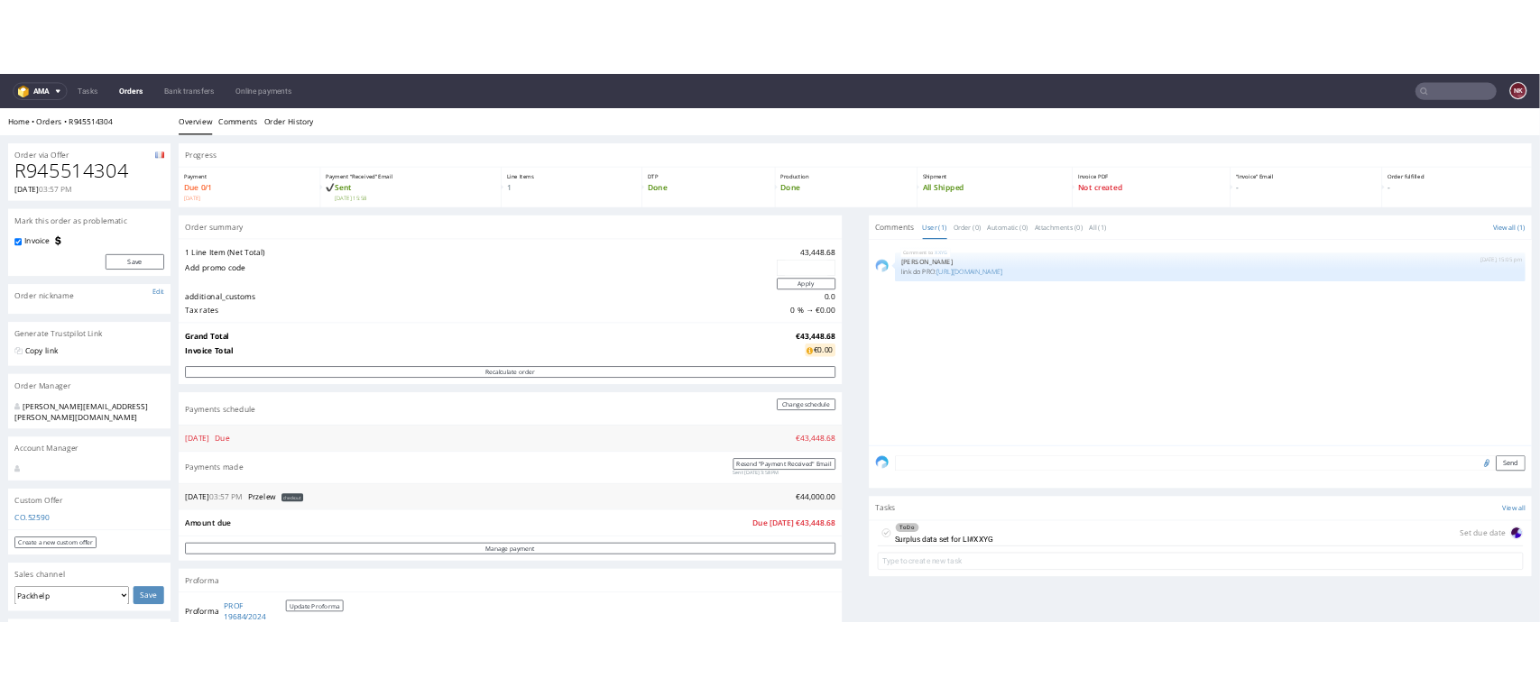
scroll to position [702, 0]
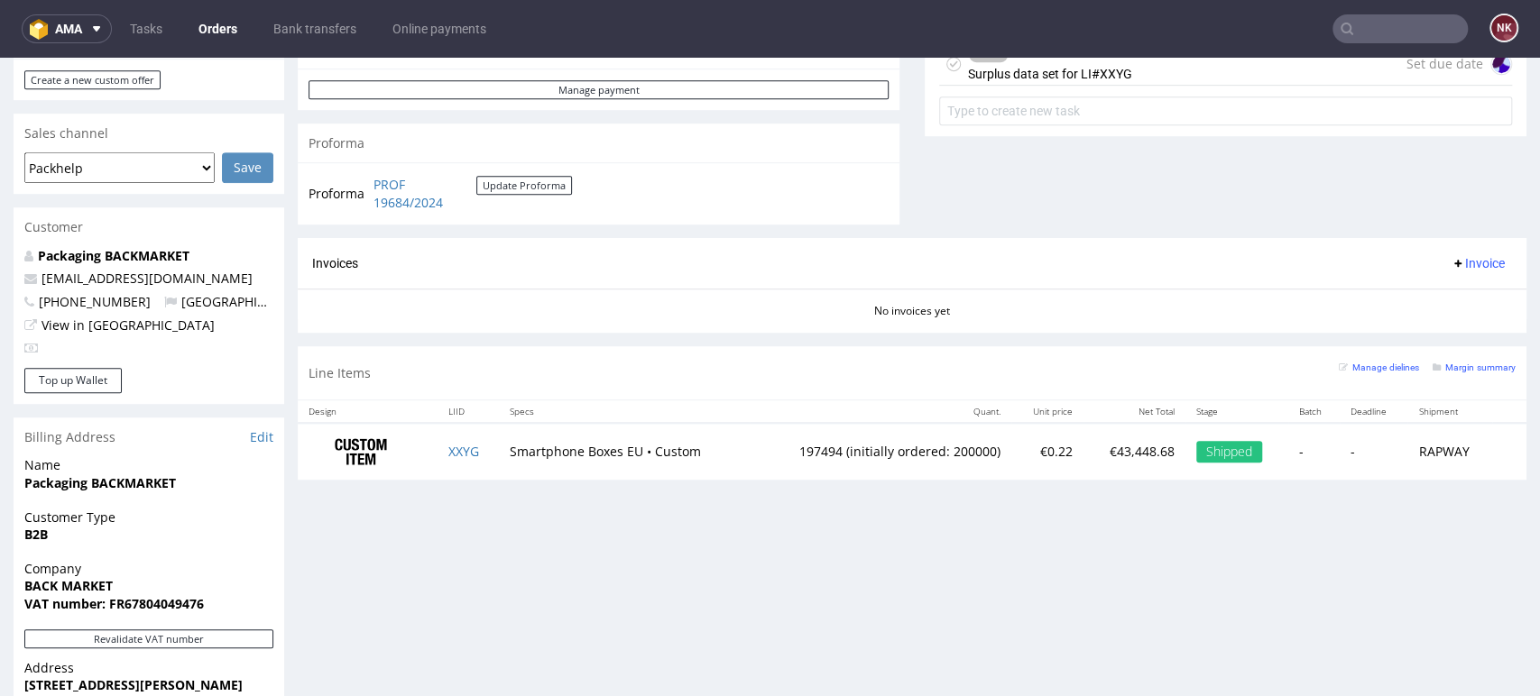
click at [1418, 24] on input "text" at bounding box center [1399, 28] width 135 height 29
paste input "R923763332"
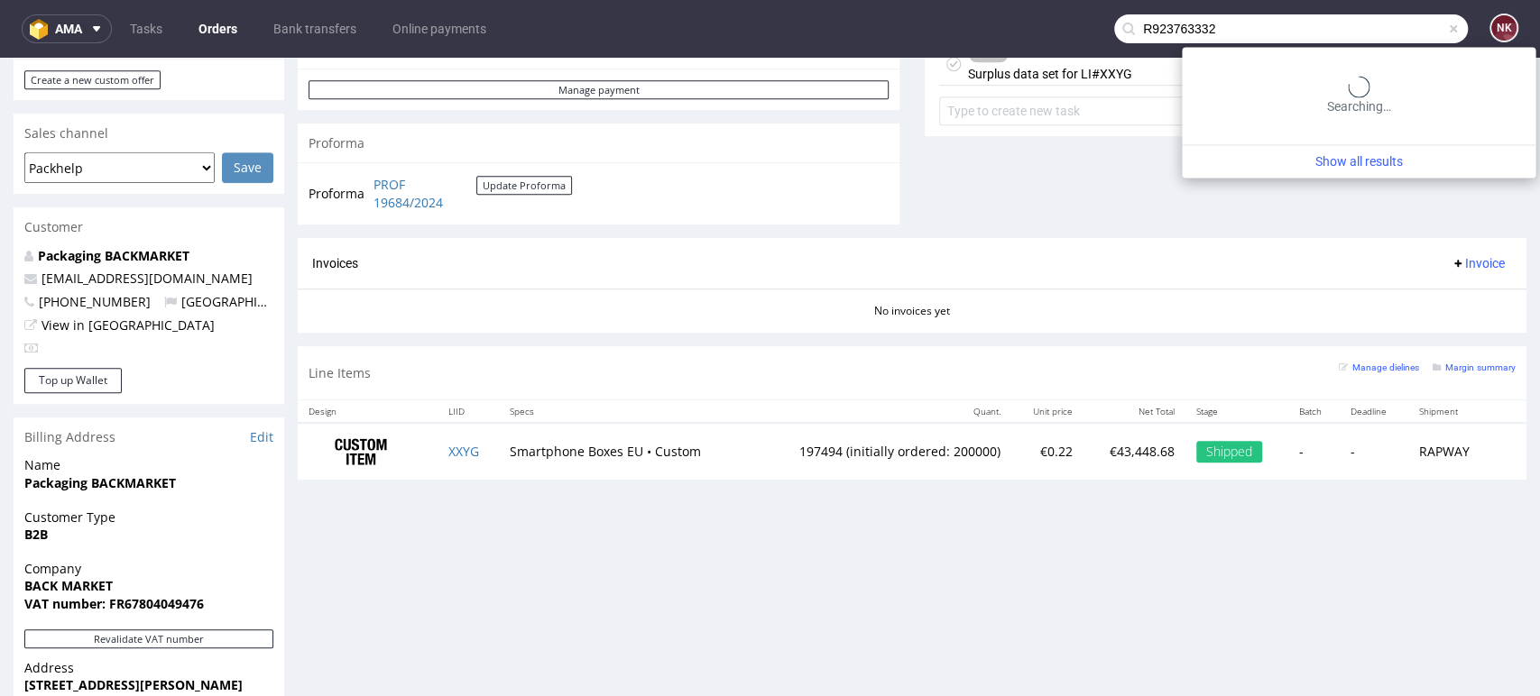
type input "R923763332"
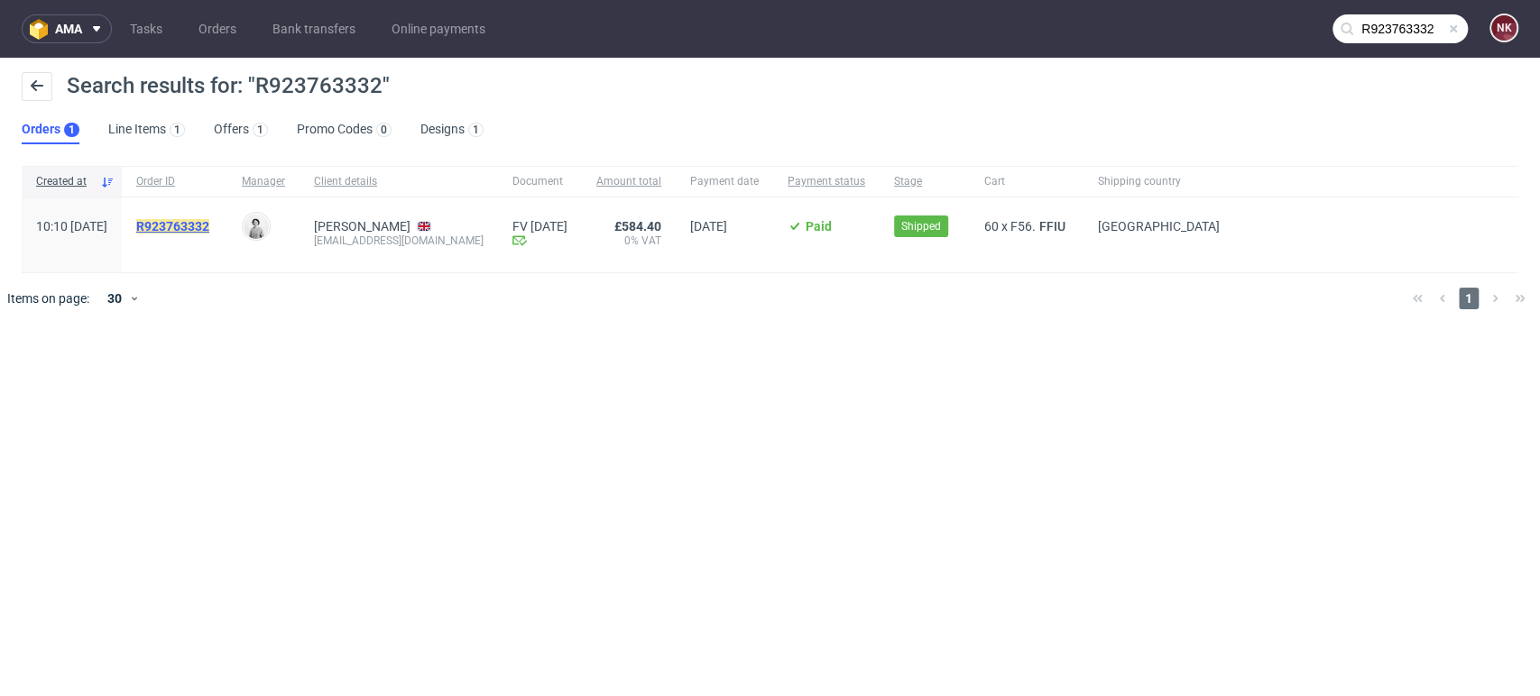
click at [198, 229] on mark "R923763332" at bounding box center [172, 226] width 73 height 14
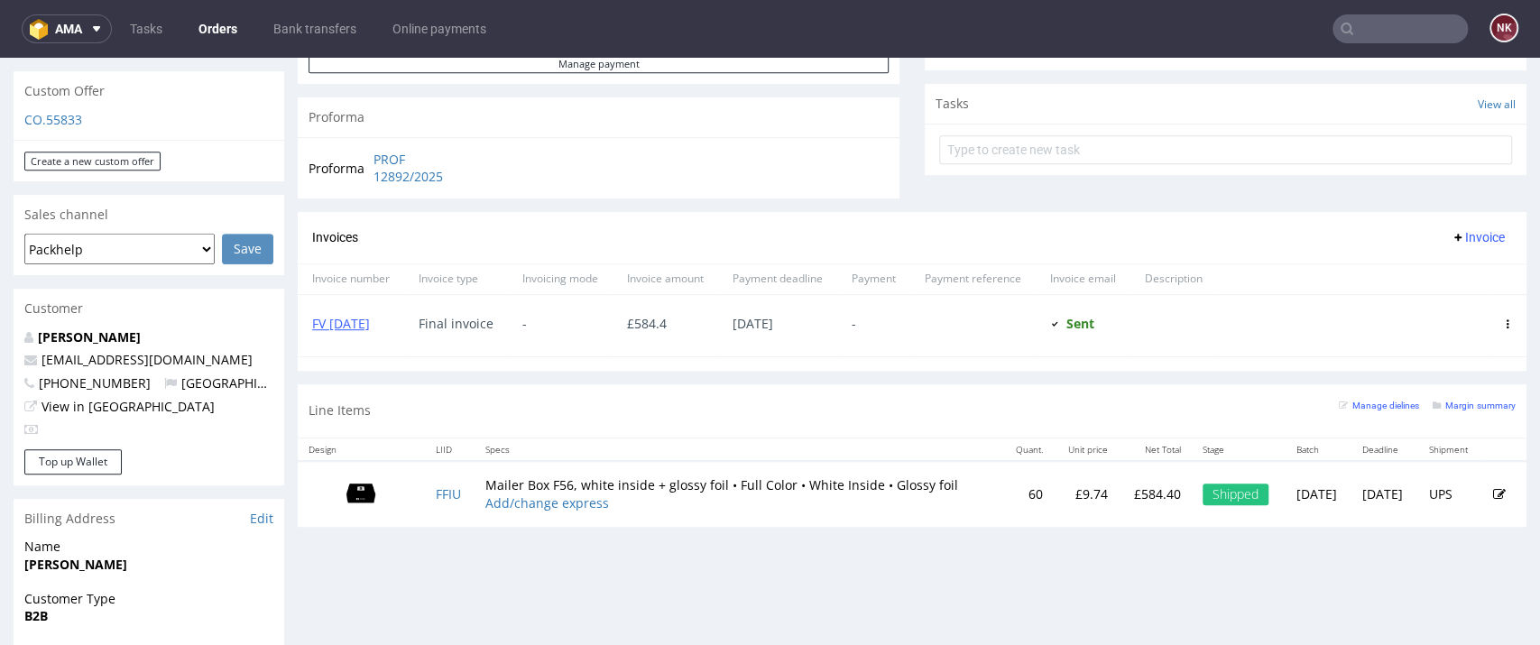
scroll to position [618, 0]
click at [366, 326] on link "FV 30/7/2025" at bounding box center [341, 325] width 58 height 17
click at [345, 336] on div "FV 30/7/2025" at bounding box center [351, 328] width 106 height 61
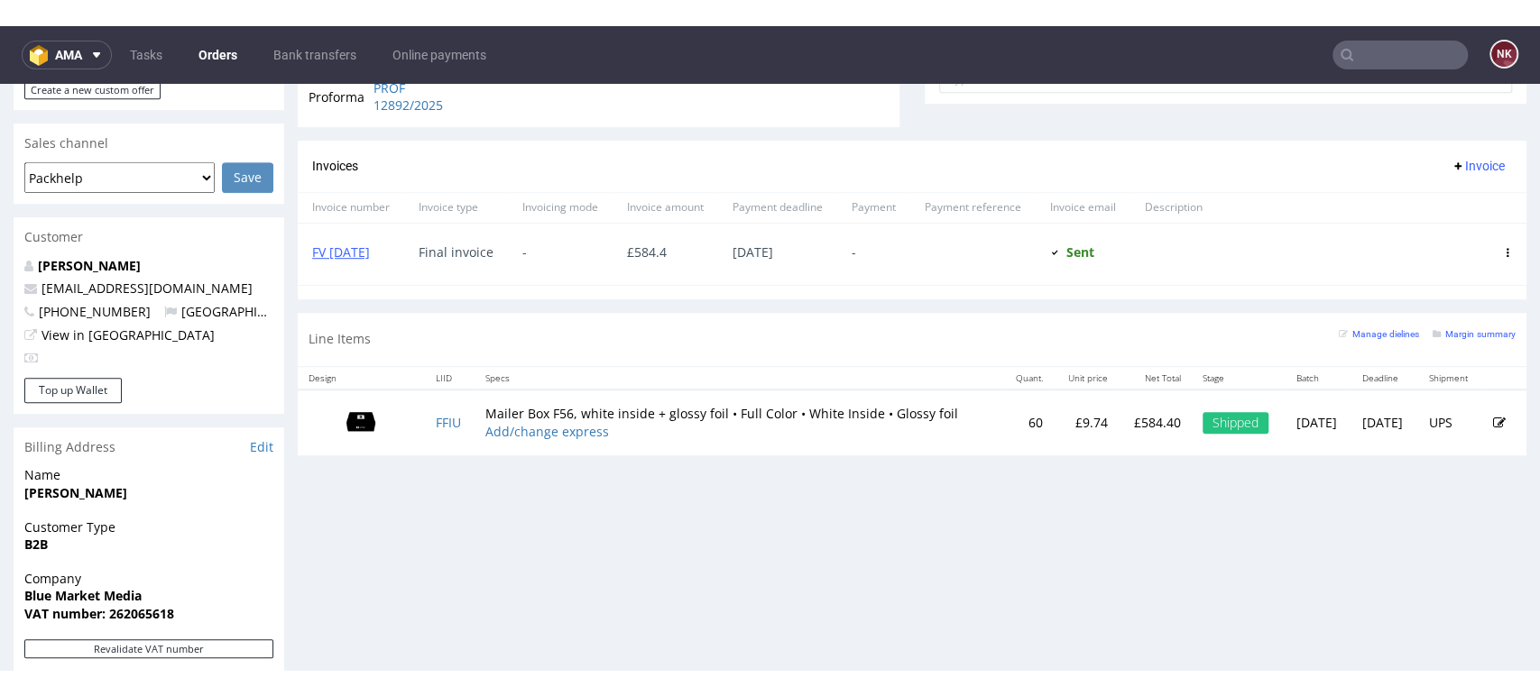
scroll to position [918, 0]
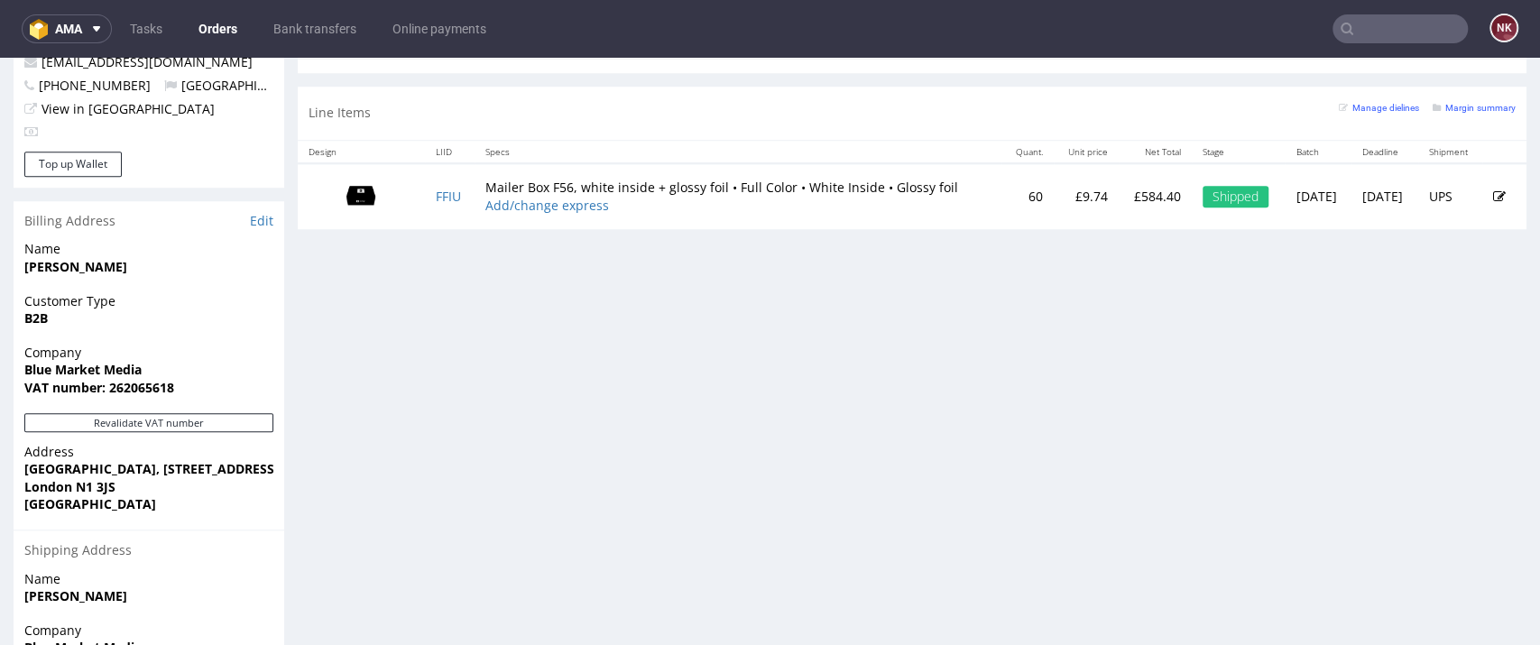
click at [147, 379] on strong "VAT number: 262065618" at bounding box center [99, 387] width 150 height 17
click at [223, 379] on span "VAT number: 262065618" at bounding box center [148, 388] width 249 height 18
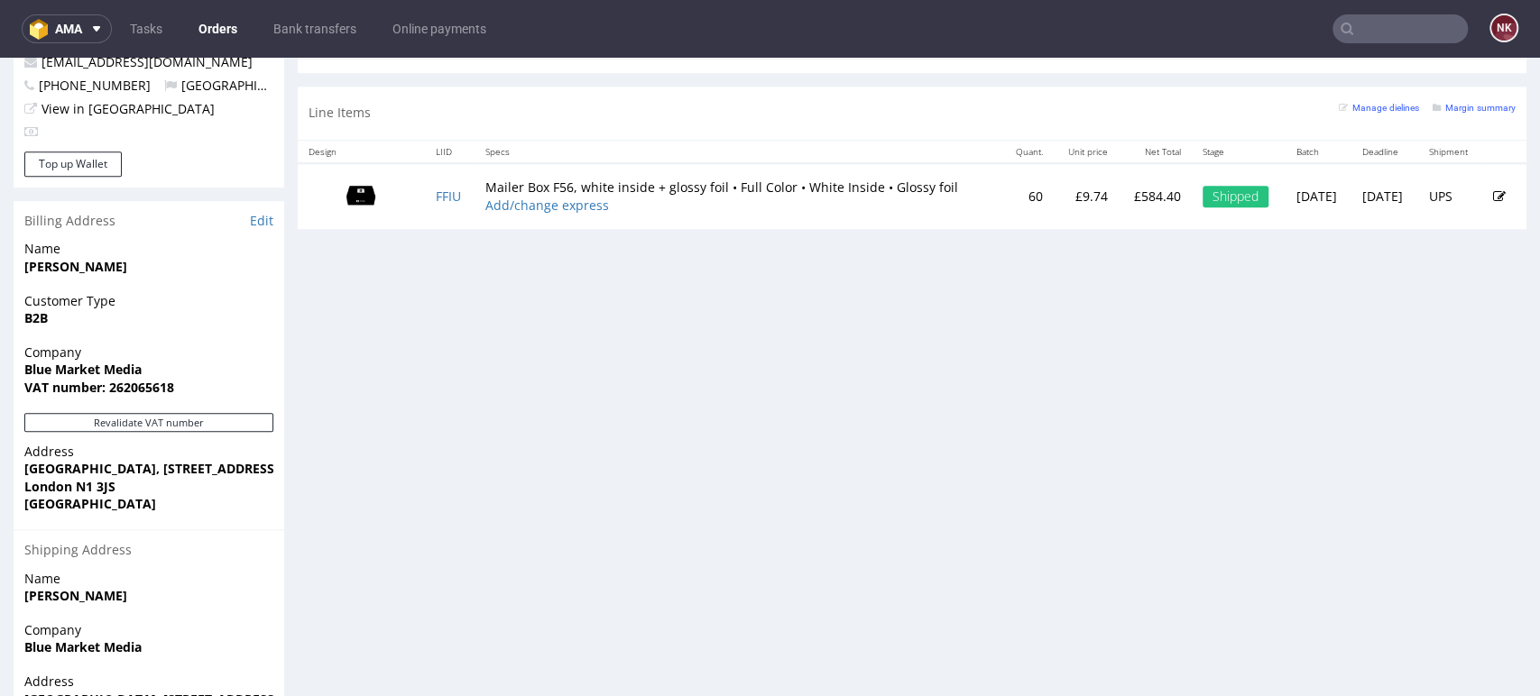
click at [1421, 407] on div "Progress Payment Paid Fri 13 Jun Payment “Received” Email Sent Fri 13 Jun 10:11…" at bounding box center [912, 19] width 1228 height 1642
click at [1454, 540] on div "Progress Payment Paid Fri 13 Jun Payment “Received” Email Sent Fri 13 Jun 10:11…" at bounding box center [912, 19] width 1228 height 1642
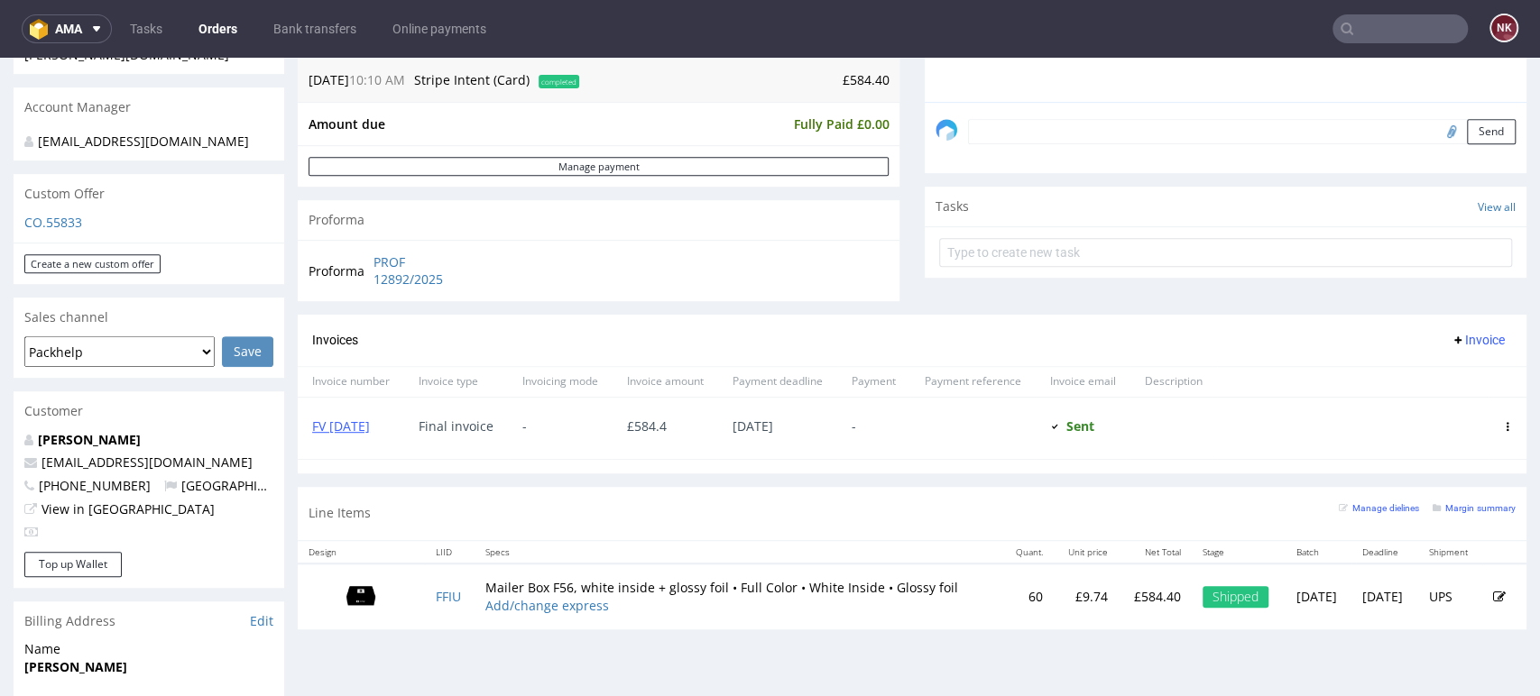
scroll to position [317, 0]
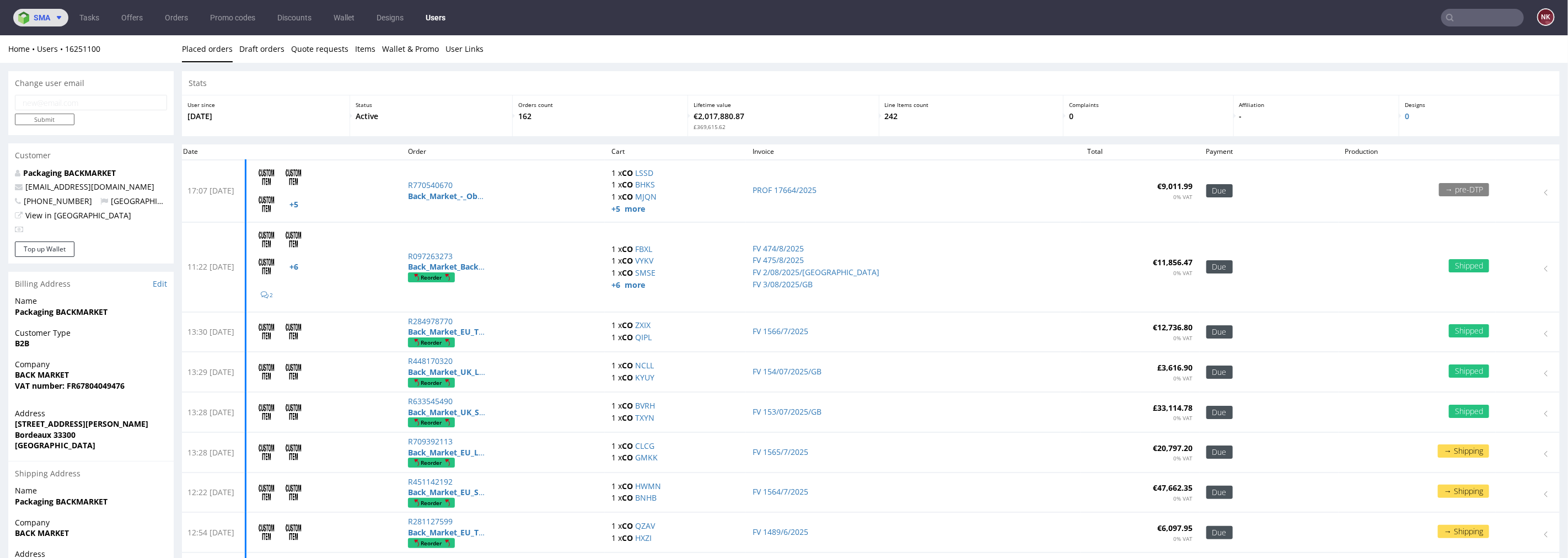
click at [48, 15] on span "sma" at bounding box center [42, 18] width 17 height 8
click at [61, 50] on span "Accounting Management App" at bounding box center [83, 51] width 89 height 8
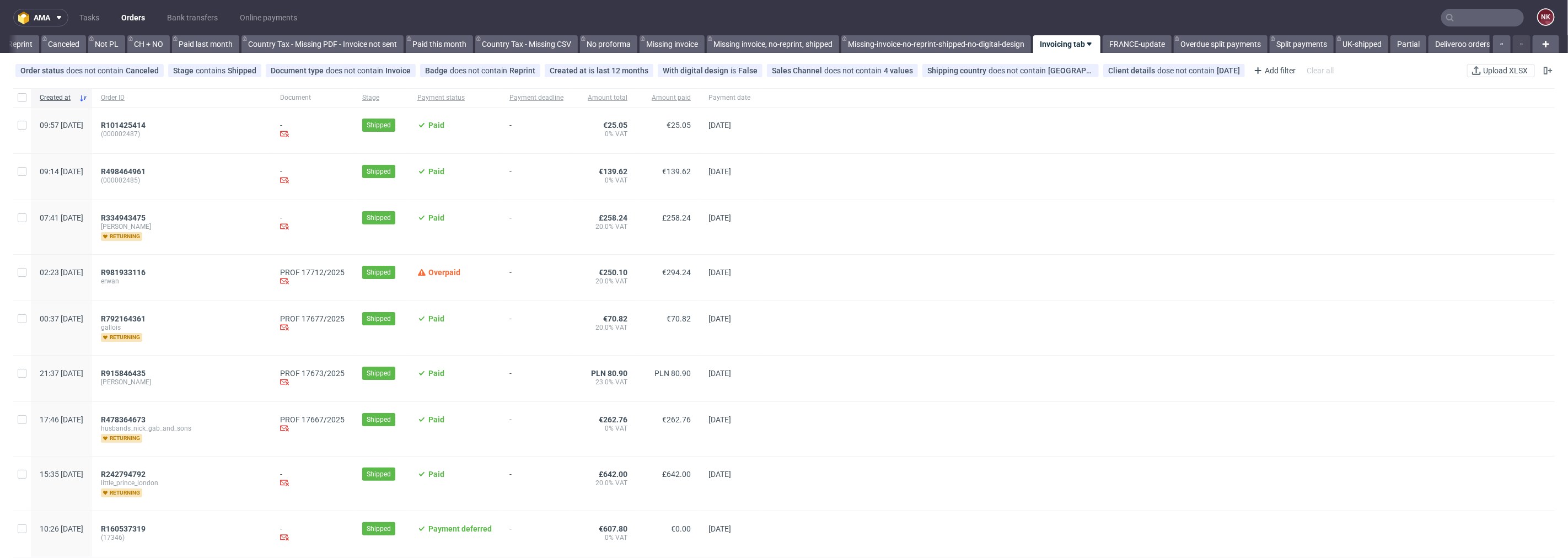
scroll to position [0, 1062]
click at [996, 351] on div at bounding box center [1157, 328] width 796 height 54
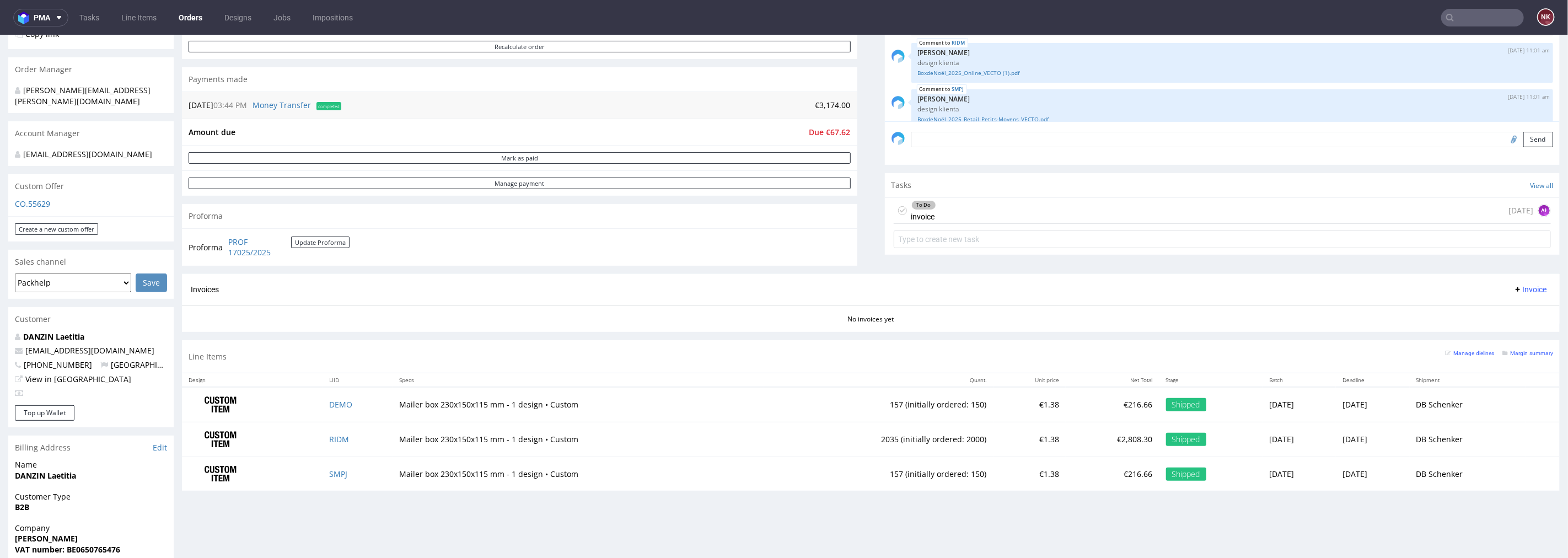
scroll to position [428, 0]
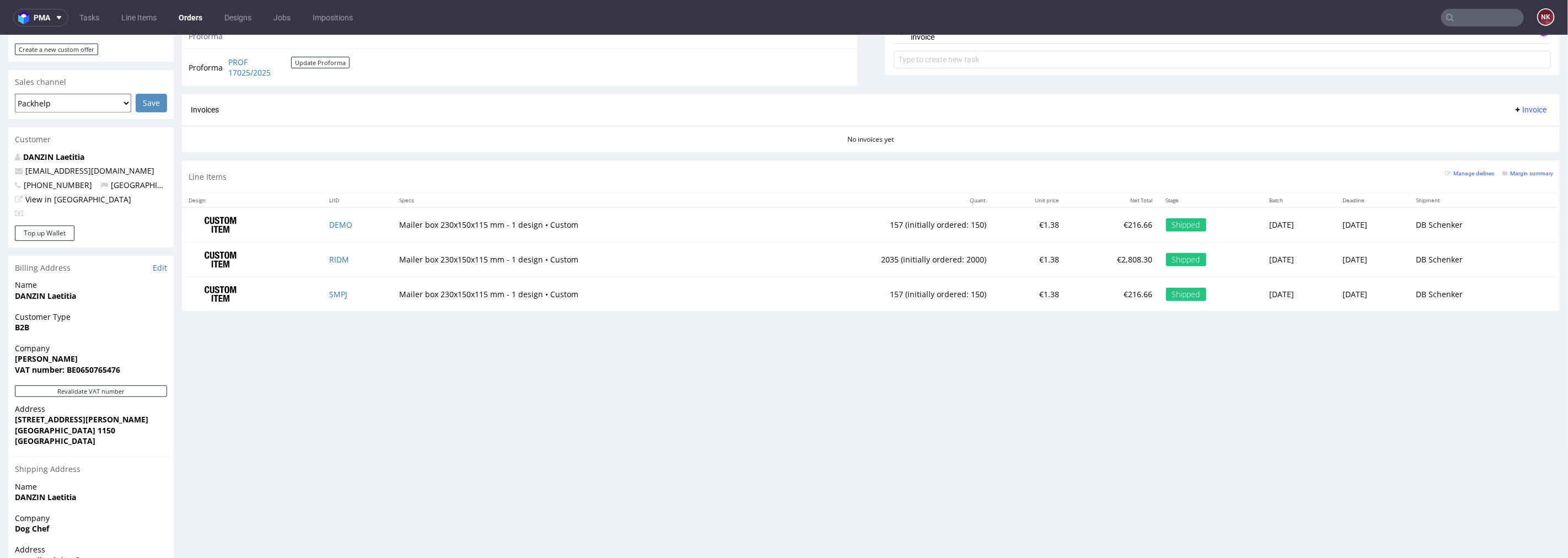
click at [520, 403] on div "Progress Payment Due Payment “Received” Email - Line Items 3 DTP - Production -…" at bounding box center [871, 150] width 1378 height 1015
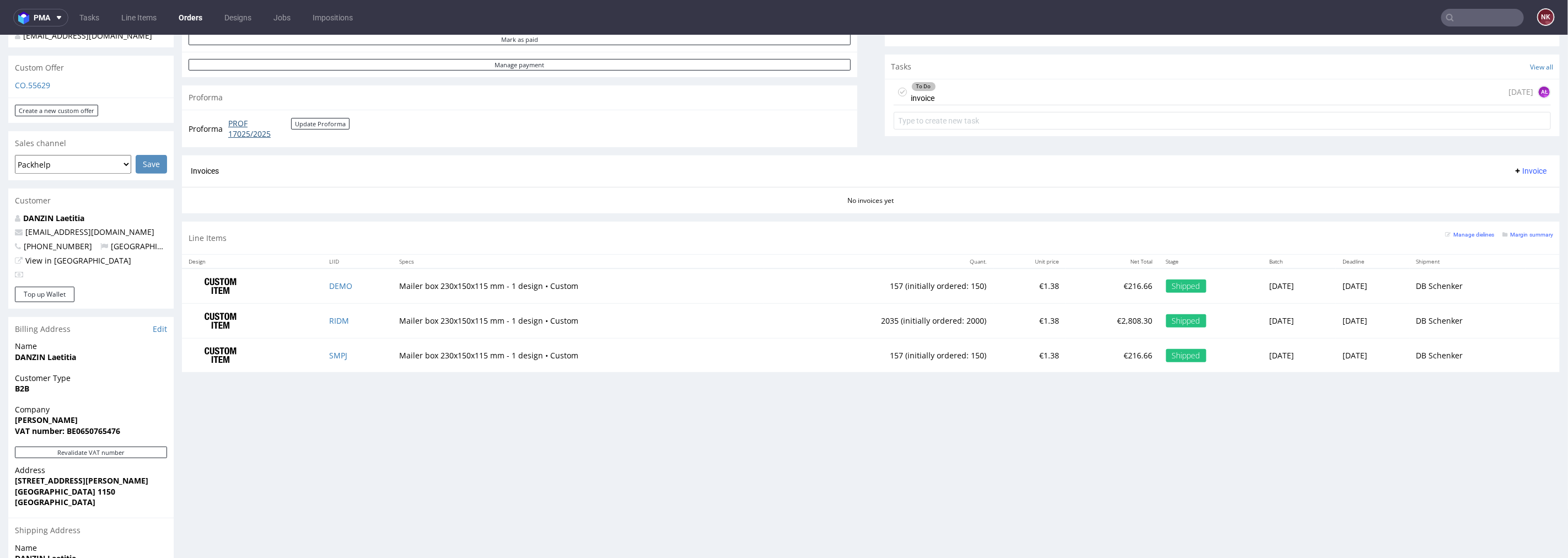
drag, startPoint x: 294, startPoint y: 145, endPoint x: 260, endPoint y: 136, distance: 35.2
click at [260, 136] on div "Proforma PROF 17025/2025 Update Proforma" at bounding box center [520, 128] width 675 height 37
click at [307, 142] on div "Proforma PROF 17025/2025 Update Proforma" at bounding box center [520, 128] width 675 height 37
drag, startPoint x: 334, startPoint y: 142, endPoint x: 228, endPoint y: 122, distance: 107.9
click at [228, 122] on div "Proforma PROF 17025/2025 Update Proforma" at bounding box center [520, 128] width 675 height 37
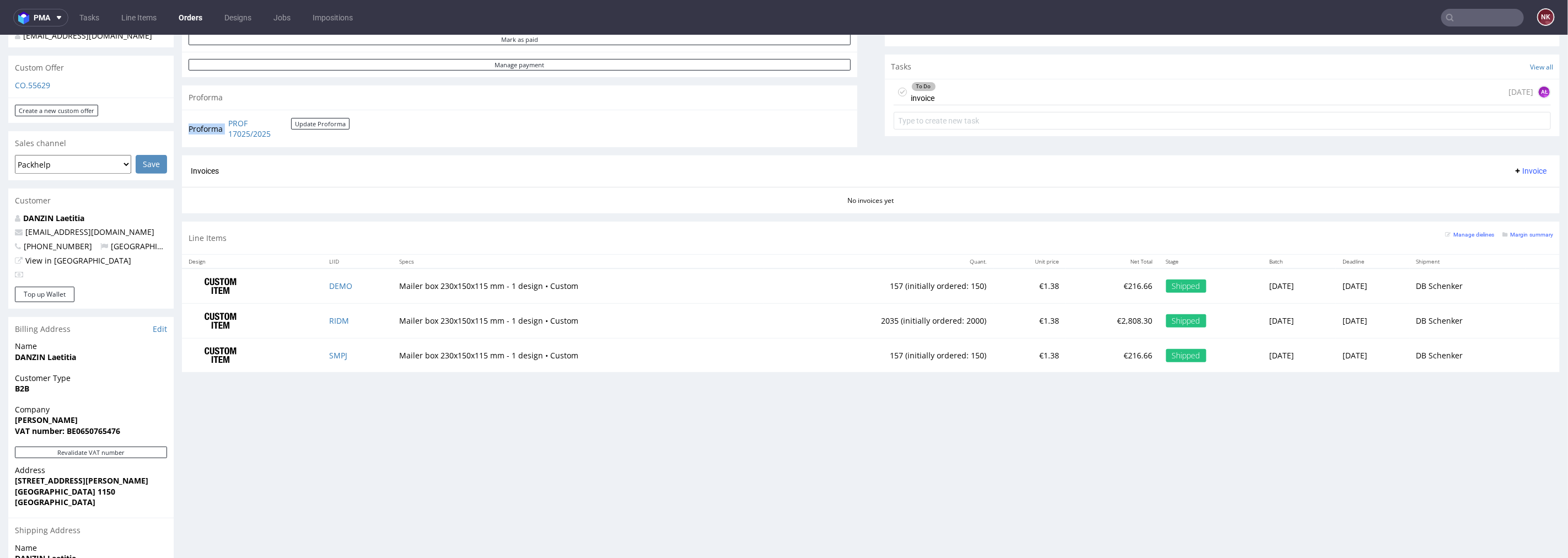
copy tbody "Proforma"
click at [1100, 94] on div "To Do invoice [DATE] AŁ" at bounding box center [1223, 92] width 658 height 26
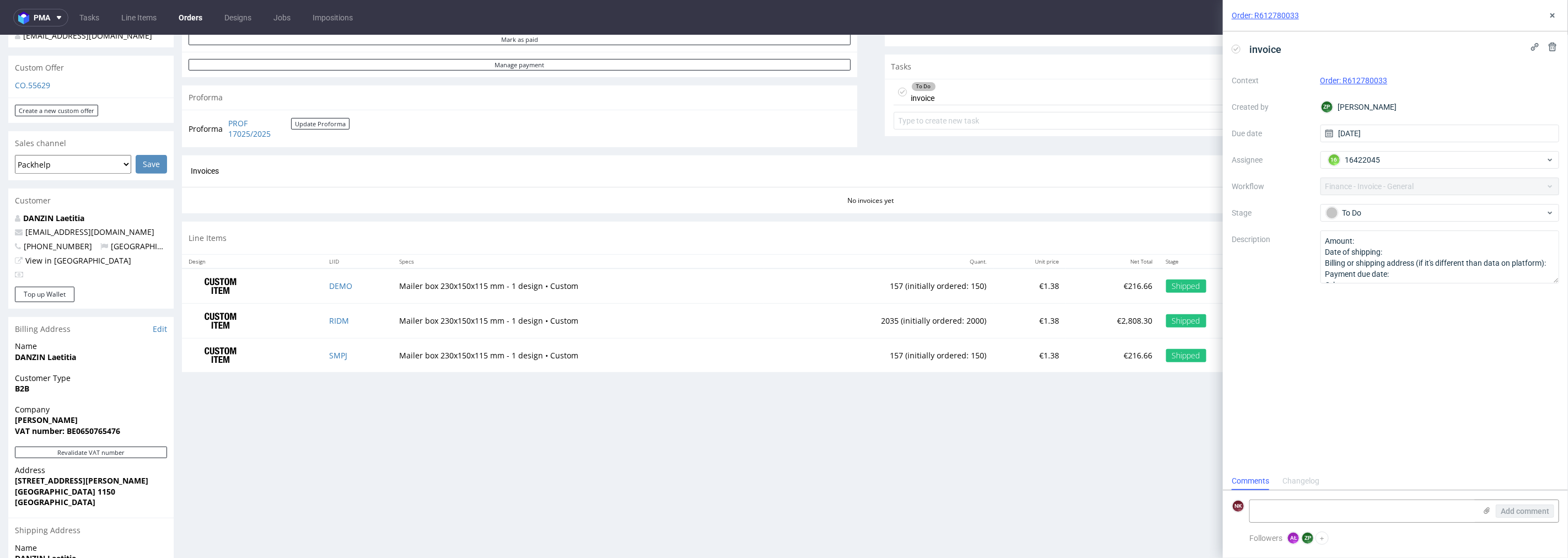
scroll to position [9, 0]
click at [1555, 11] on icon at bounding box center [1553, 15] width 9 height 9
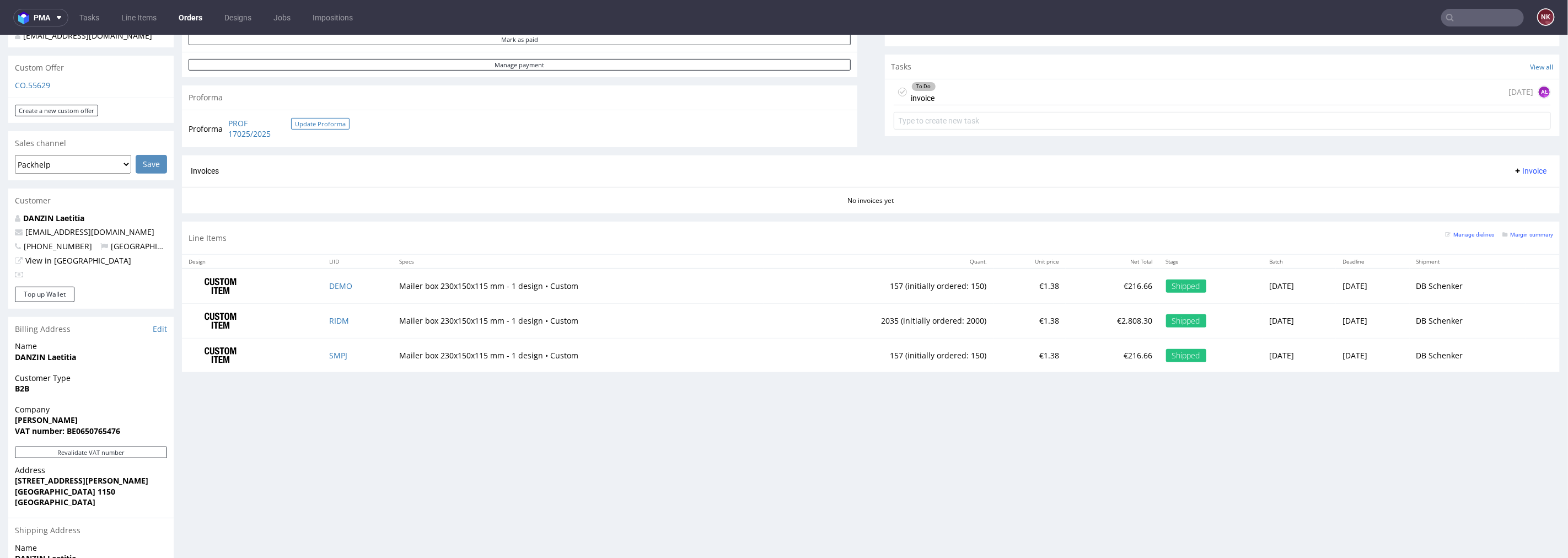
click at [321, 123] on button "Update Proforma" at bounding box center [320, 123] width 59 height 12
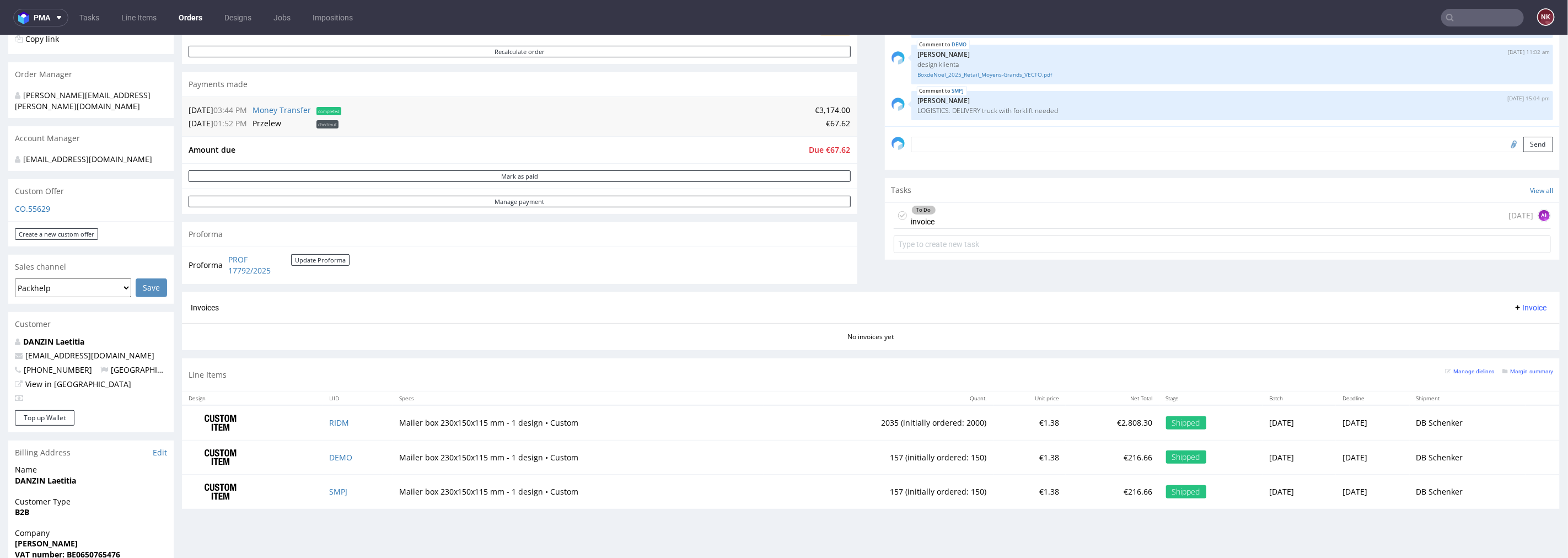
scroll to position [244, 0]
drag, startPoint x: 312, startPoint y: 275, endPoint x: 227, endPoint y: 260, distance: 86.3
click at [227, 260] on td "PROF 17792/2025 Update Proforma" at bounding box center [287, 263] width 124 height 24
copy tbody "Proforma"
click at [830, 147] on span "Due €67.62" at bounding box center [830, 148] width 42 height 10
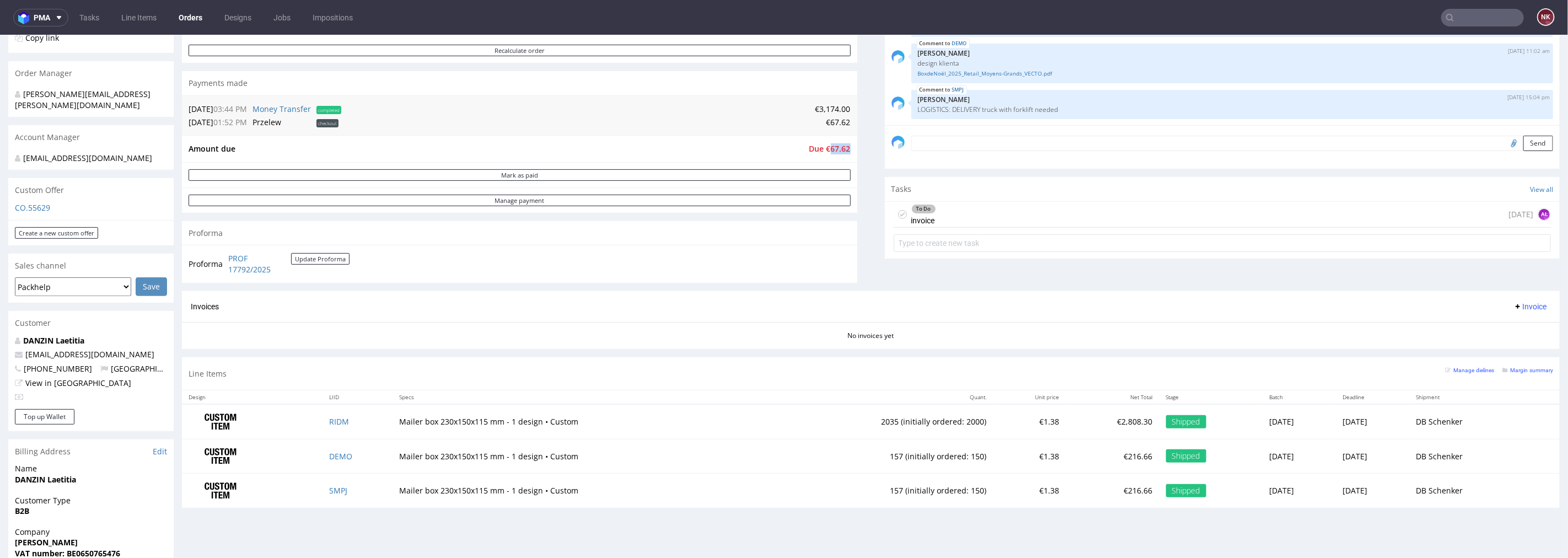
click at [830, 147] on span "Due €67.62" at bounding box center [830, 148] width 42 height 10
copy span "67.62"
click at [830, 110] on td "€3,174.00" at bounding box center [597, 109] width 507 height 13
copy td "3,174.00"
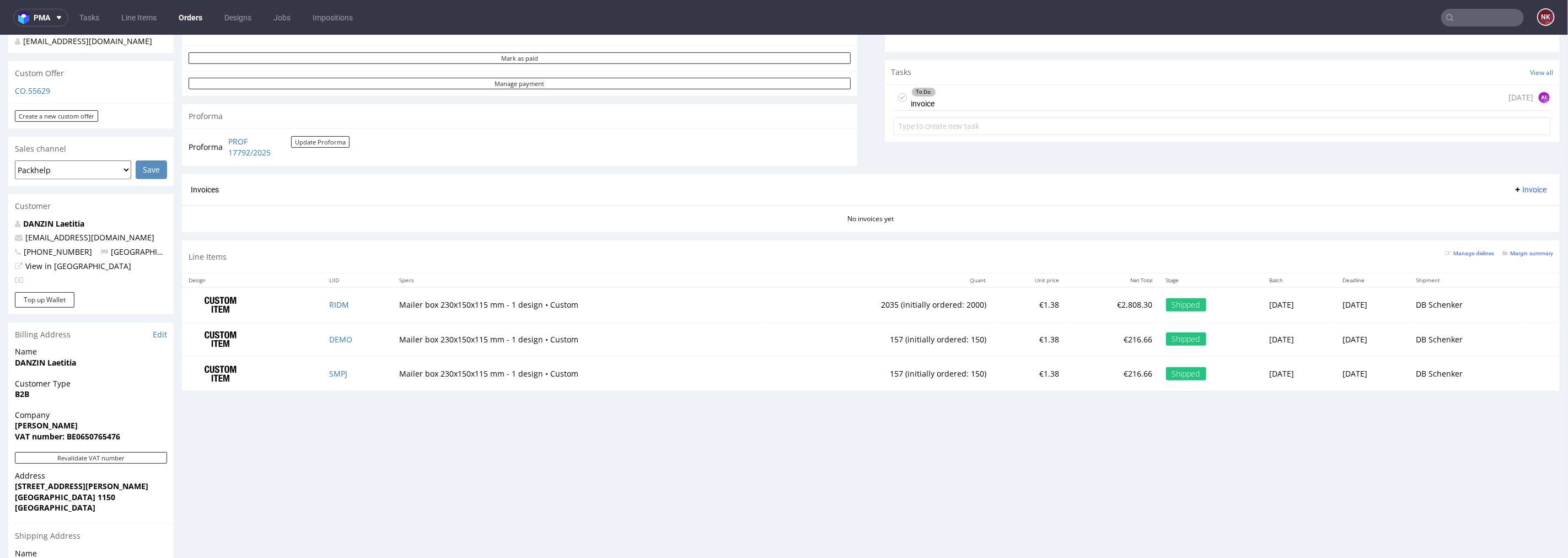
scroll to position [367, 0]
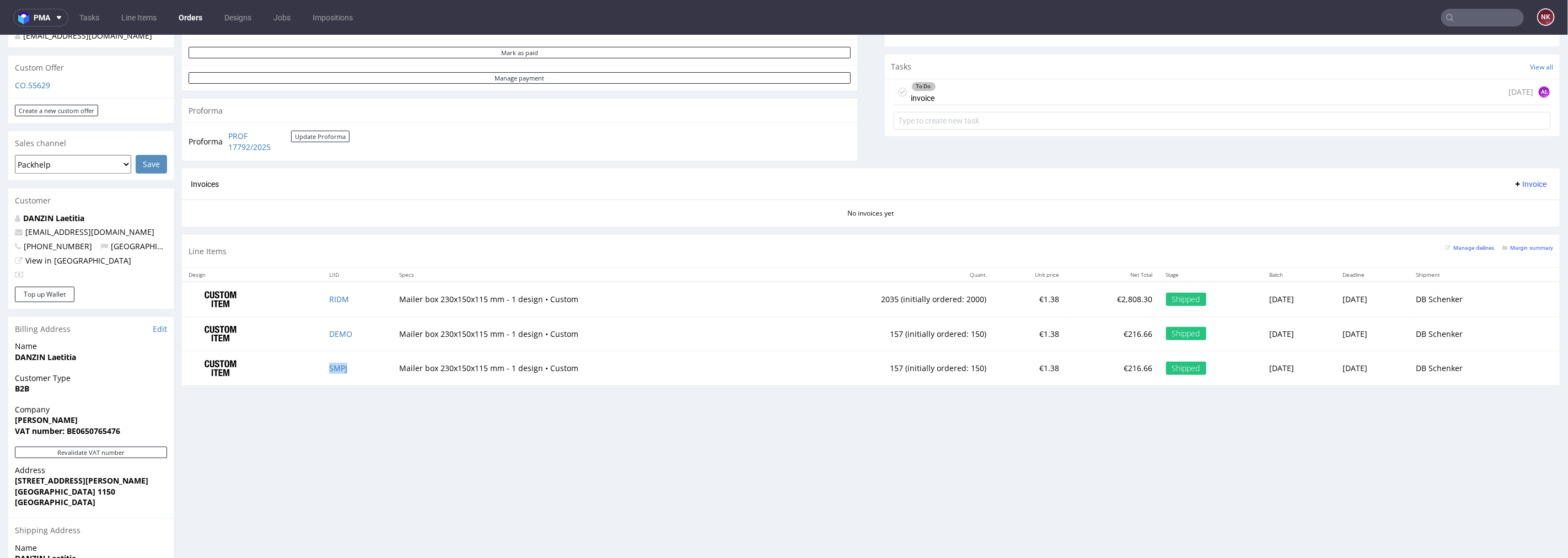
click at [1529, 183] on button "Invoice" at bounding box center [1530, 184] width 42 height 13
click at [1508, 223] on span "Upload" at bounding box center [1511, 227] width 53 height 11
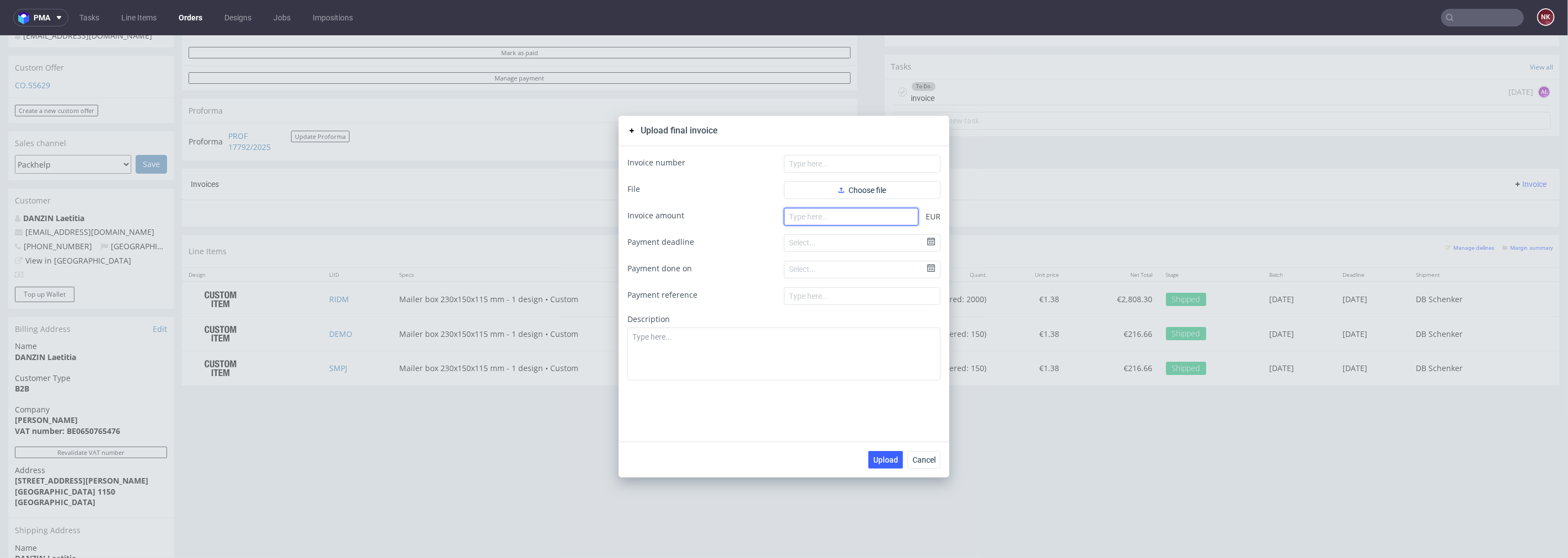
click at [844, 220] on input "number" at bounding box center [852, 216] width 134 height 18
paste input "3.17400"
click at [792, 219] on input "3.17400" at bounding box center [852, 216] width 134 height 18
click at [801, 215] on input "317400" at bounding box center [852, 216] width 134 height 18
type input "3174.00"
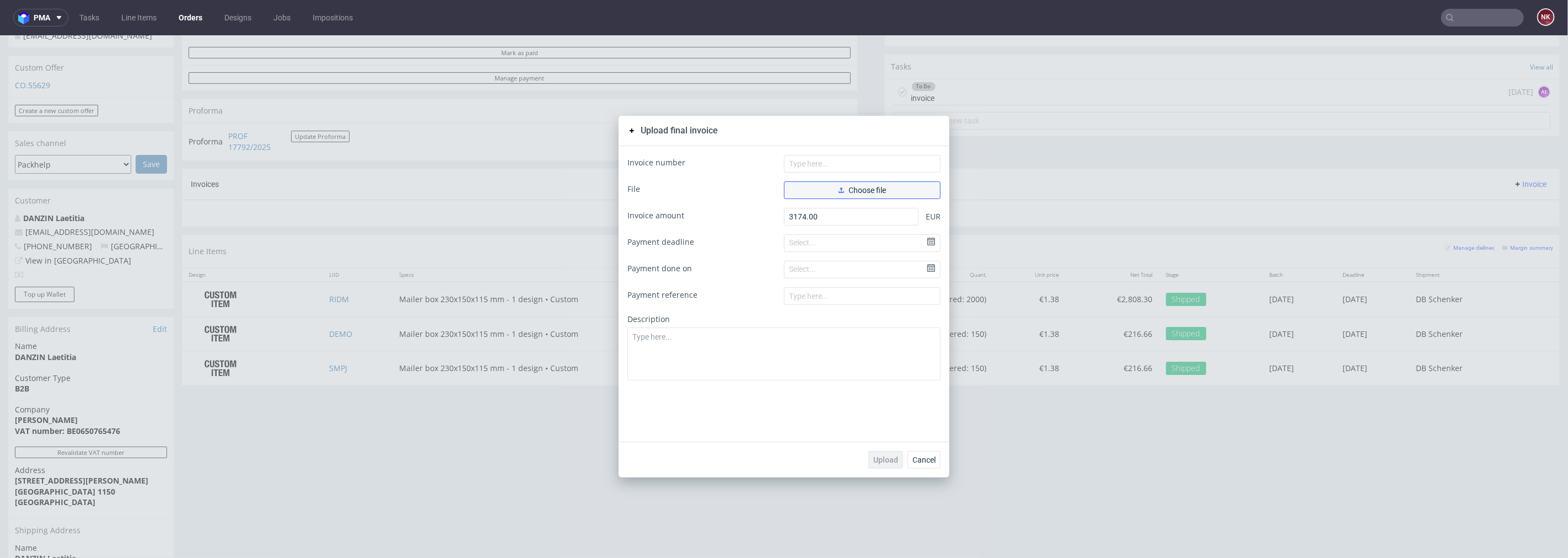
click at [829, 188] on button "Choose file" at bounding box center [863, 189] width 156 height 18
click at [803, 161] on input "text" at bounding box center [863, 163] width 156 height 18
type input "FV 1024/8/2025"
click at [875, 455] on span "Upload" at bounding box center [886, 459] width 25 height 8
click at [913, 460] on span "Cancel" at bounding box center [924, 459] width 23 height 8
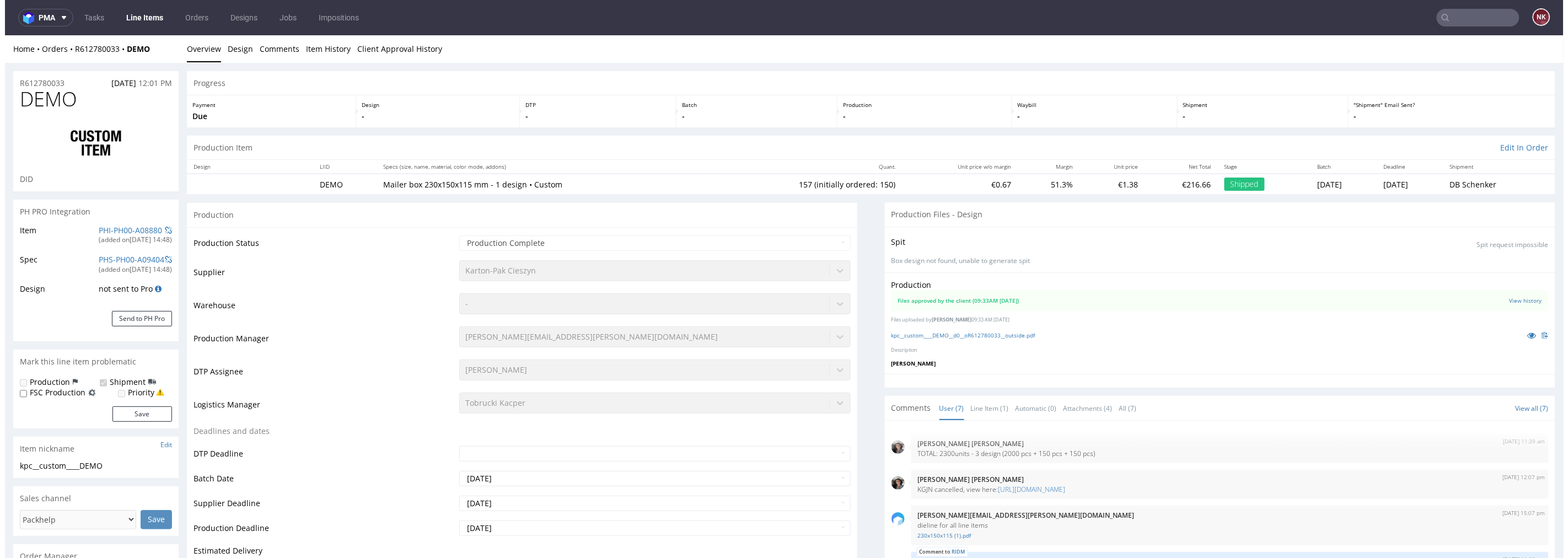
scroll to position [97, 0]
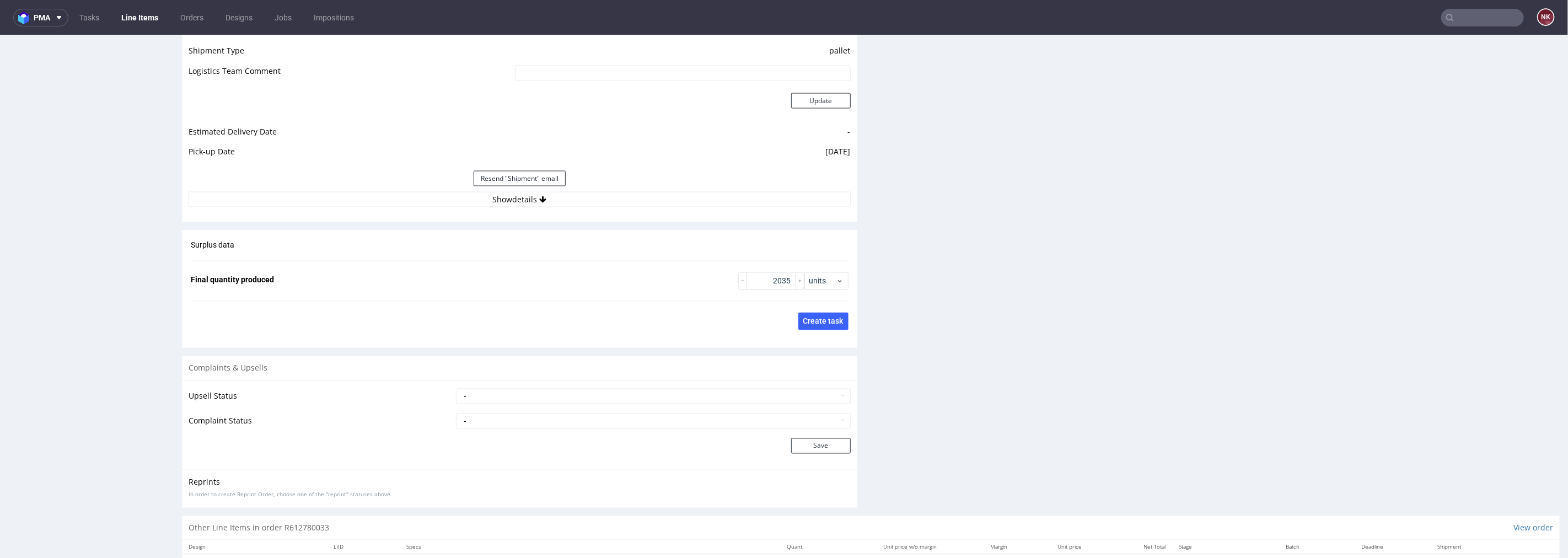
scroll to position [1531, 0]
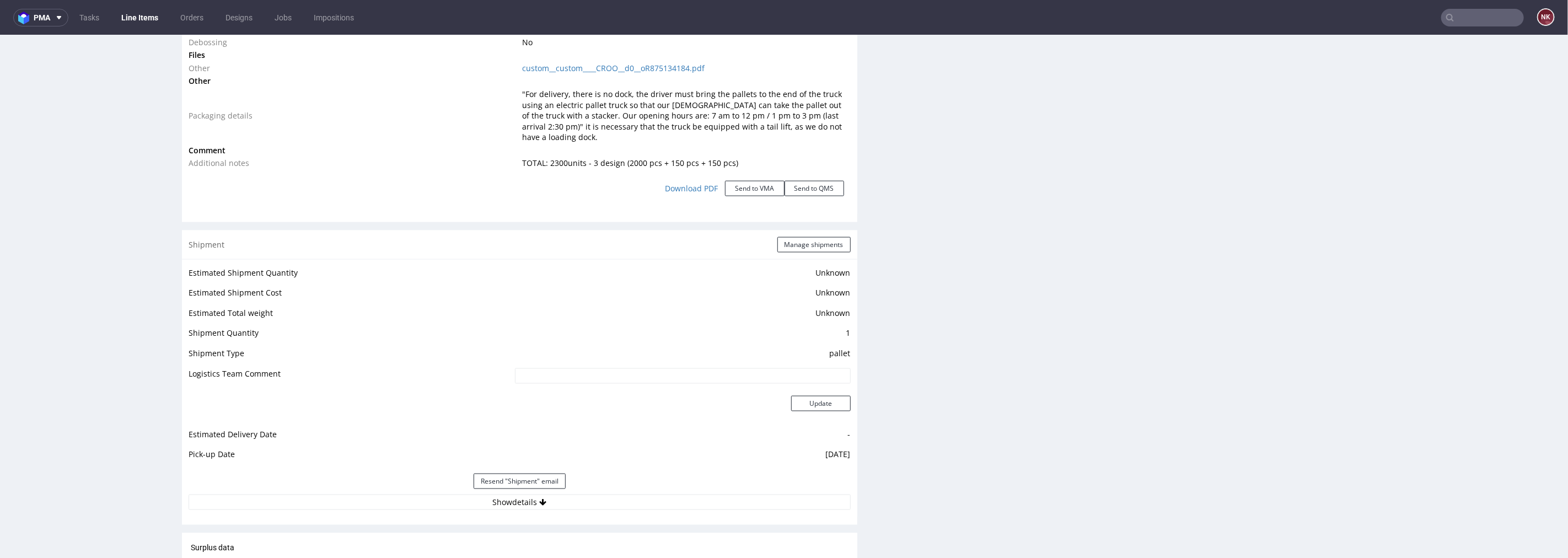
scroll to position [1286, 0]
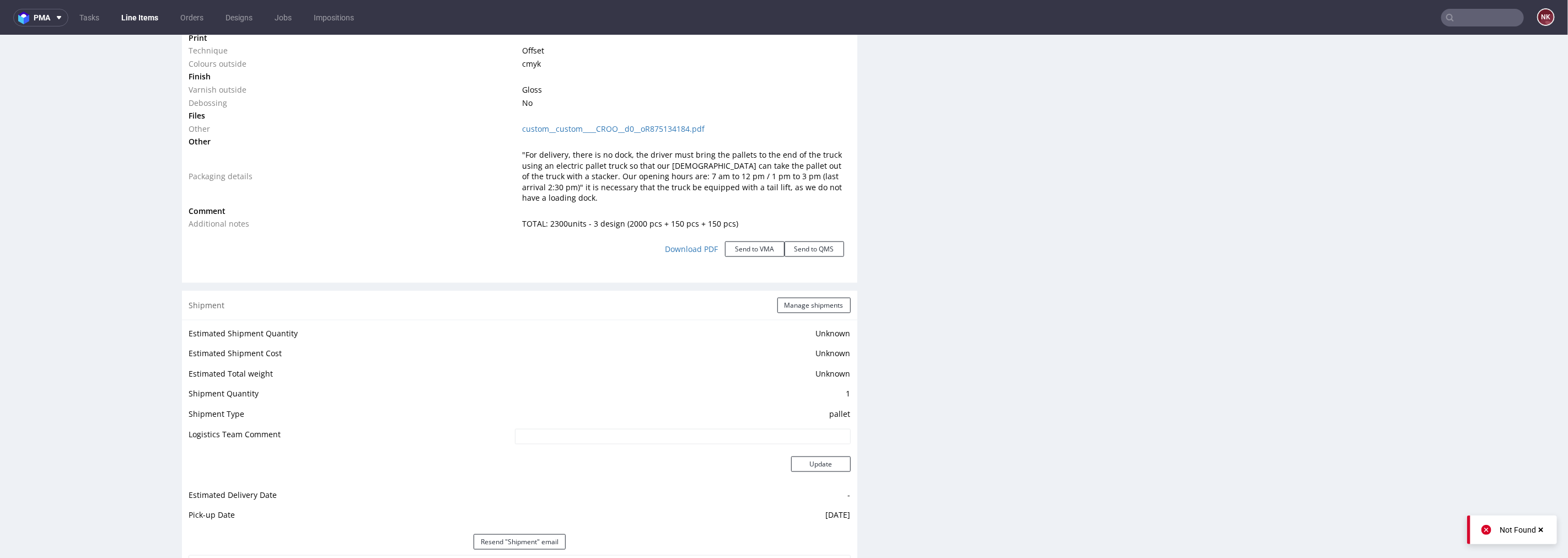
scroll to position [1470, 0]
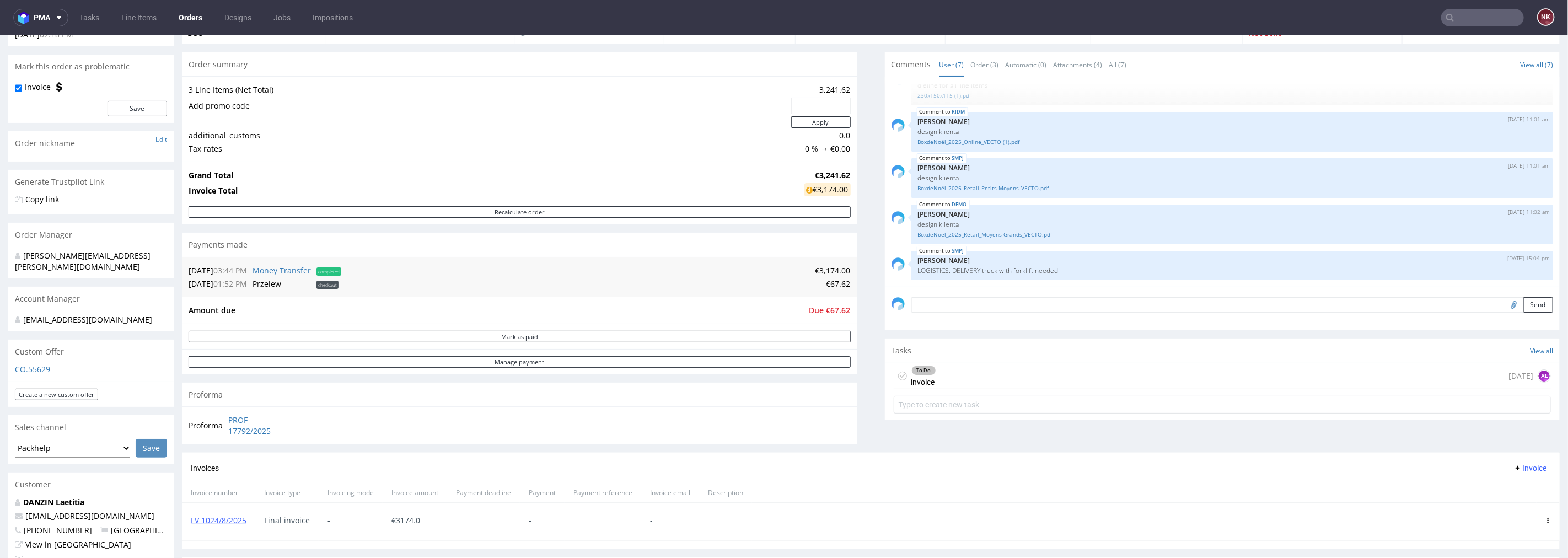
scroll to position [306, 0]
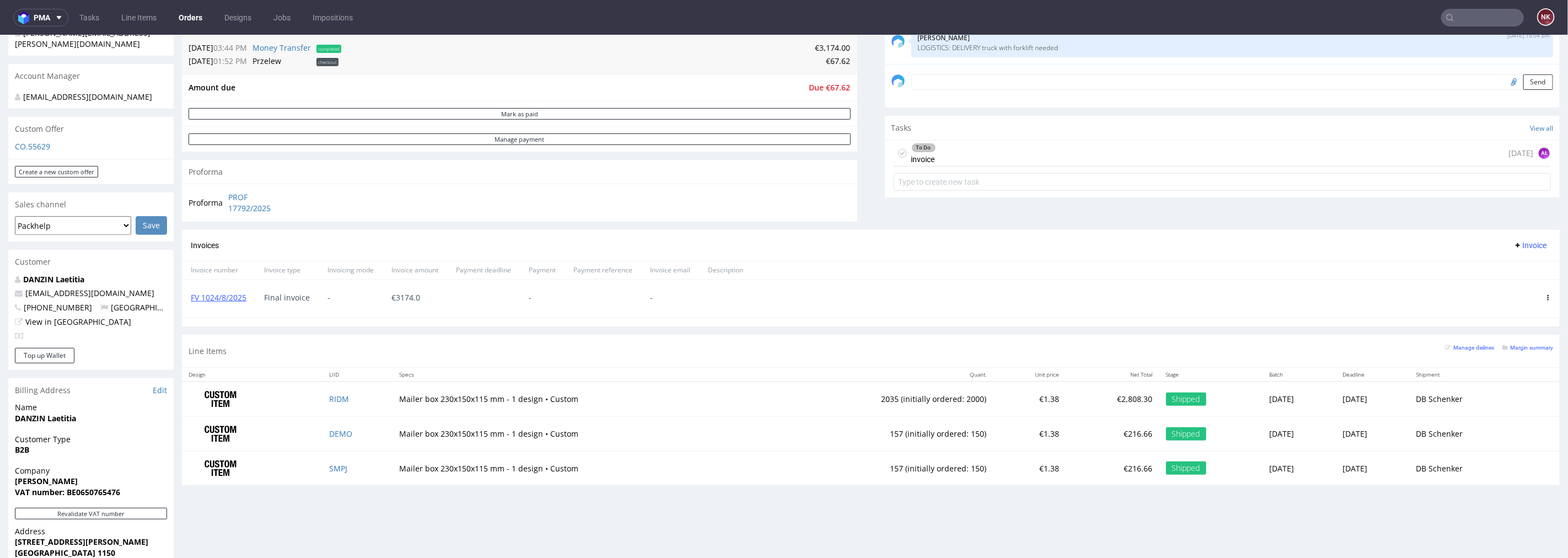
click at [949, 145] on div "To Do invoice today AŁ" at bounding box center [1223, 153] width 658 height 26
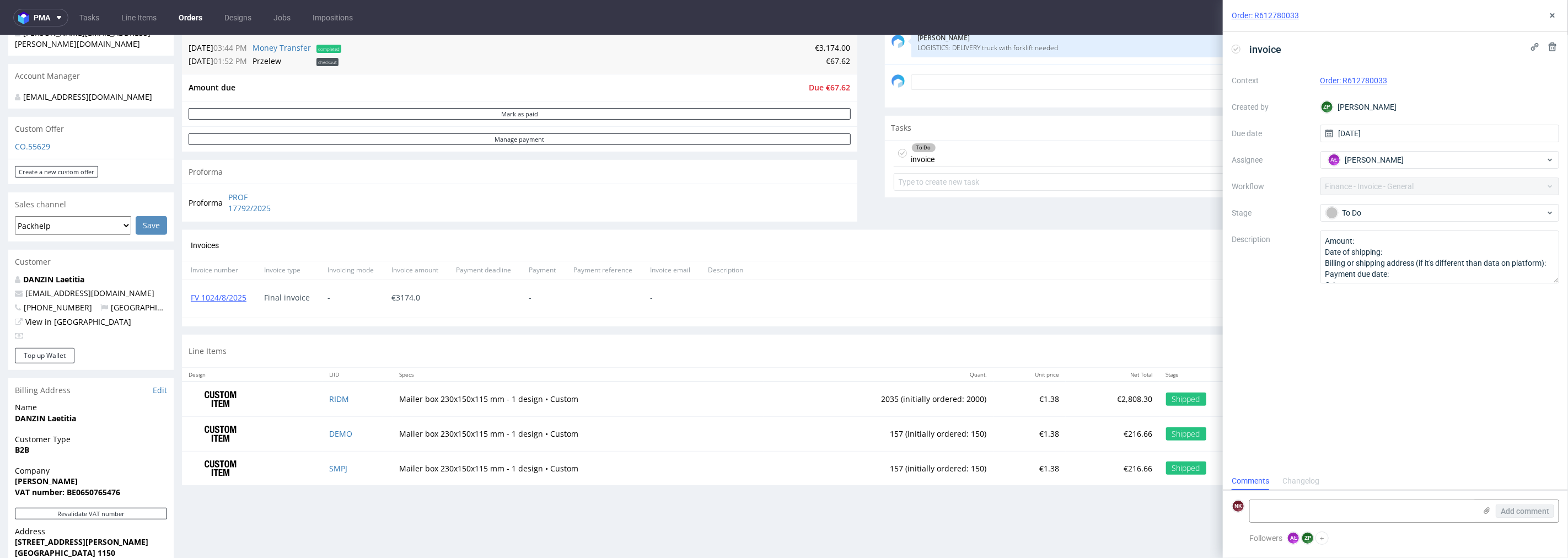
scroll to position [9, 0]
click at [1349, 211] on div "To Do" at bounding box center [1435, 213] width 219 height 12
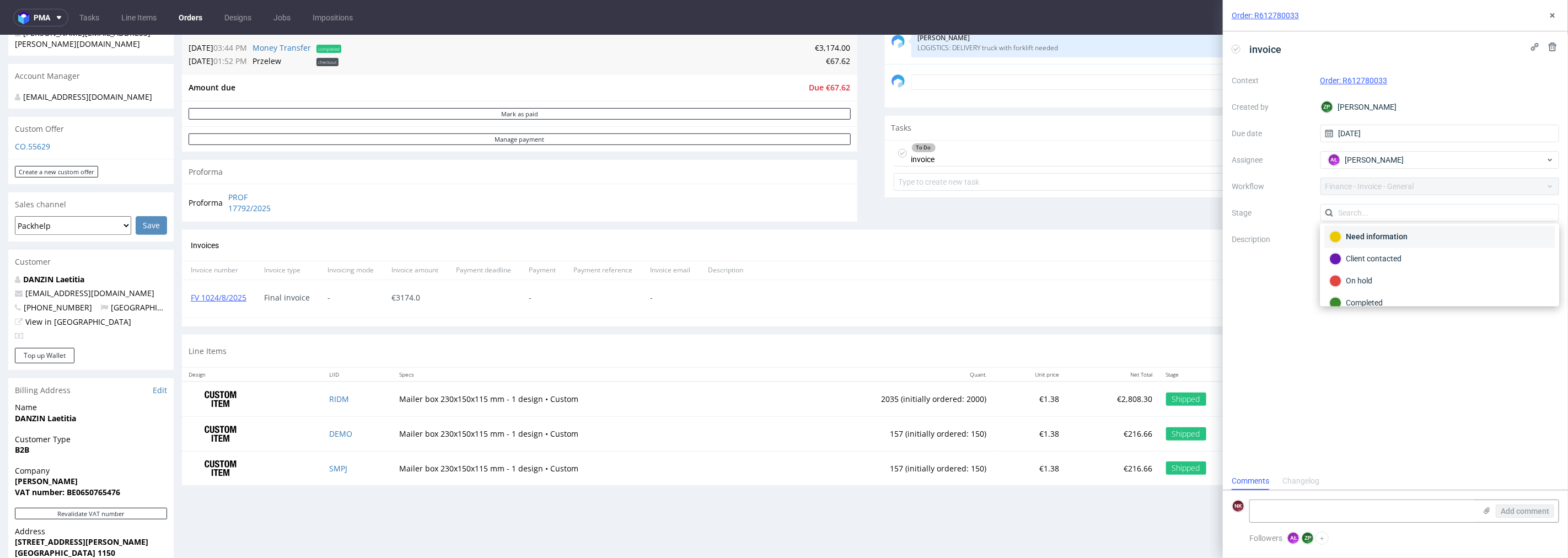
scroll to position [81, 0]
click at [1358, 273] on div "Completed" at bounding box center [1440, 269] width 221 height 12
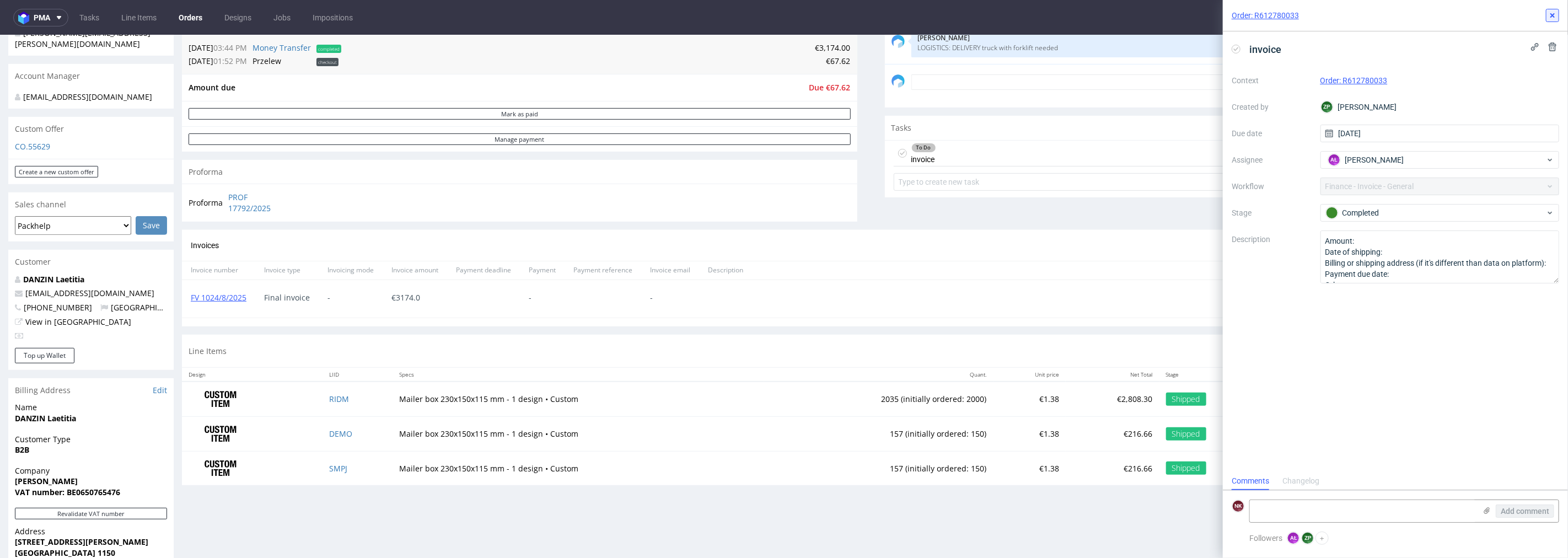
click at [1553, 15] on use at bounding box center [1552, 15] width 4 height 4
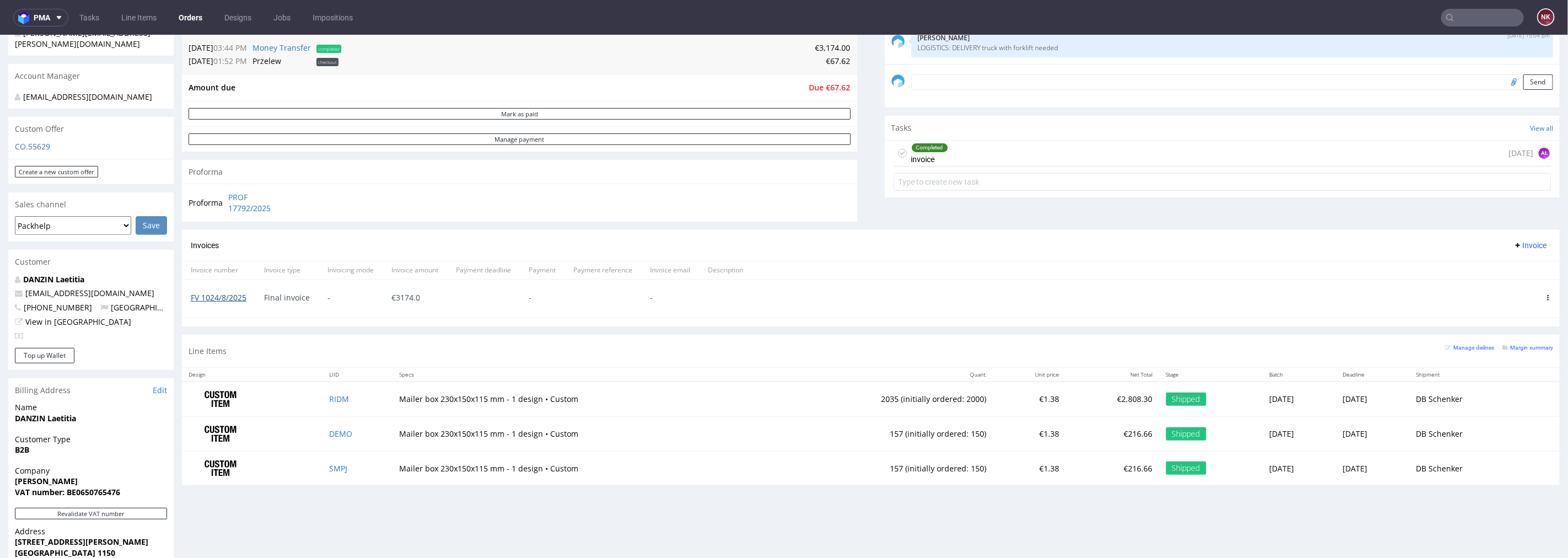
click at [232, 293] on link "FV 1024/8/2025" at bounding box center [218, 296] width 56 height 10
click at [185, 15] on link "Orders" at bounding box center [190, 17] width 37 height 18
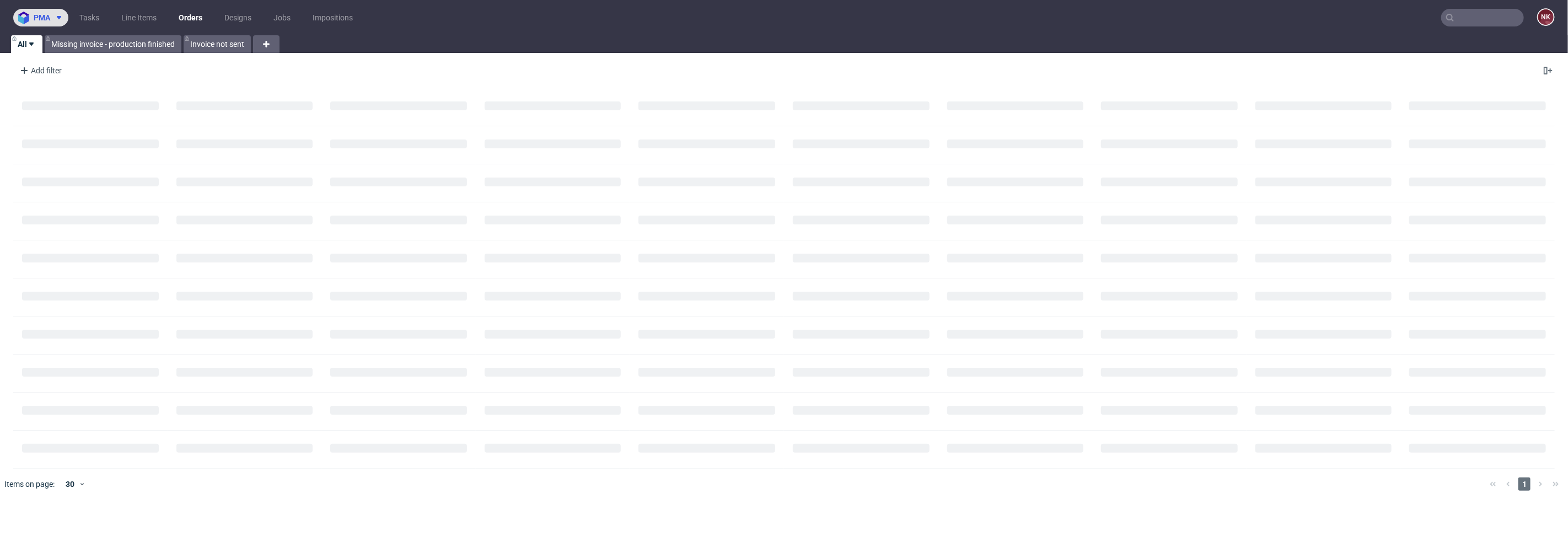
click at [25, 18] on img at bounding box center [26, 18] width 15 height 13
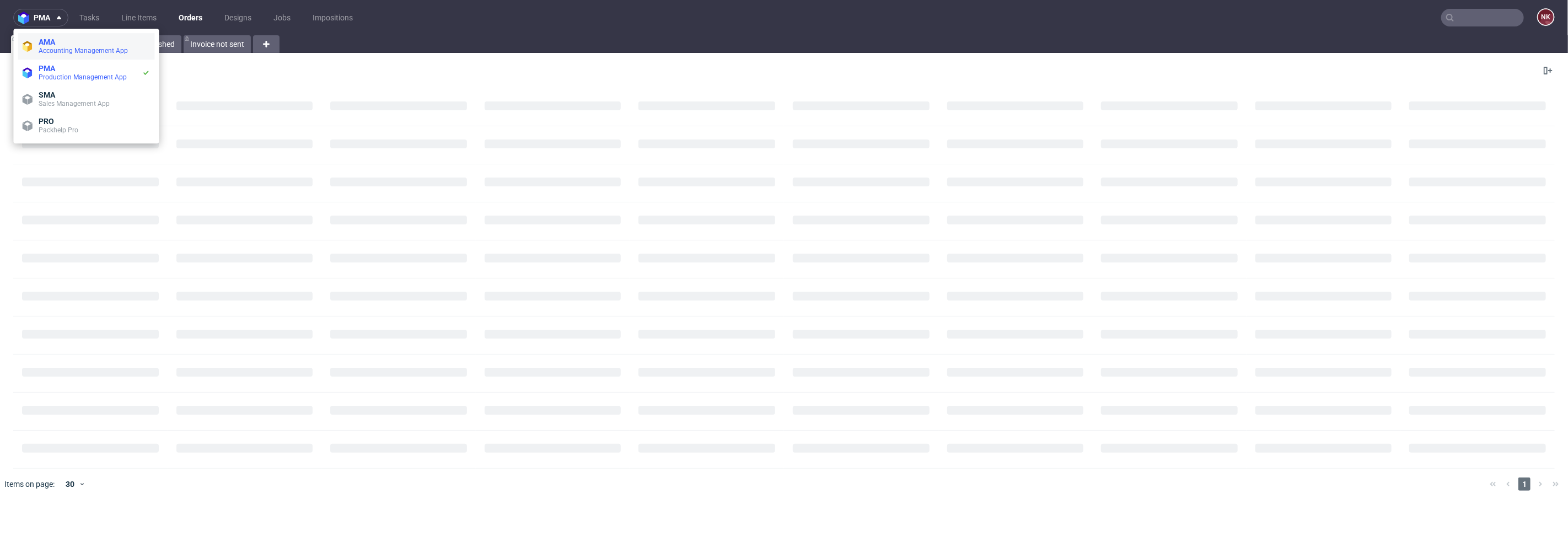
click at [56, 50] on span "Accounting Management App" at bounding box center [83, 51] width 89 height 8
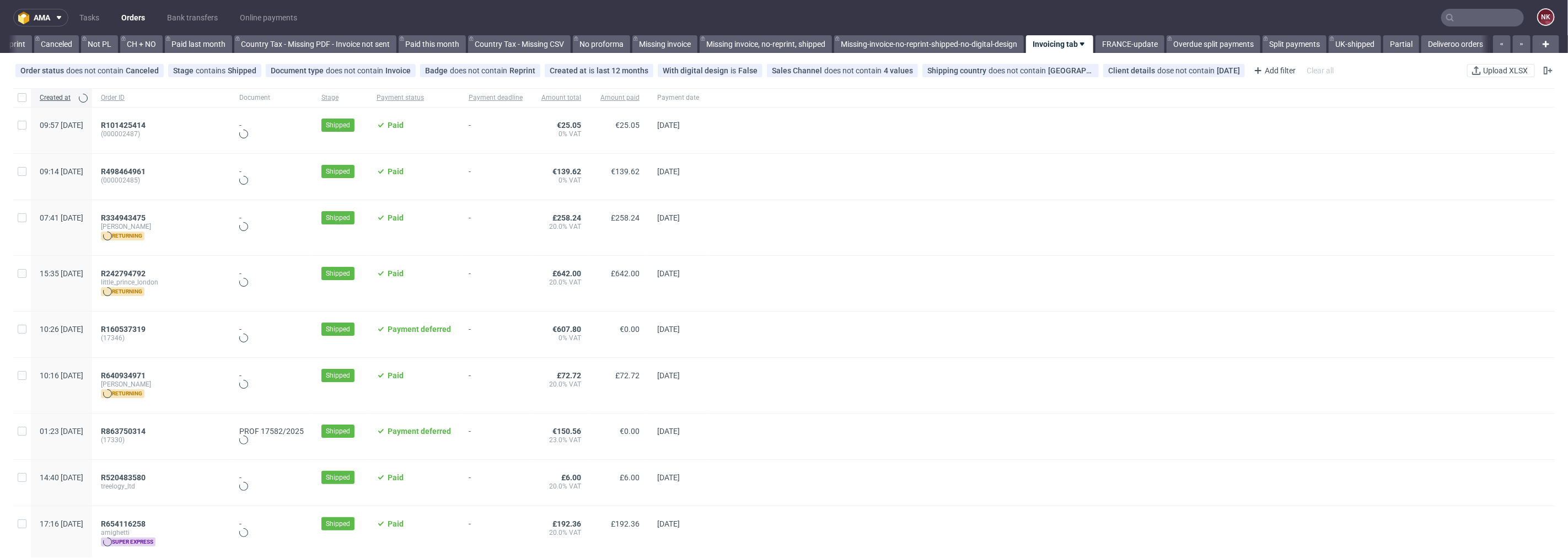
scroll to position [0, 1062]
click at [202, 15] on link "Bank transfers" at bounding box center [192, 17] width 64 height 18
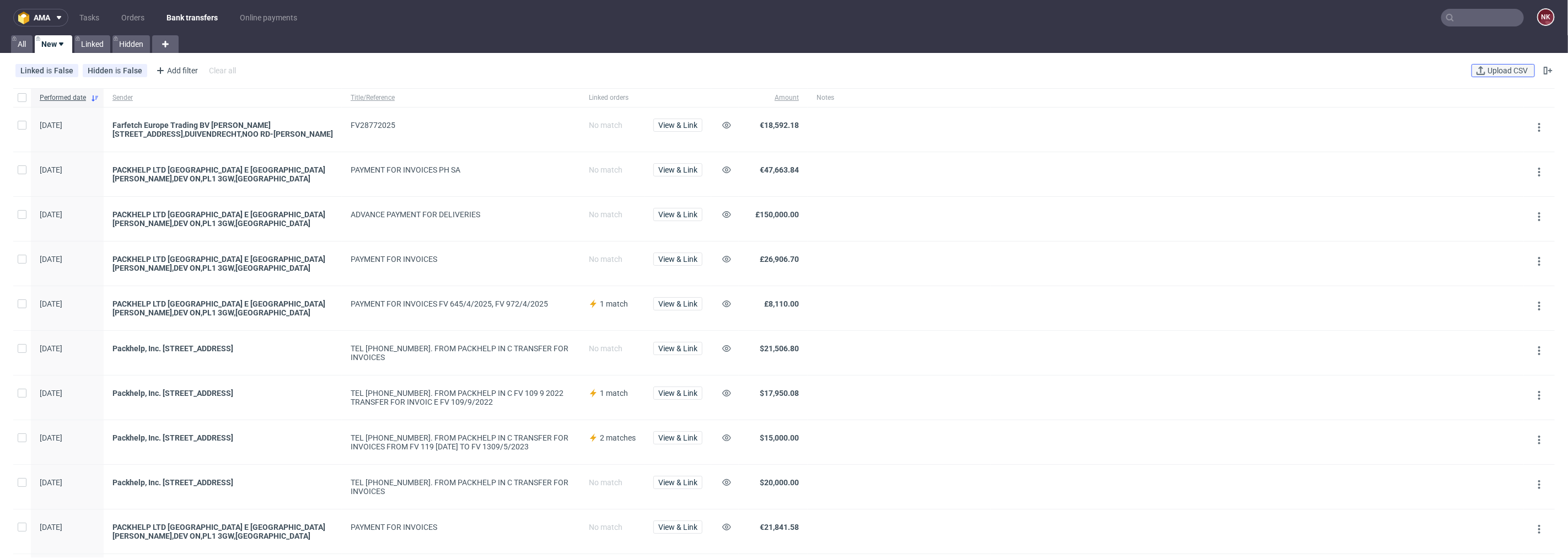
click at [1492, 68] on span "Upload CSV" at bounding box center [1507, 70] width 45 height 8
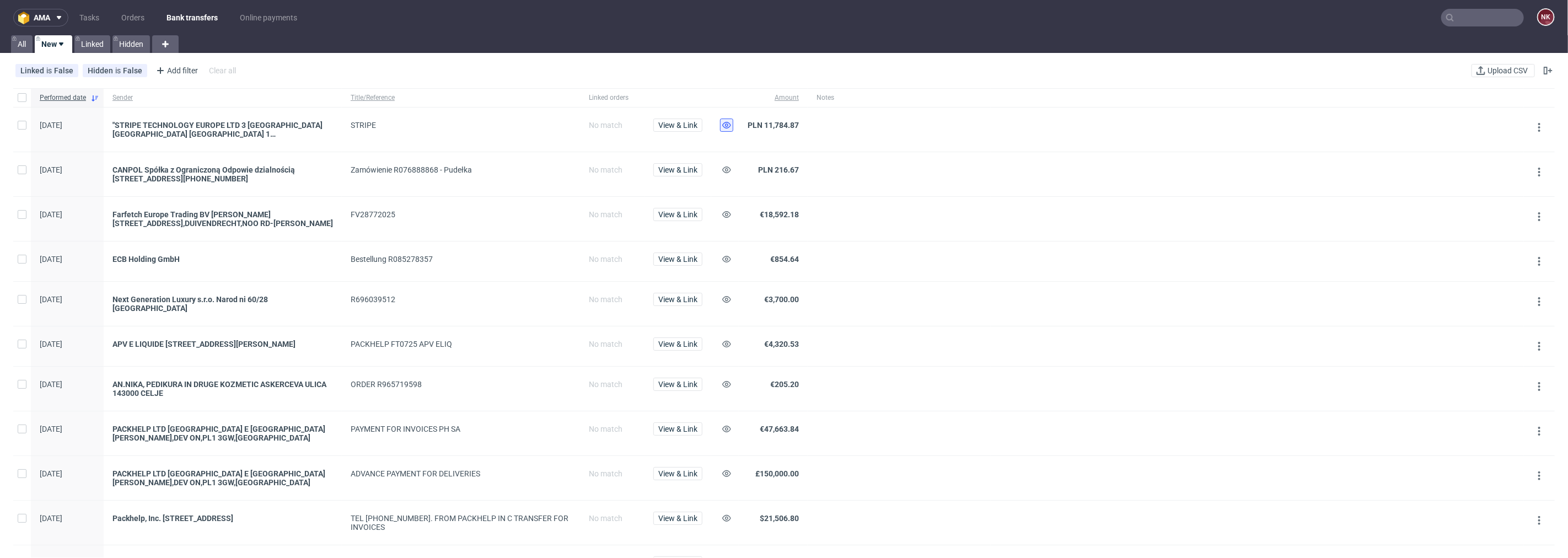
click at [730, 128] on icon at bounding box center [727, 125] width 9 height 9
click at [90, 45] on link "Linked" at bounding box center [92, 44] width 36 height 18
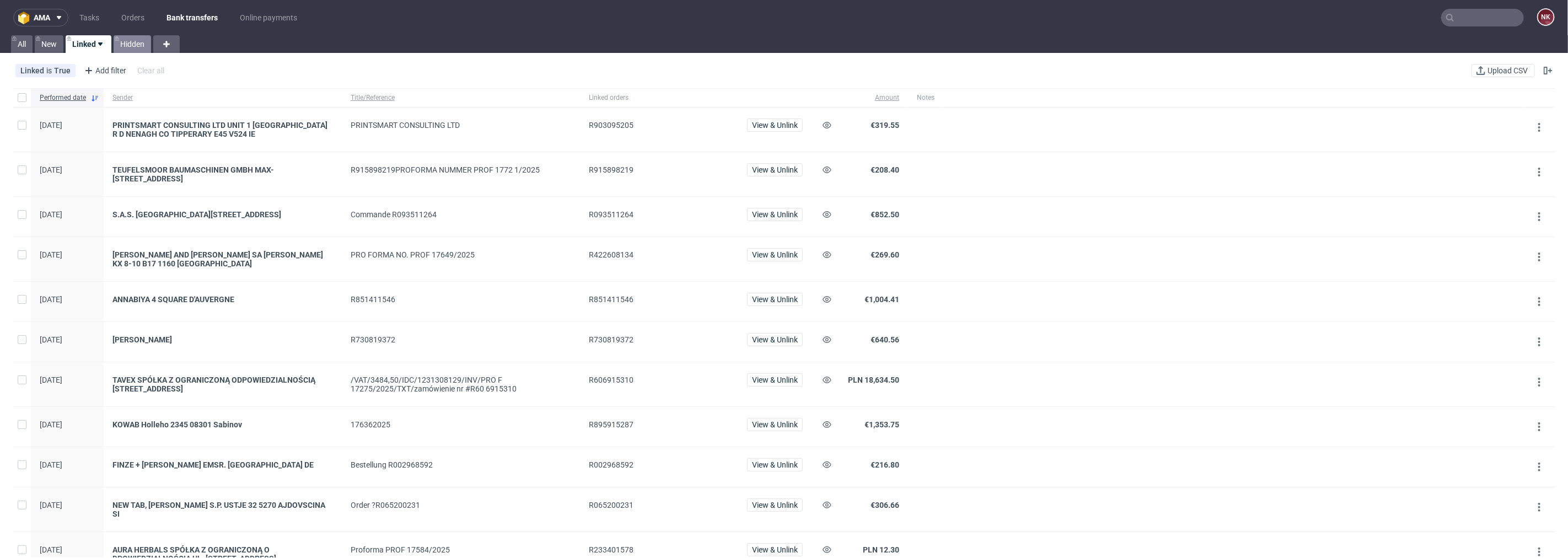
click at [133, 42] on link "Hidden" at bounding box center [132, 44] width 37 height 18
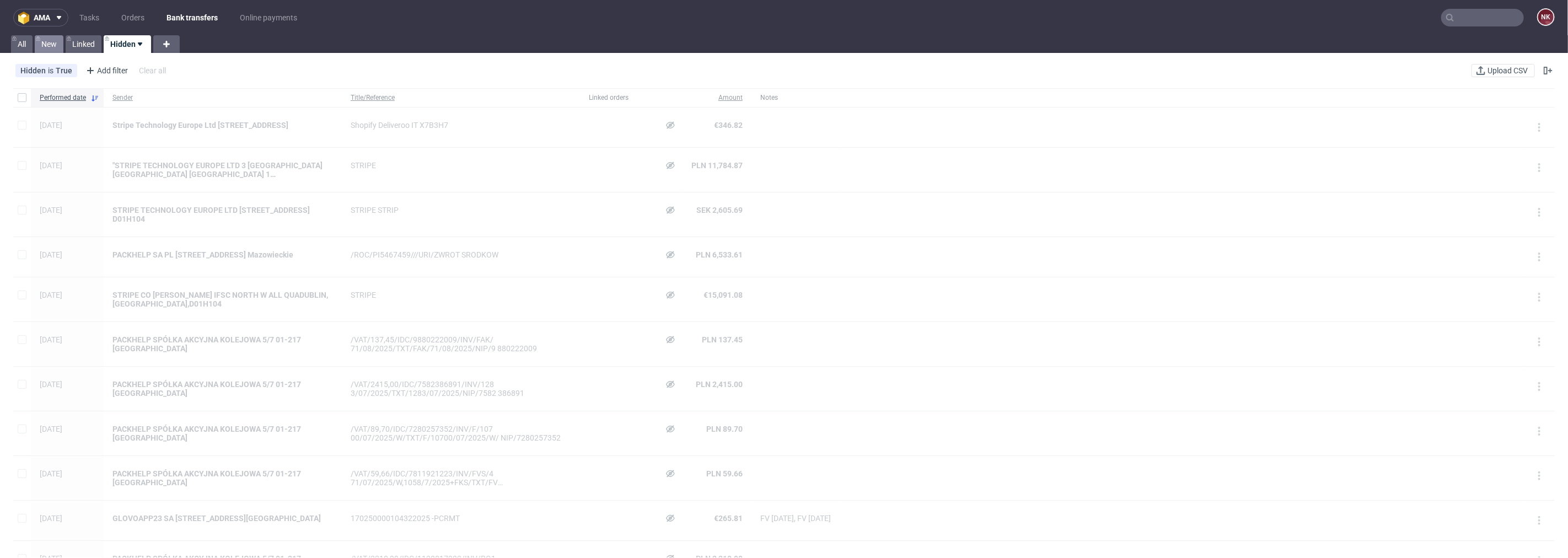
click at [56, 42] on link "New" at bounding box center [49, 44] width 29 height 18
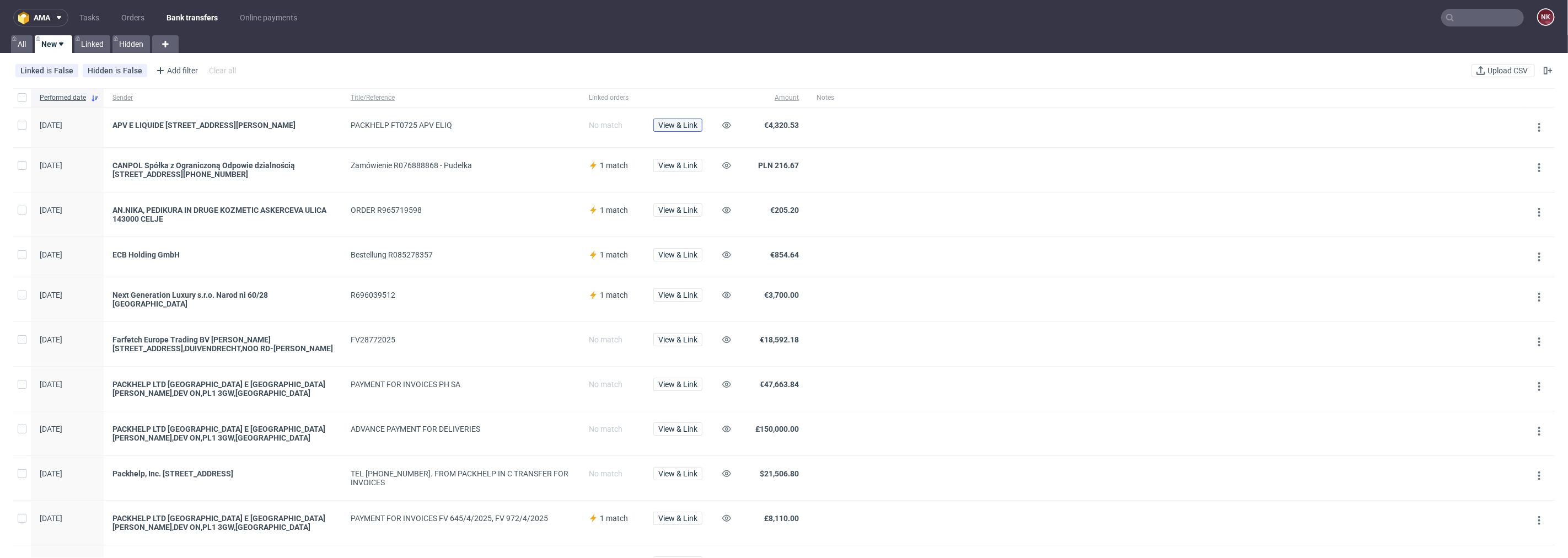
click at [691, 123] on span "View & Link" at bounding box center [678, 125] width 39 height 8
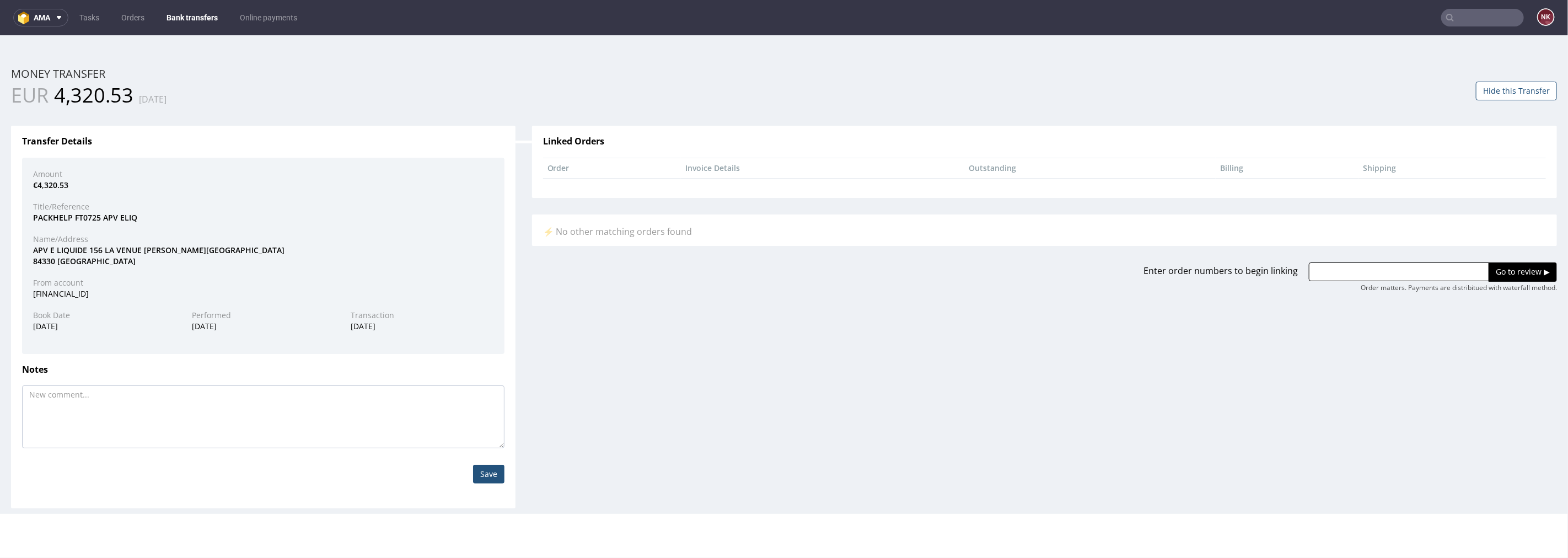
click at [1336, 267] on input "text" at bounding box center [1399, 271] width 180 height 19
type input "v"
paste input "R283726287"
paste input "R588582999"
click at [1353, 271] on input "R283726287,R588582999," at bounding box center [1399, 271] width 180 height 19
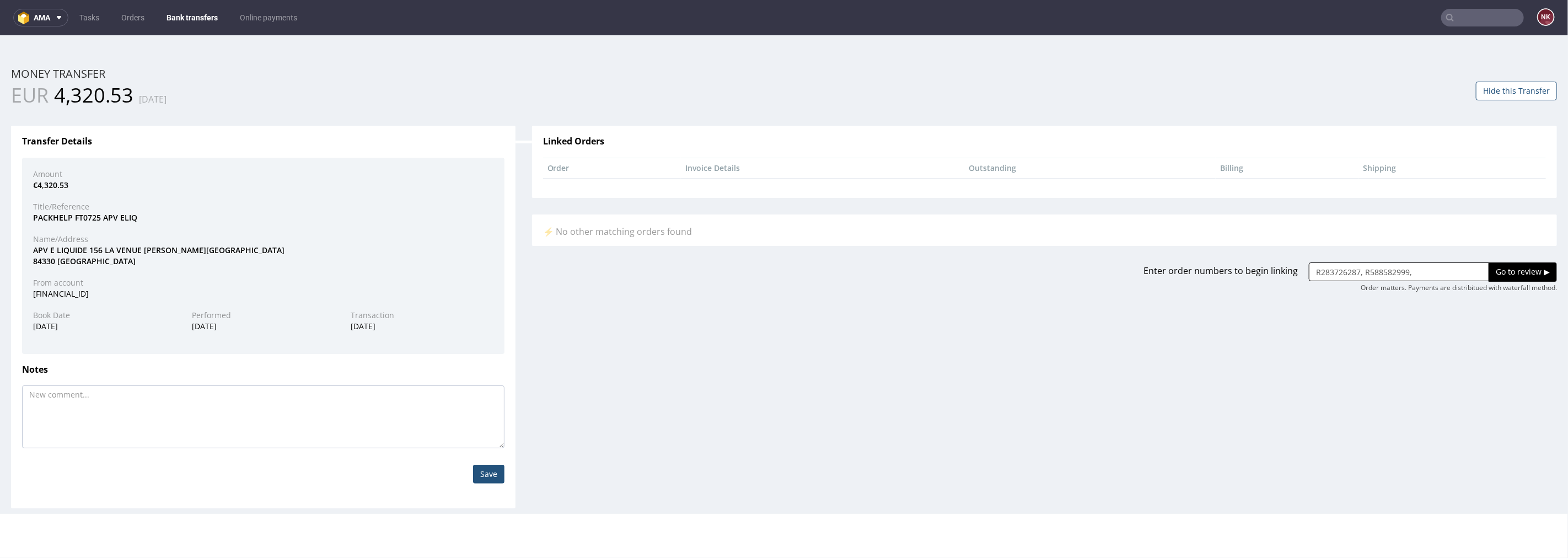
click at [1430, 271] on input "R283726287, R588582999," at bounding box center [1399, 271] width 180 height 19
paste input "R247838680"
type input "R283726287, R588582999, R247838680"
click at [1506, 268] on input "Go to review ▶" at bounding box center [1523, 271] width 68 height 19
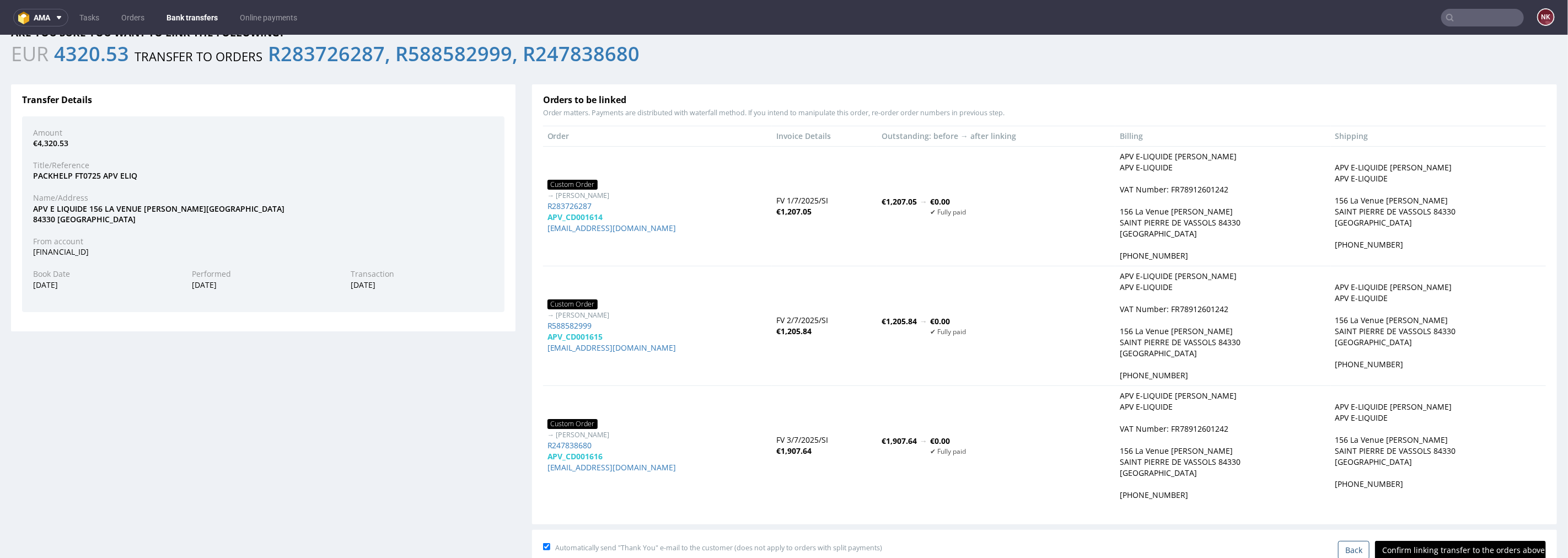
scroll to position [61, 0]
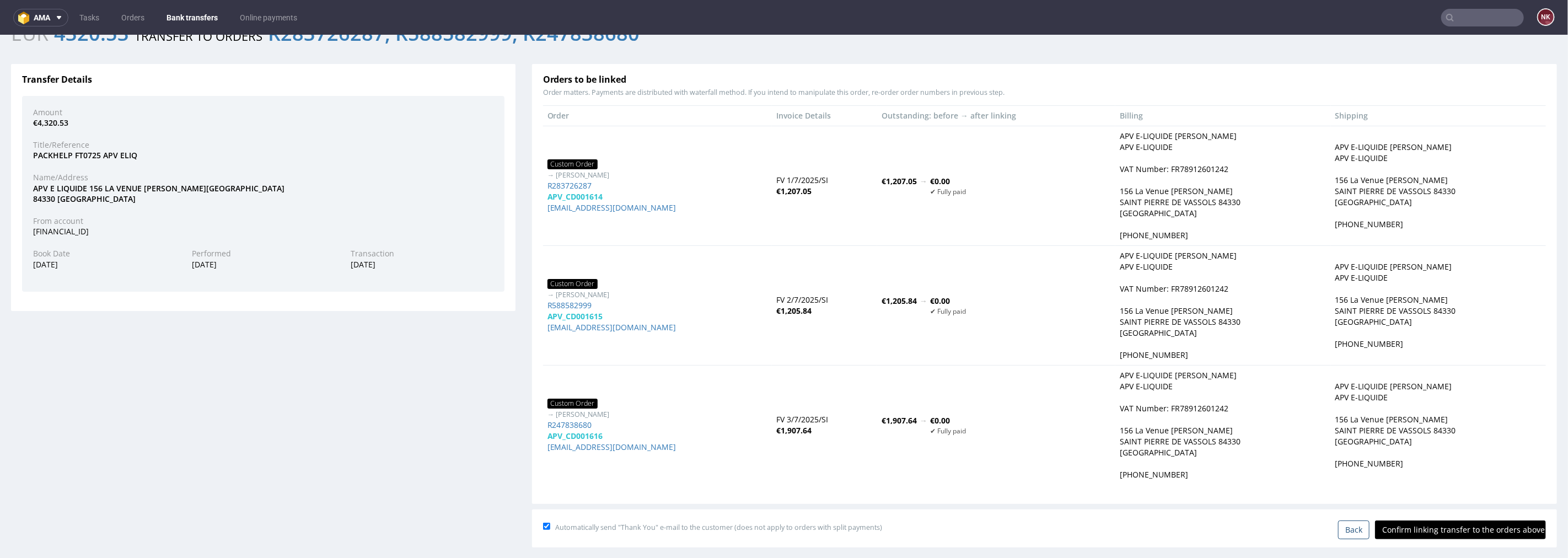
click at [1418, 526] on input "Confirm linking transfer to the orders above" at bounding box center [1460, 529] width 171 height 19
type input "In progress..."
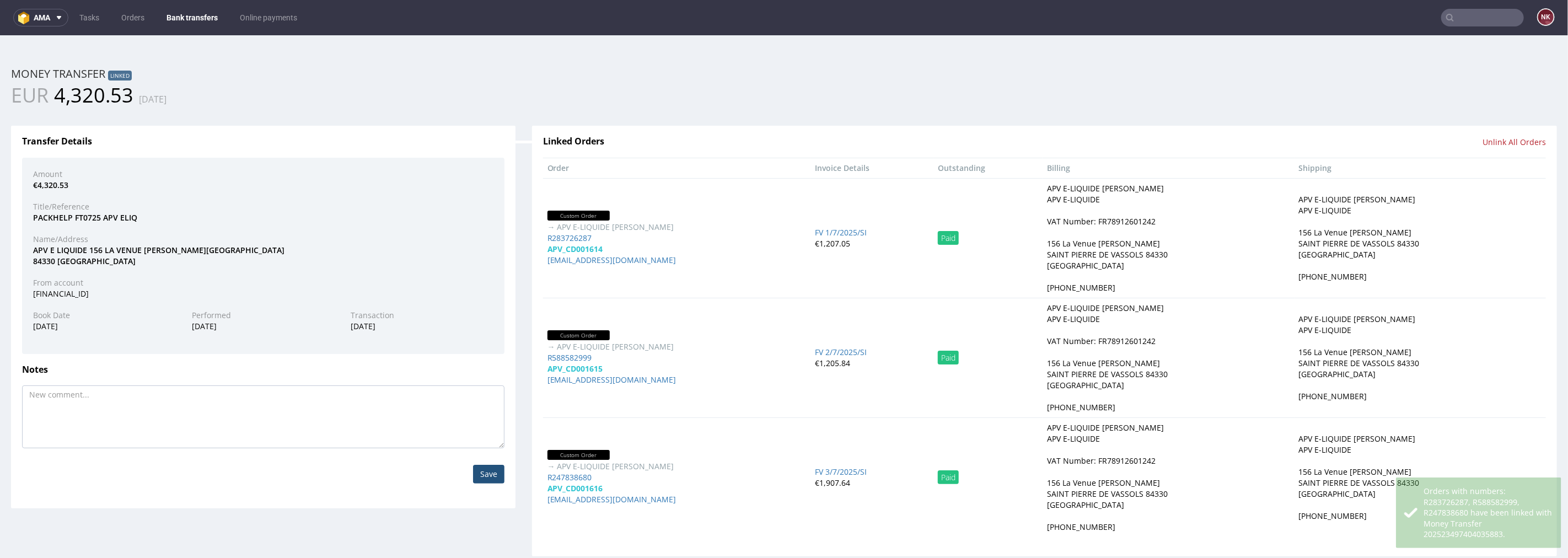
scroll to position [0, 0]
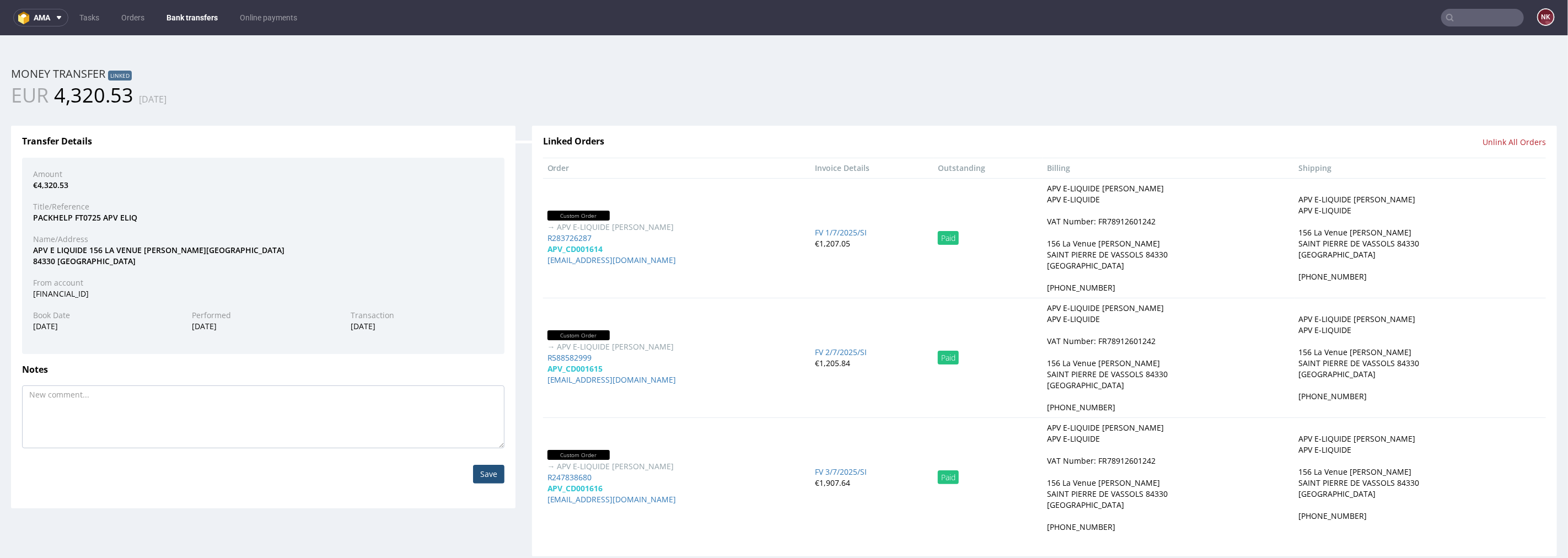
click at [174, 17] on link "Bank transfers" at bounding box center [193, 17] width 65 height 18
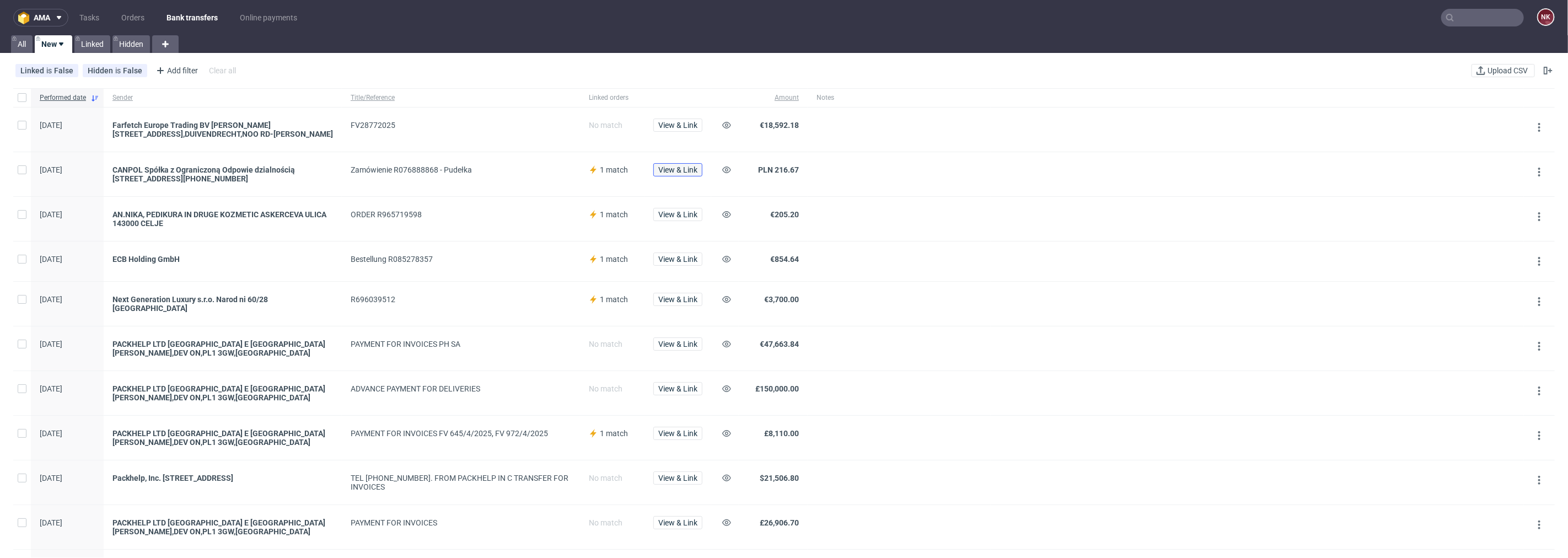
click at [683, 169] on span "View & Link" at bounding box center [678, 169] width 39 height 8
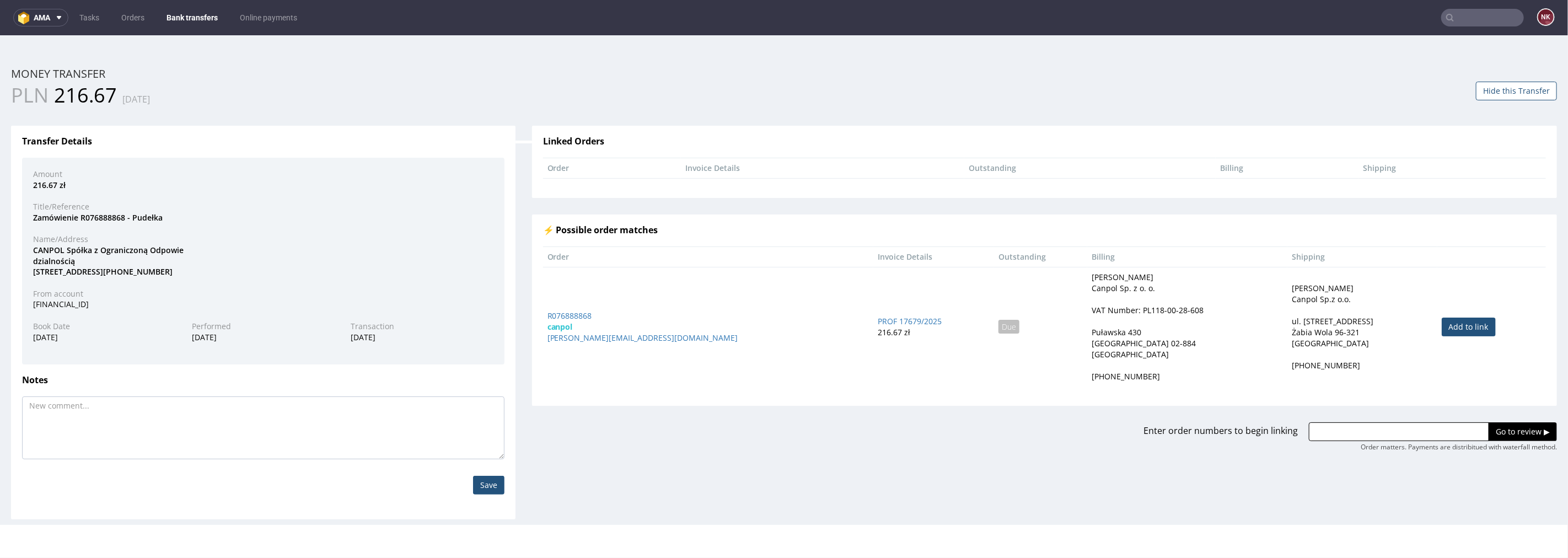
click at [1456, 321] on link "Add to link" at bounding box center [1469, 326] width 54 height 19
type input "R076888868"
click at [1496, 420] on div "Enter order numbers to begin linking R076888868 Go to review ▶ Order matters. P…" at bounding box center [1045, 428] width 1042 height 46
click at [1496, 427] on input "Go to review ▶" at bounding box center [1523, 431] width 68 height 19
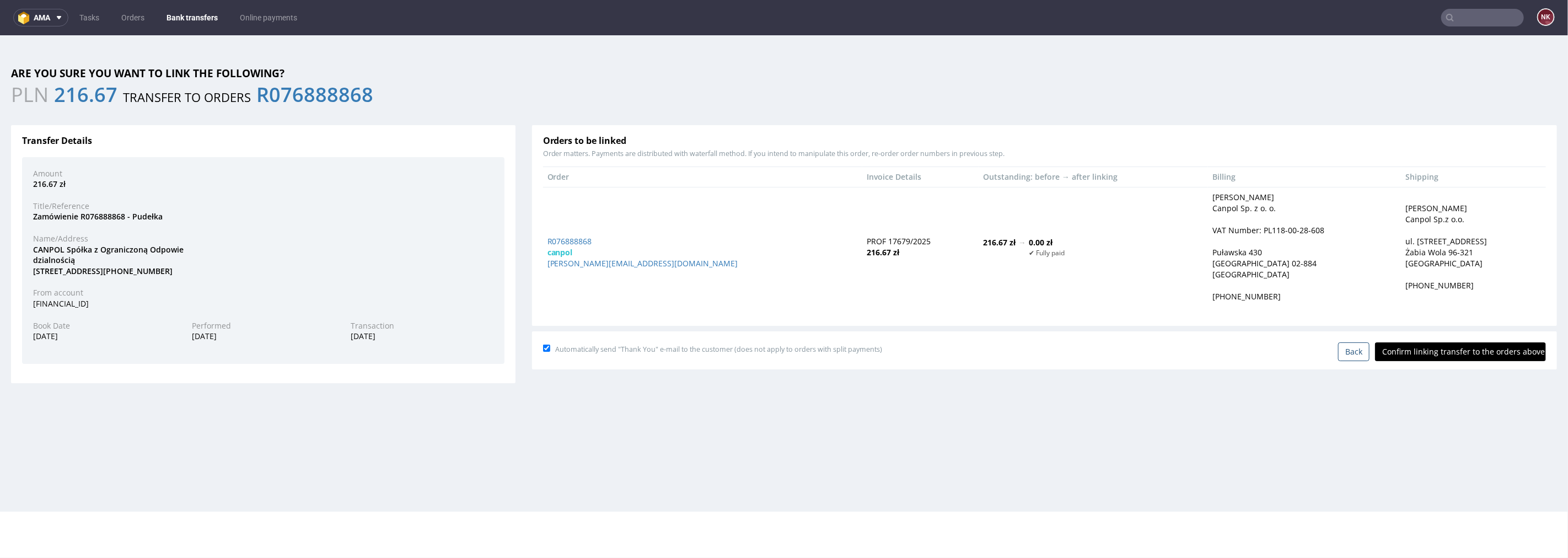
click at [1443, 351] on input "Confirm linking transfer to the orders above" at bounding box center [1460, 351] width 171 height 19
type input "In progress..."
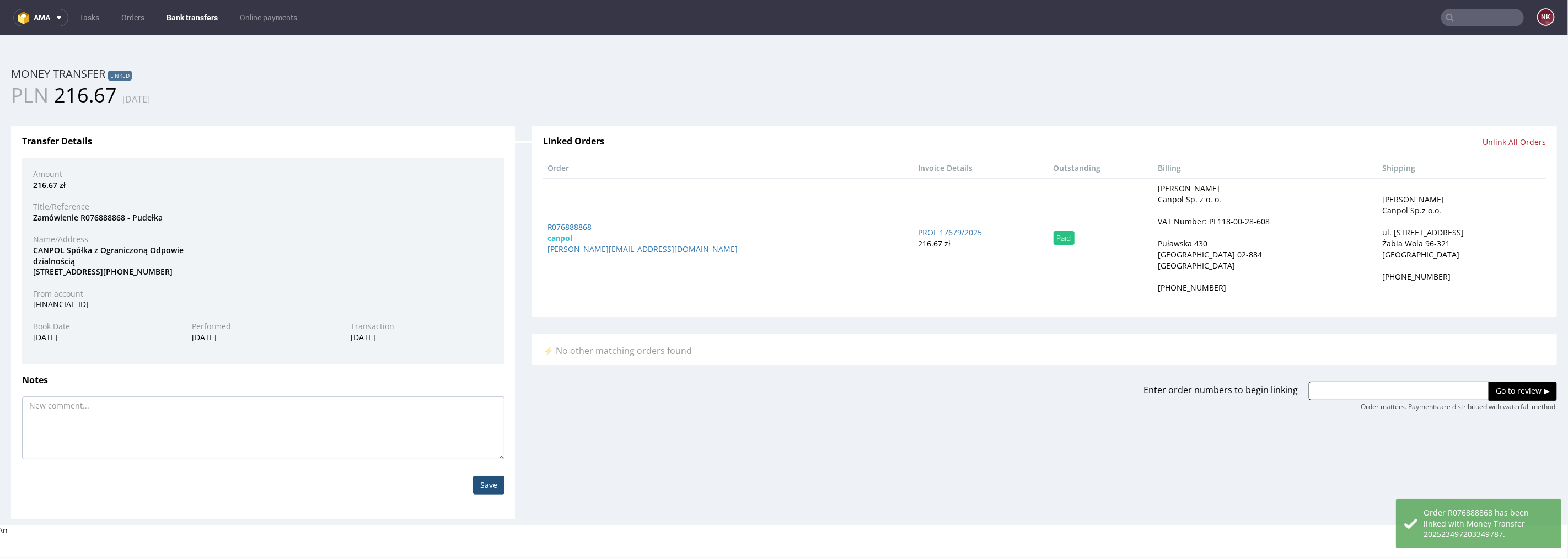
click at [197, 15] on link "Bank transfers" at bounding box center [193, 17] width 65 height 18
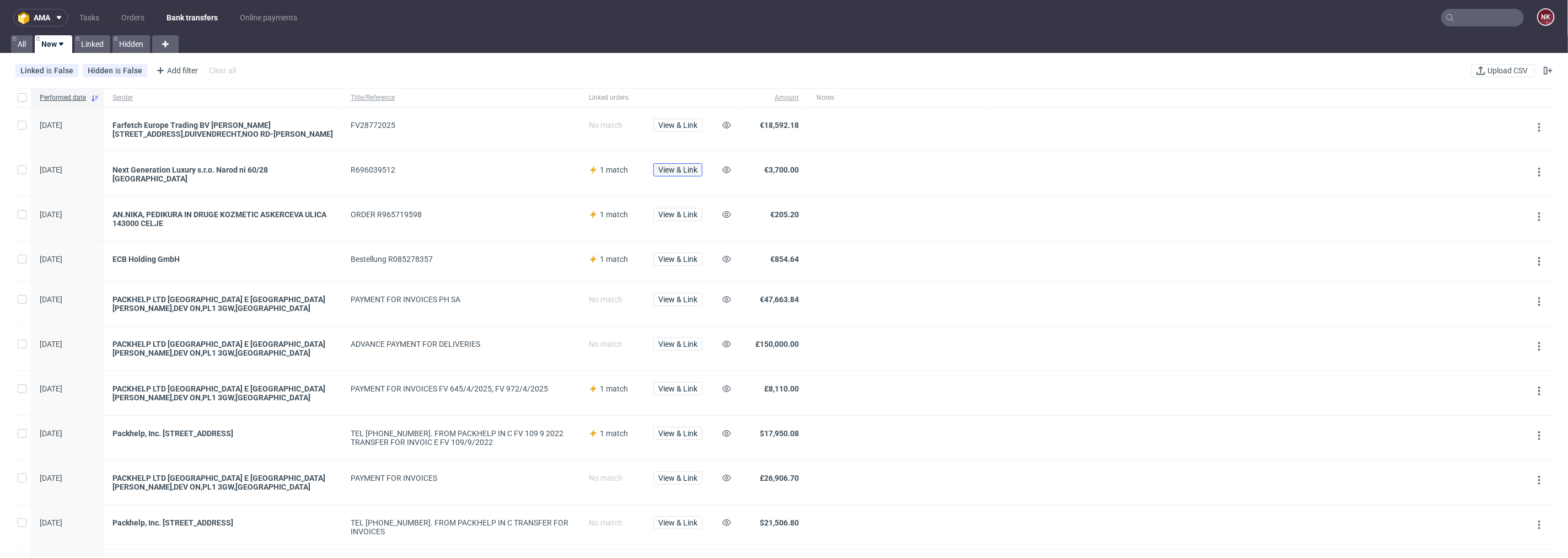
click at [671, 169] on span "View & Link" at bounding box center [678, 169] width 39 height 8
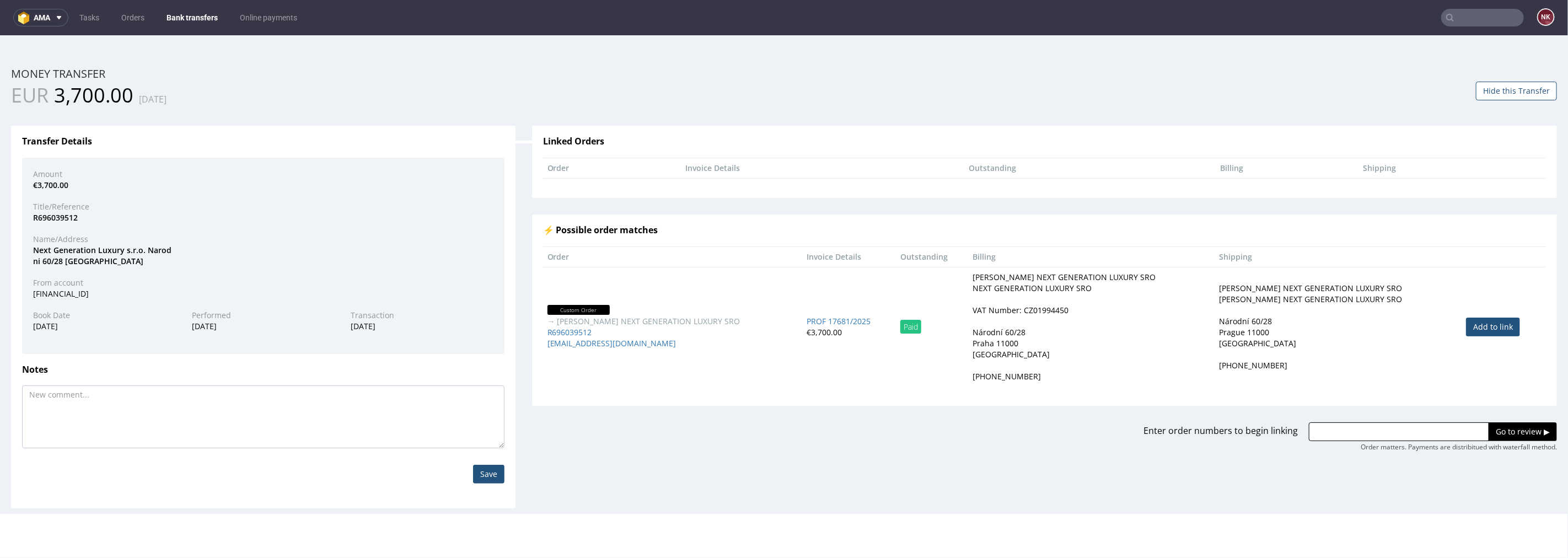
click at [1478, 323] on link "Add to link" at bounding box center [1493, 326] width 54 height 19
type input "R696039512"
click at [1517, 427] on input "Go to review ▶" at bounding box center [1523, 431] width 68 height 19
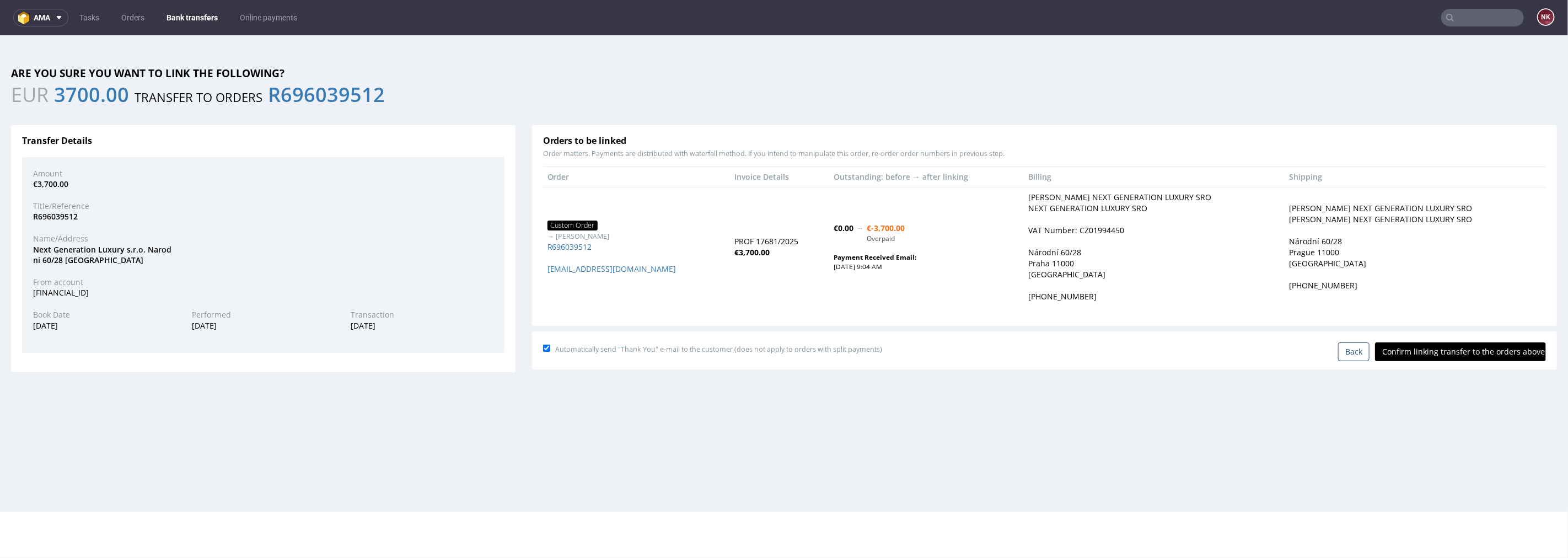
click at [1461, 353] on input "Confirm linking transfer to the orders above" at bounding box center [1460, 351] width 171 height 19
type input "In progress..."
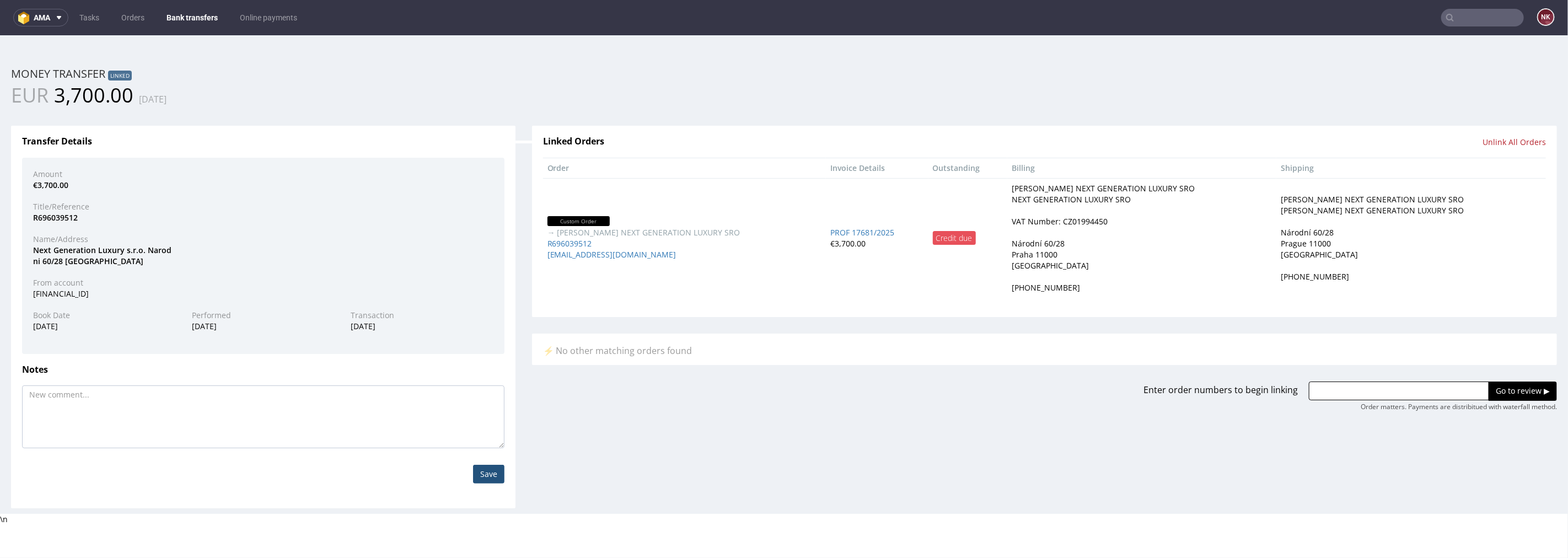
click at [194, 20] on link "Bank transfers" at bounding box center [193, 17] width 65 height 18
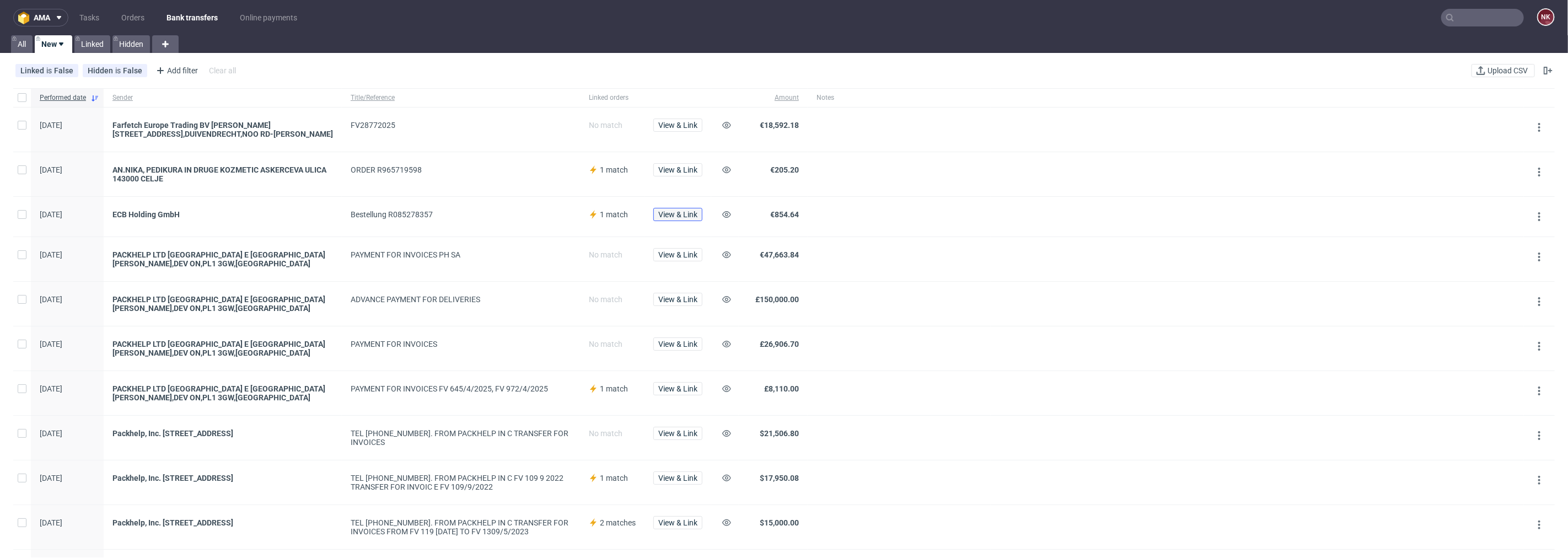
click at [689, 215] on span "View & Link" at bounding box center [678, 215] width 39 height 8
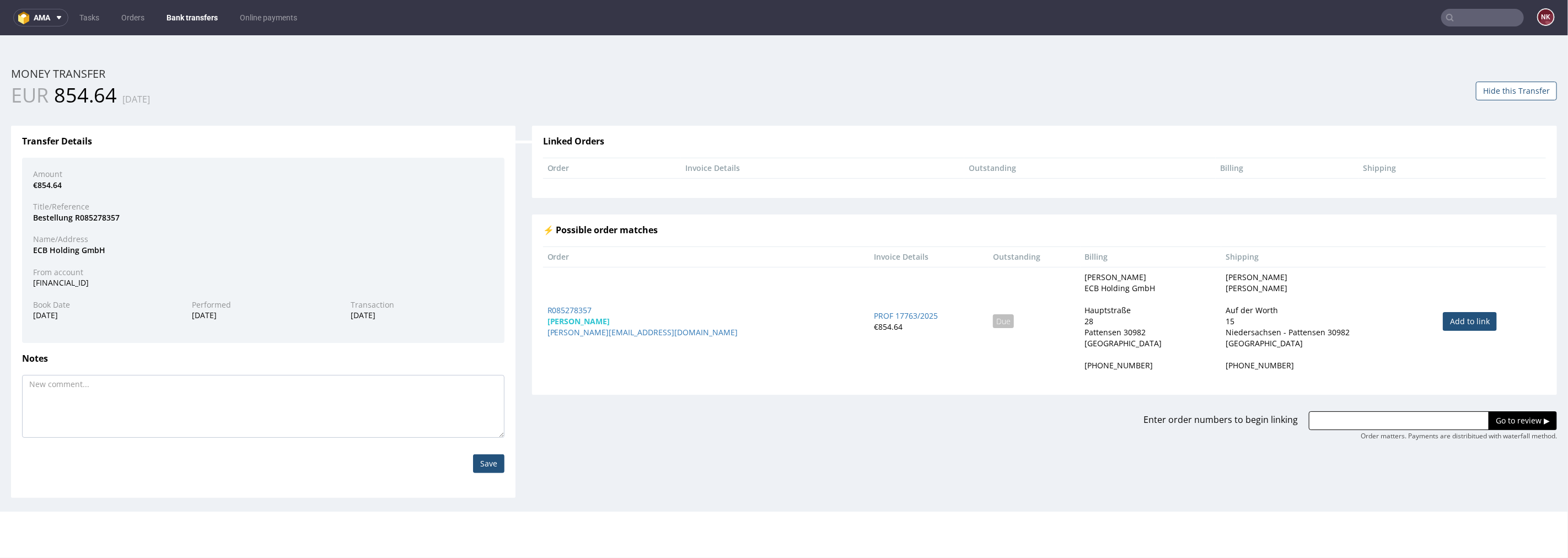
click at [1443, 323] on link "Add to link" at bounding box center [1470, 321] width 54 height 19
type input "R085278357"
click at [1492, 414] on input "Go to review ▶" at bounding box center [1523, 420] width 68 height 19
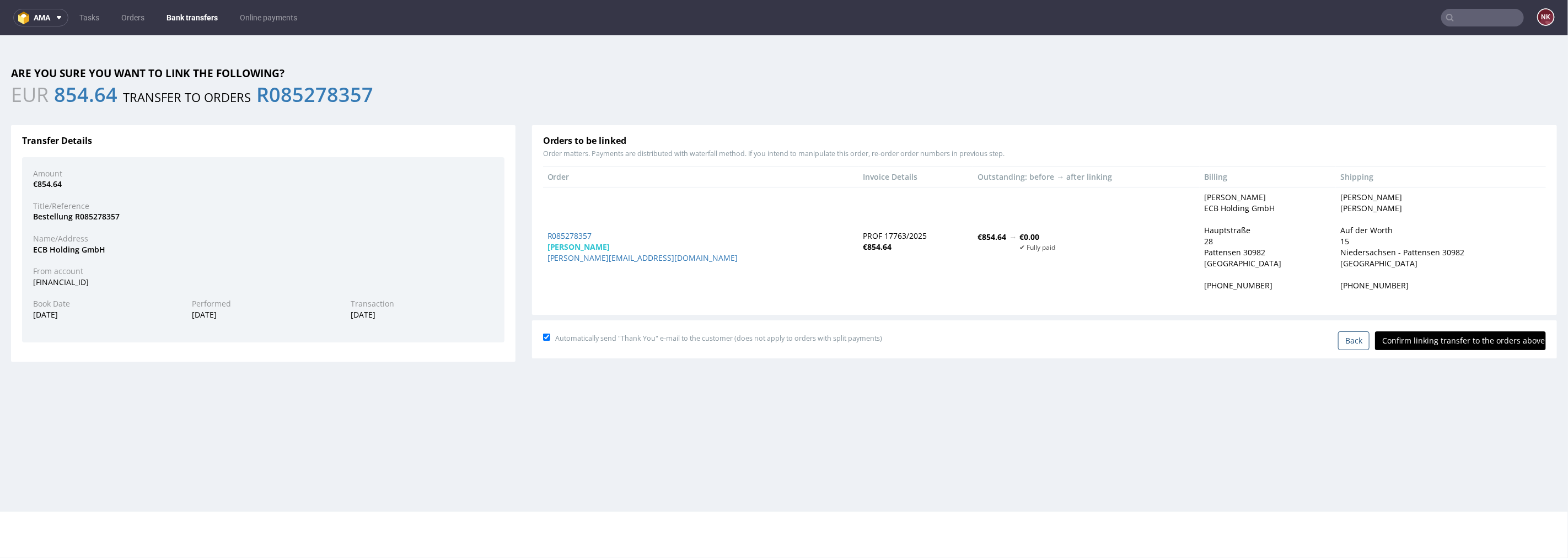
click at [1452, 343] on input "Confirm linking transfer to the orders above" at bounding box center [1460, 340] width 171 height 19
type input "In progress..."
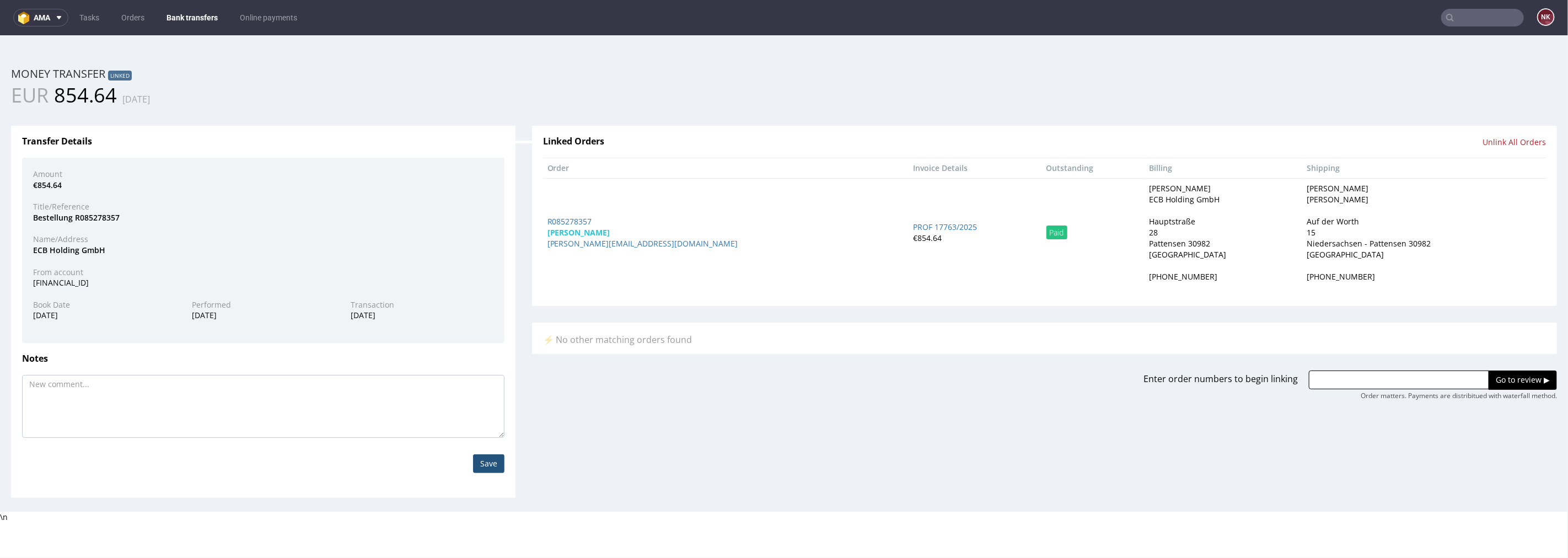
click at [190, 23] on link "Bank transfers" at bounding box center [193, 17] width 65 height 18
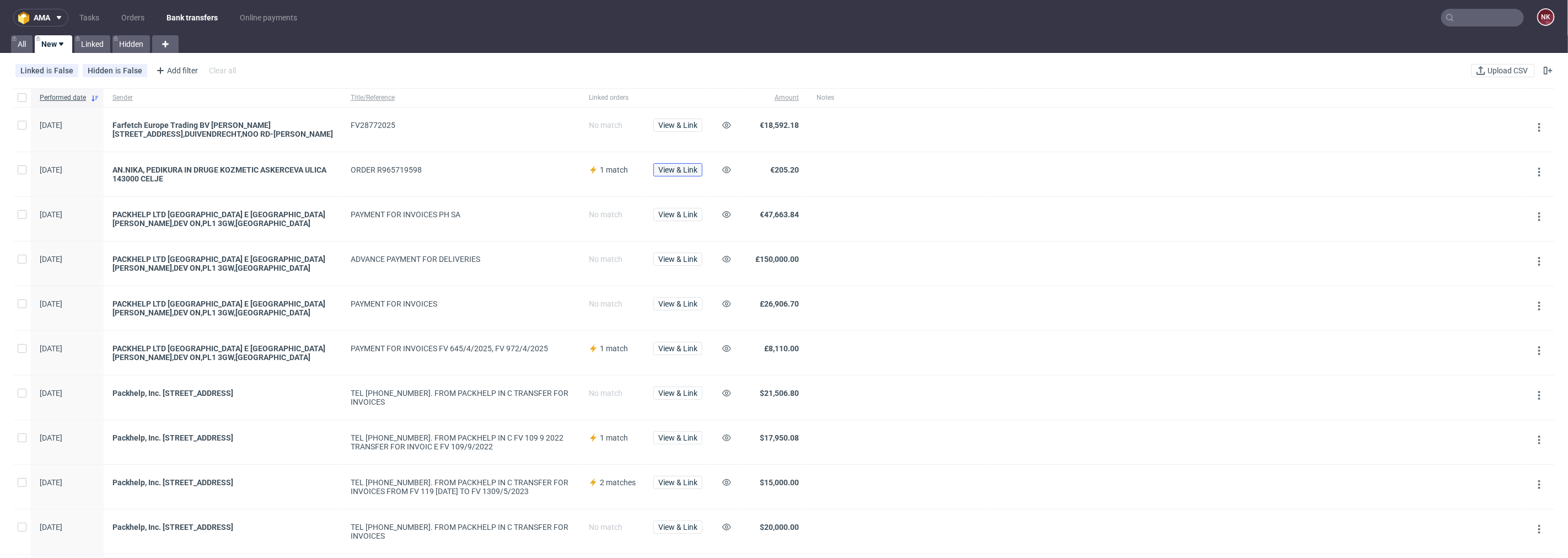
click at [687, 167] on span "View & Link" at bounding box center [678, 169] width 39 height 8
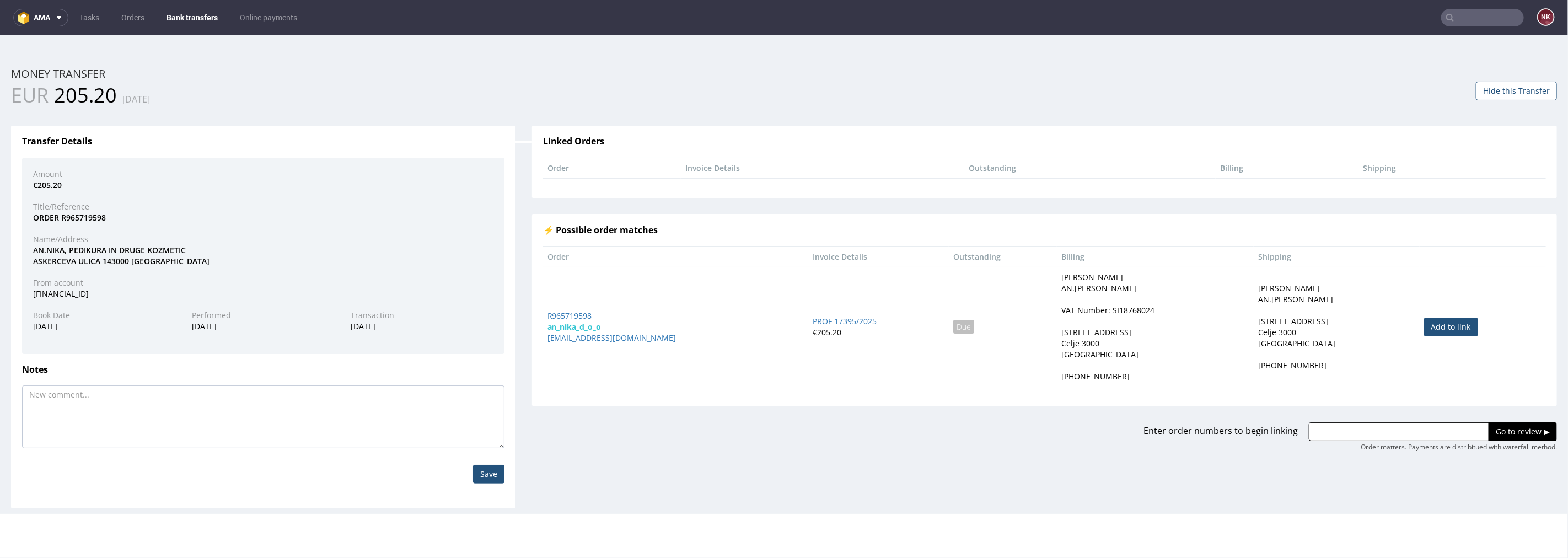
click at [1426, 321] on link "Add to link" at bounding box center [1451, 326] width 54 height 19
type input "R965719598"
click at [1489, 437] on input "Go to review ▶" at bounding box center [1523, 431] width 68 height 19
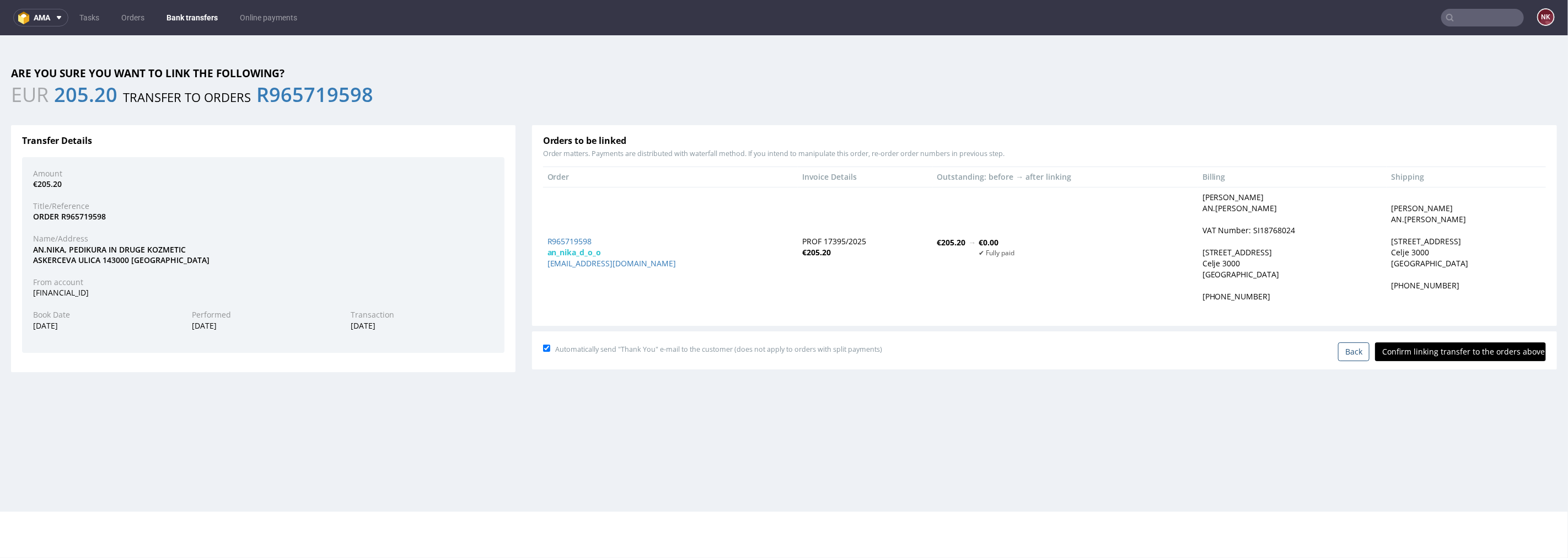
click at [1446, 350] on input "Confirm linking transfer to the orders above" at bounding box center [1460, 351] width 171 height 19
type input "In progress..."
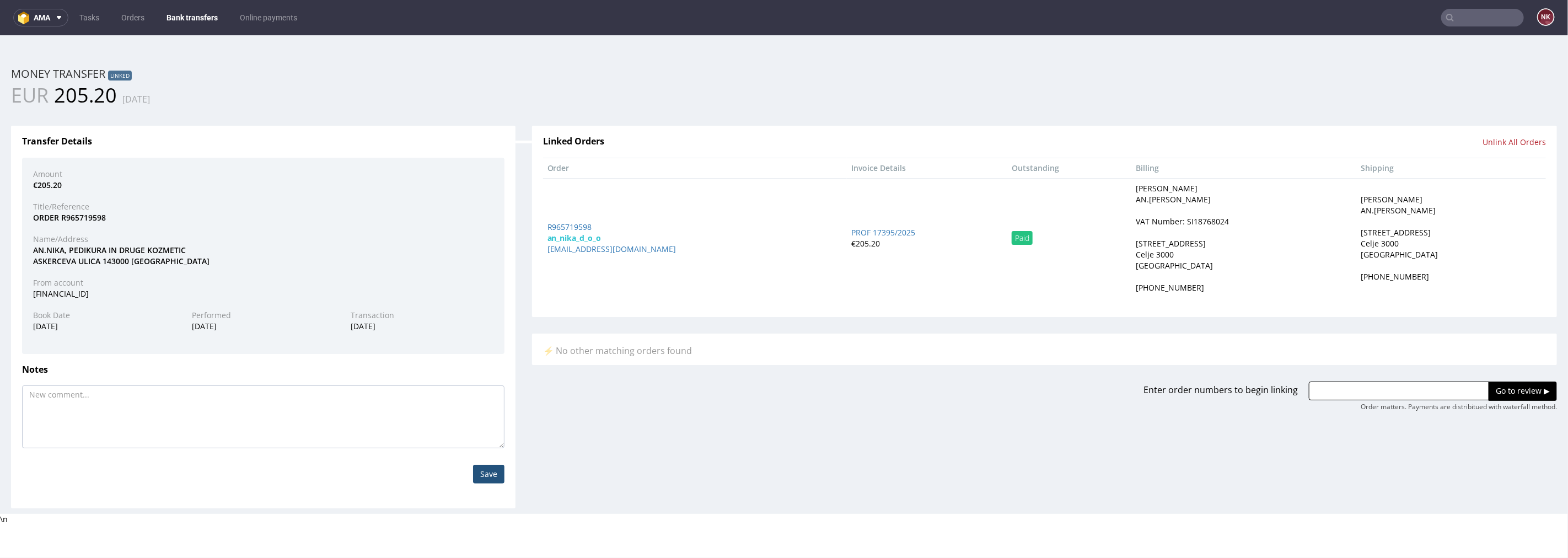
click at [211, 24] on link "Bank transfers" at bounding box center [193, 17] width 65 height 18
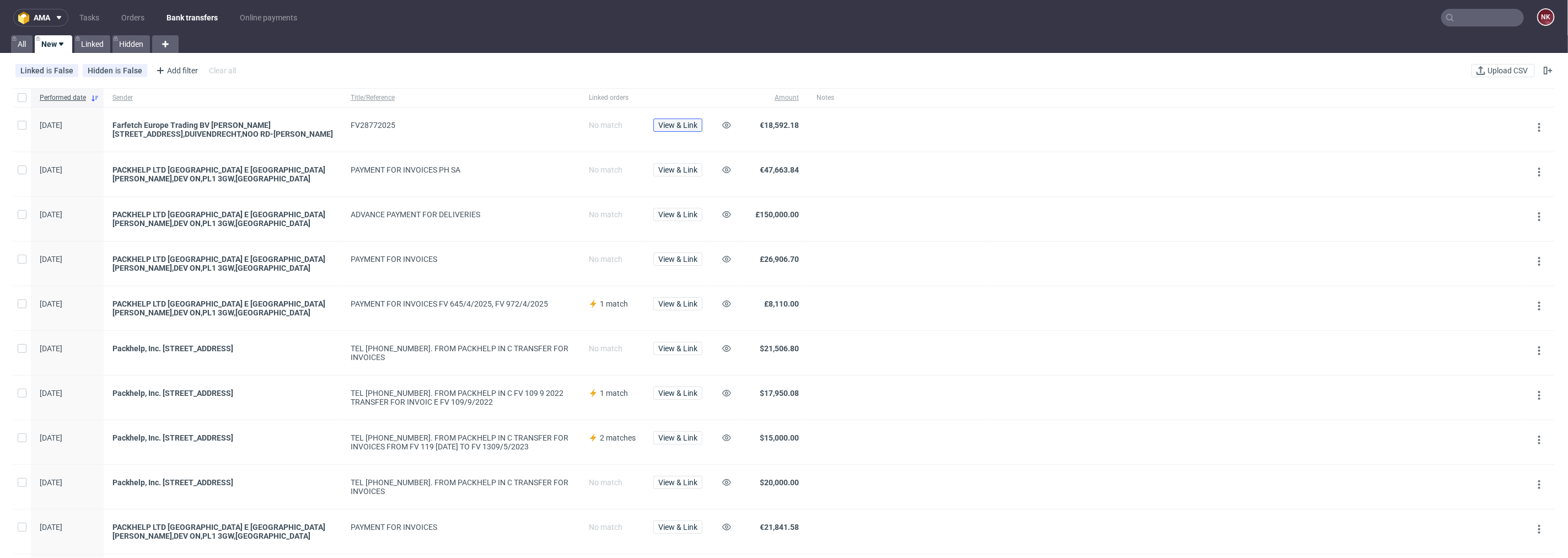
click at [688, 128] on span "View & Link" at bounding box center [678, 125] width 39 height 8
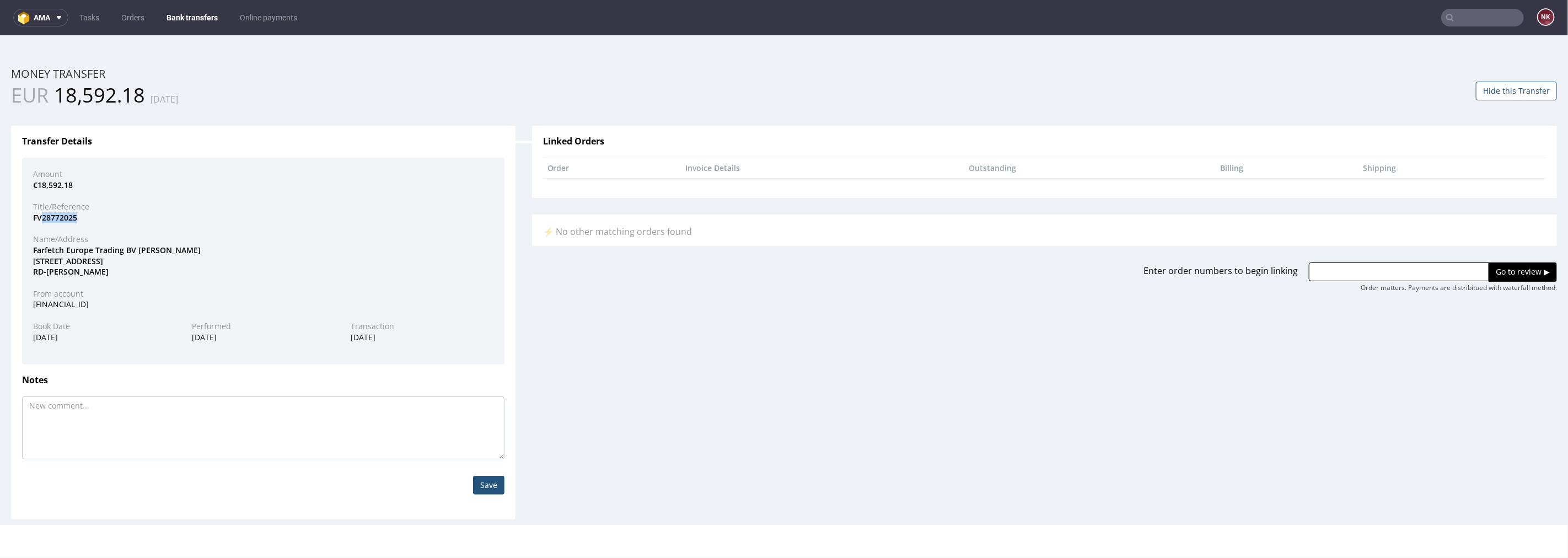
drag, startPoint x: 83, startPoint y: 216, endPoint x: 41, endPoint y: 219, distance: 42.1
click at [41, 219] on div "FV28772025" at bounding box center [263, 217] width 477 height 11
copy div "28772025"
drag, startPoint x: 1374, startPoint y: 264, endPoint x: 1441, endPoint y: 268, distance: 67.1
click at [1374, 264] on input "text" at bounding box center [1399, 271] width 180 height 19
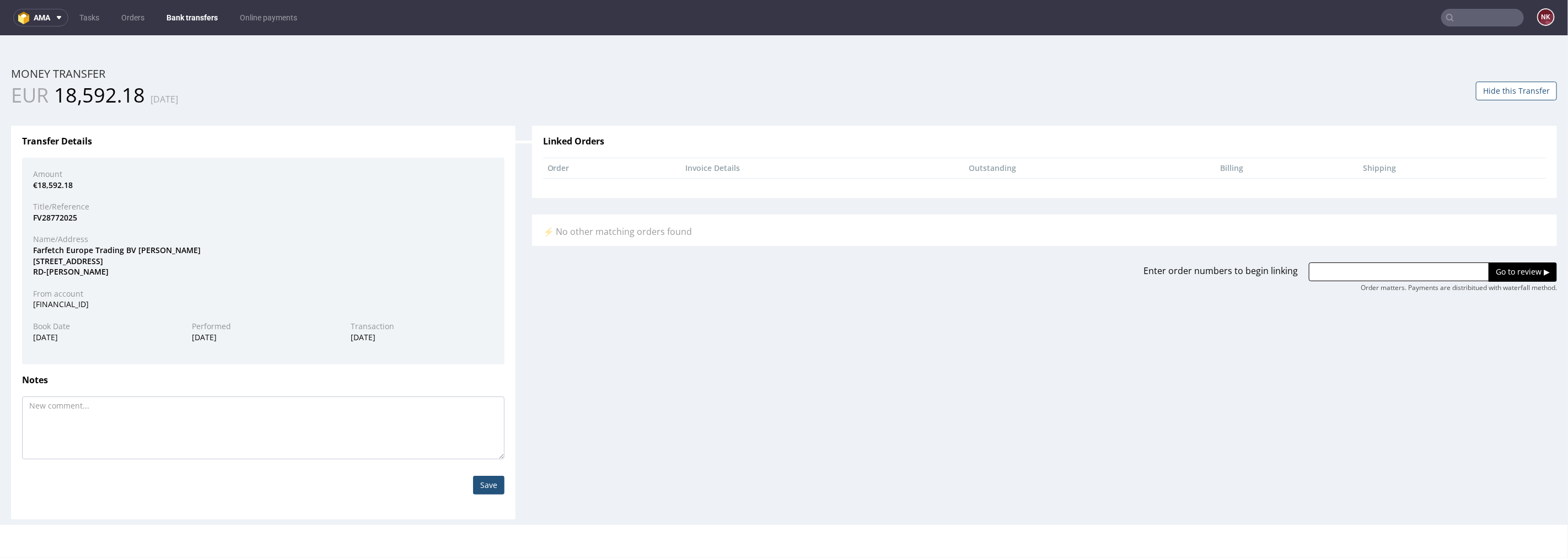
paste input "R981016829"
type input "R981016829"
click at [1501, 268] on input "Go to review ▶" at bounding box center [1523, 271] width 68 height 19
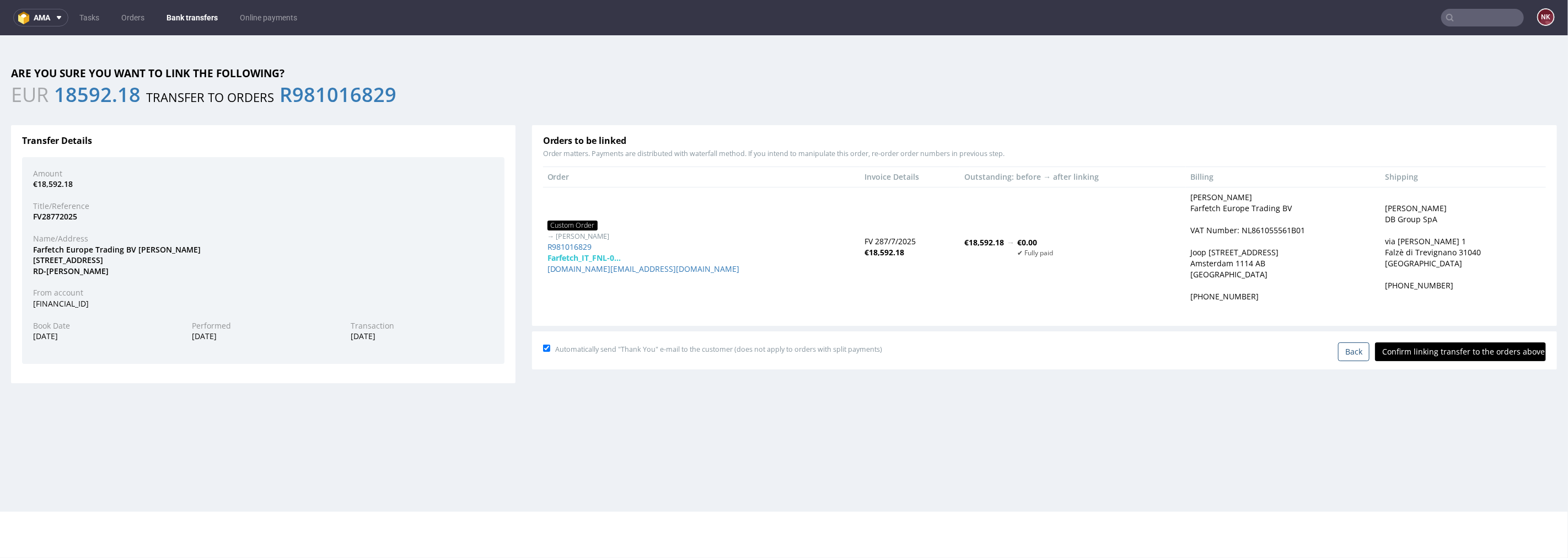
click at [1446, 356] on input "Confirm linking transfer to the orders above" at bounding box center [1460, 351] width 171 height 19
type input "In progress..."
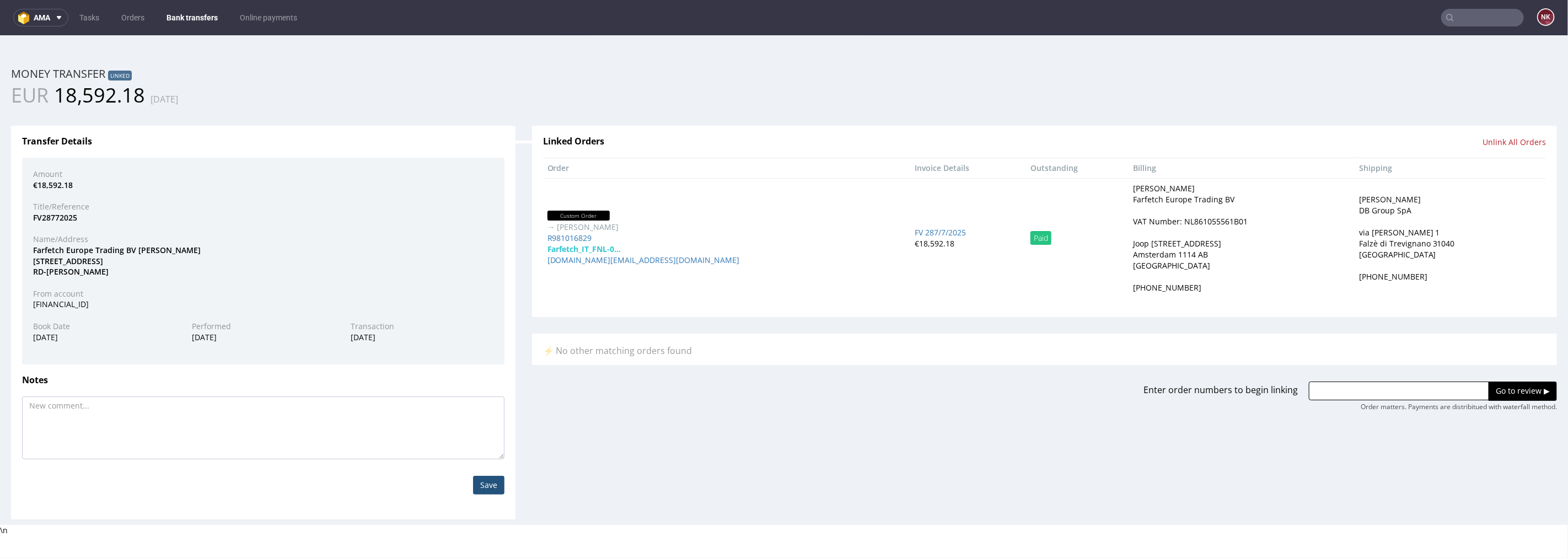
click at [190, 15] on link "Bank transfers" at bounding box center [193, 17] width 65 height 18
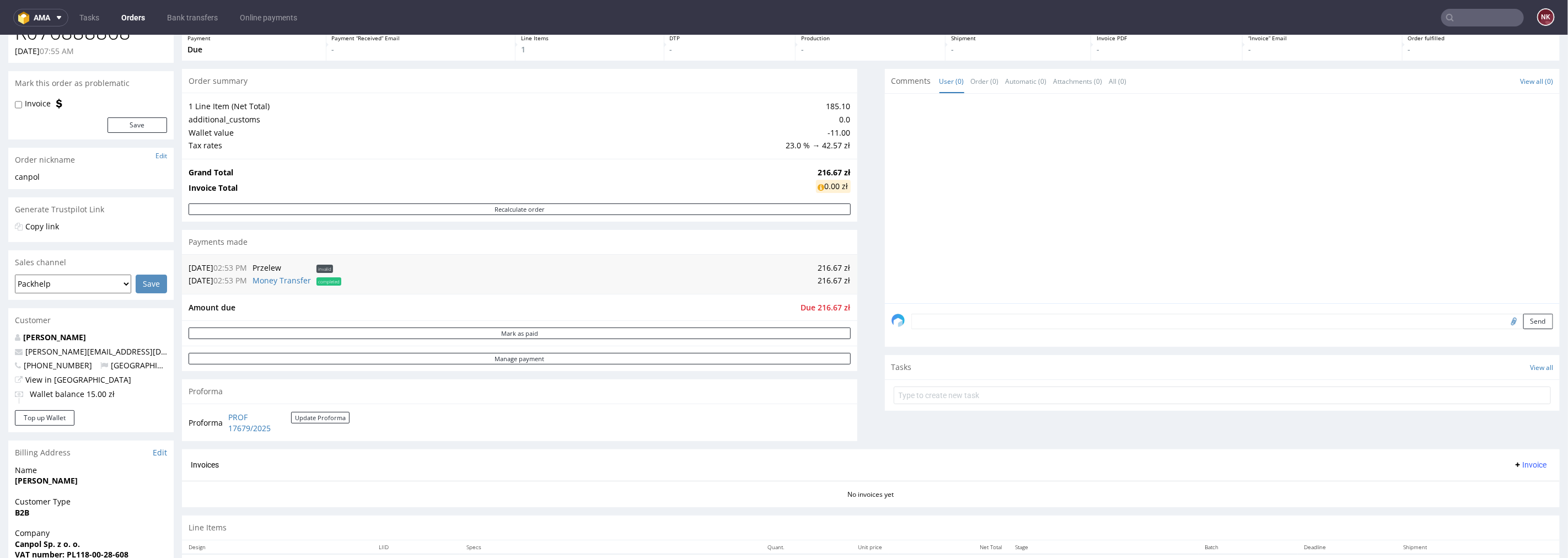
scroll to position [244, 0]
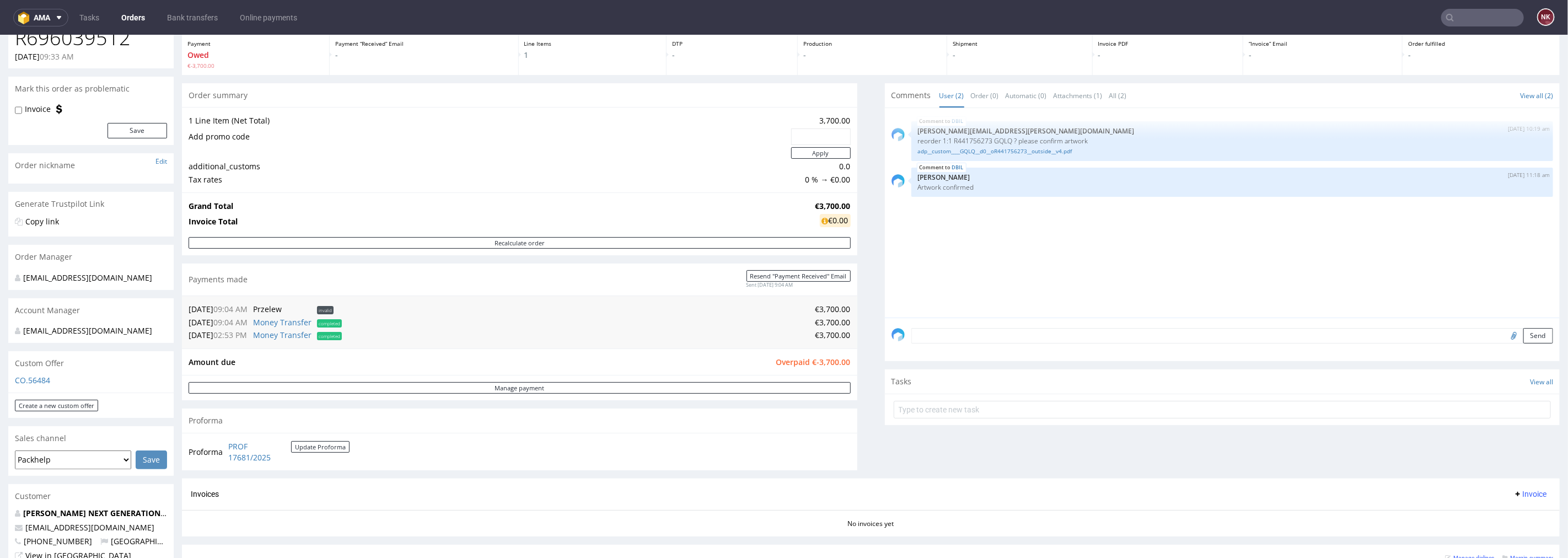
scroll to position [122, 0]
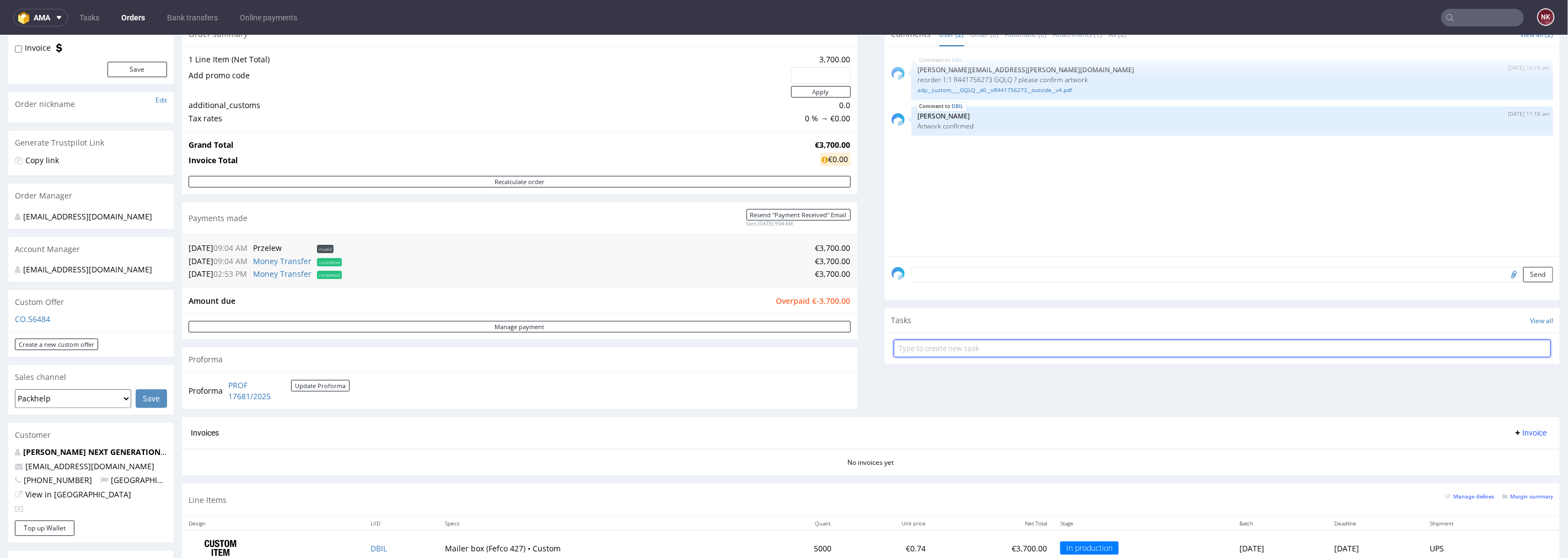
click at [979, 346] on input "text" at bounding box center [1223, 348] width 658 height 18
type input "Refund (overpayment)"
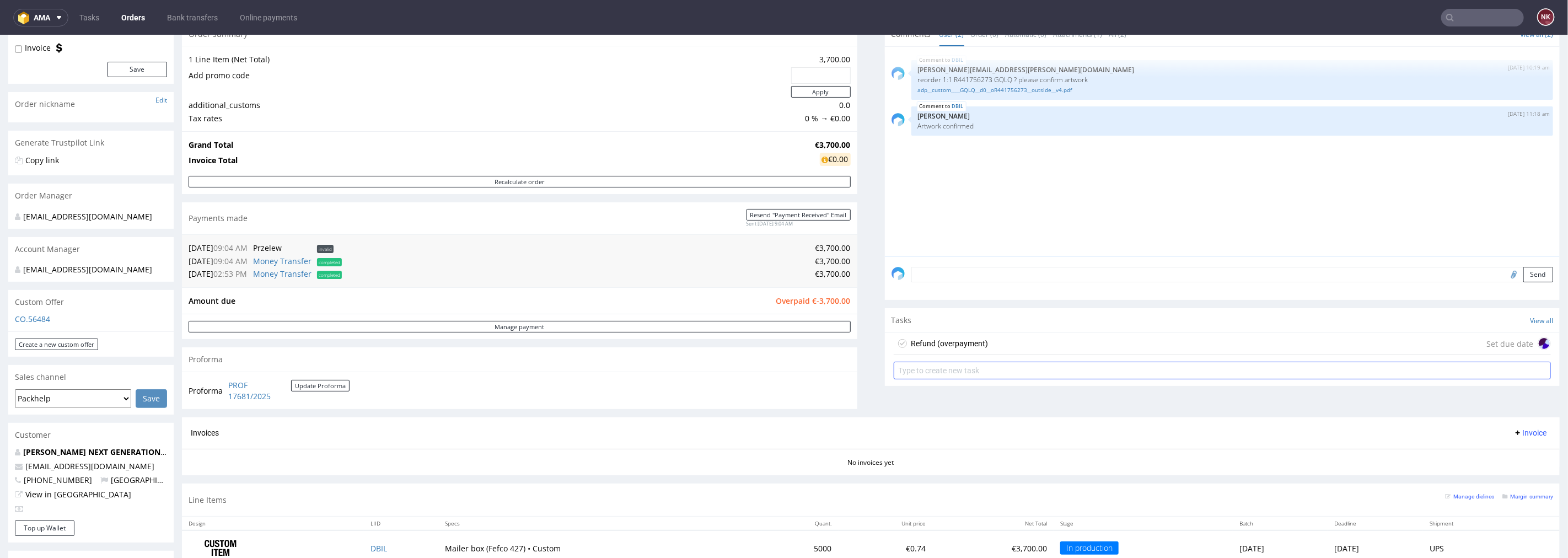
click at [979, 346] on div "Refund (overpayment) Set due date" at bounding box center [1223, 343] width 658 height 22
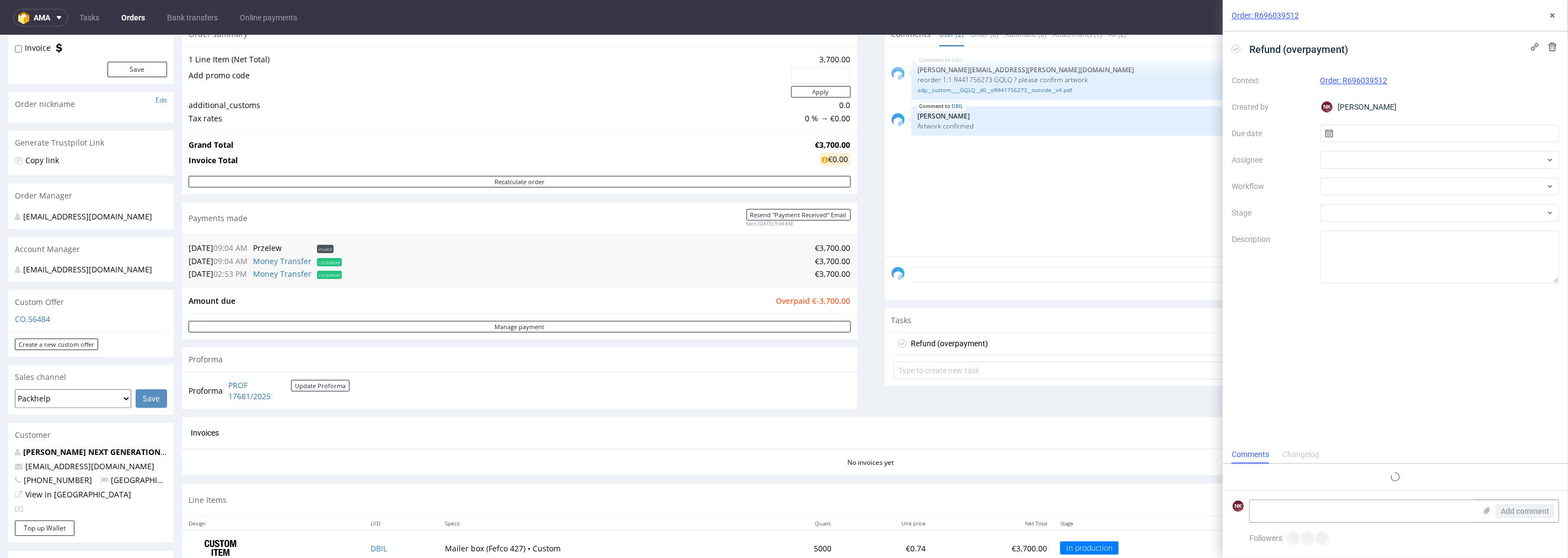
scroll to position [9, 0]
click at [1355, 189] on div at bounding box center [1440, 186] width 239 height 18
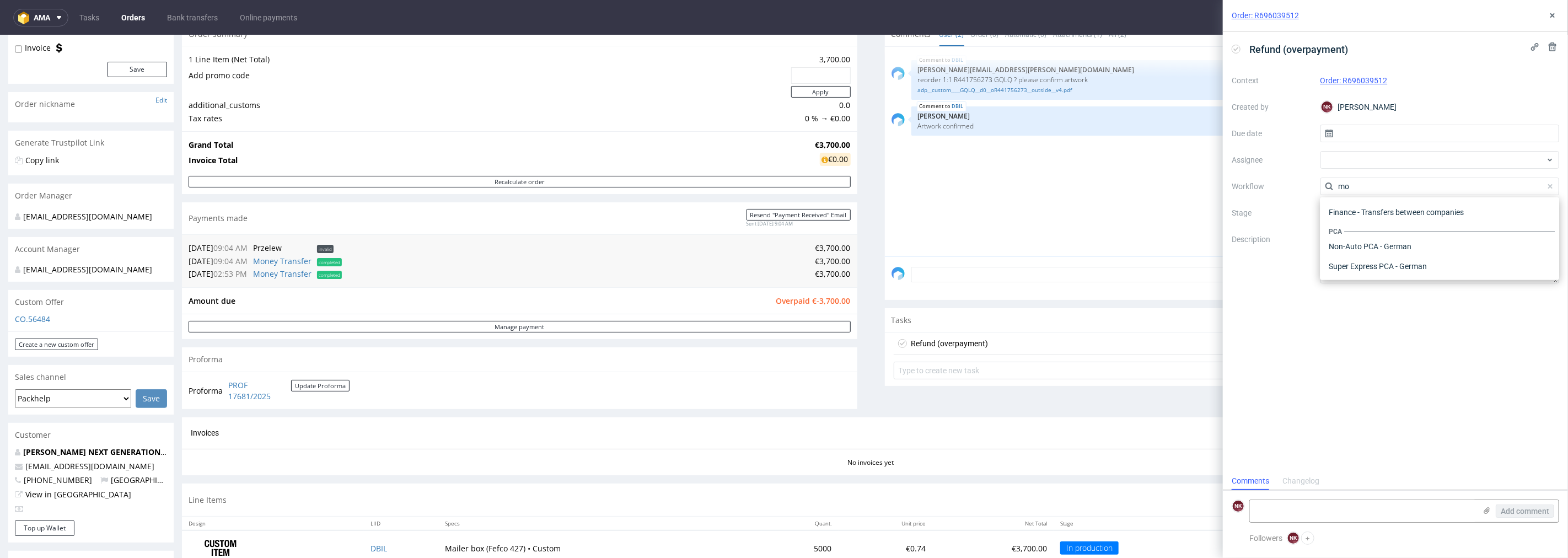
scroll to position [0, 0]
type input "money"
click at [1369, 223] on div "Finance - Refunds - Money transfer" at bounding box center [1440, 226] width 230 height 20
click at [1380, 240] on textarea "Amount: Currency: Reason of refund: Is correction invoice needed?: Other:" at bounding box center [1440, 257] width 239 height 53
click at [1386, 256] on textarea "Amount: Currency: Reason of refund: Is correction invoice needed?: Other:" at bounding box center [1440, 257] width 239 height 53
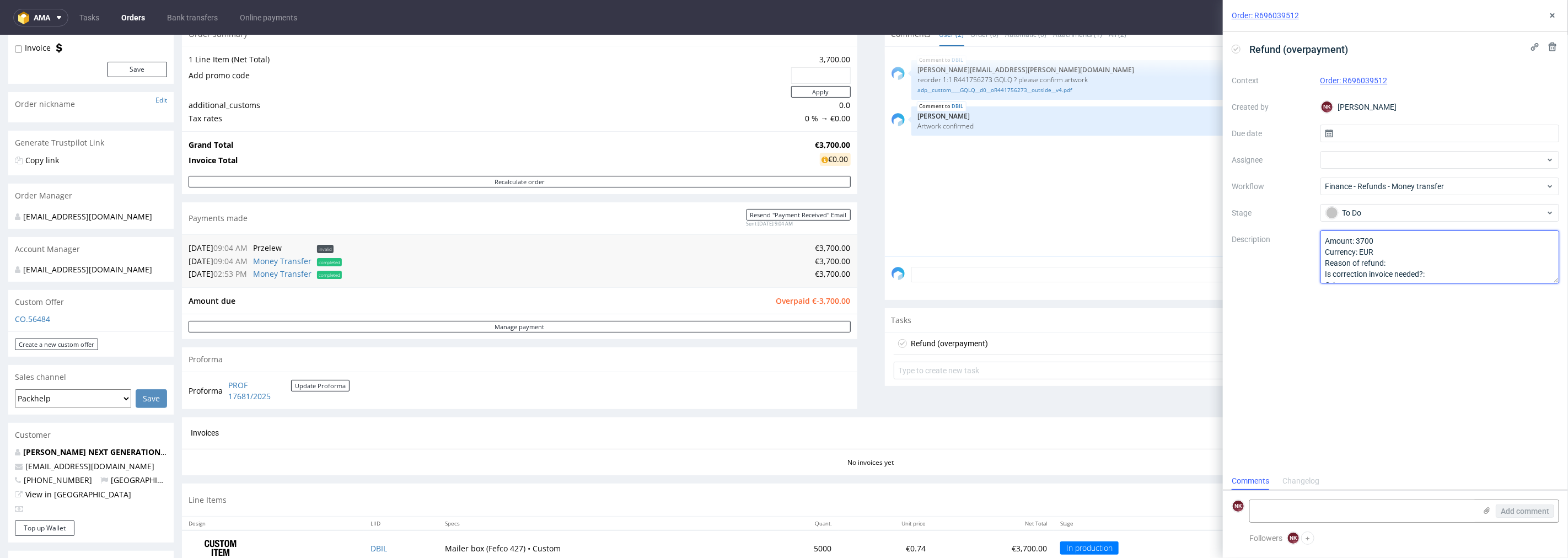
click at [1397, 262] on textarea "Amount: Currency: Reason of refund: Is correction invoice needed?: Other:" at bounding box center [1440, 257] width 239 height 53
type textarea "Amount: 3700 Currency: EUR Reason of refund: double payment Is correction invoi…"
click at [1402, 348] on div "Refund (overpayment) Context Order: R696039512 Created by NK [PERSON_NAME] Due …" at bounding box center [1396, 251] width 345 height 441
click at [1555, 14] on icon at bounding box center [1553, 15] width 9 height 9
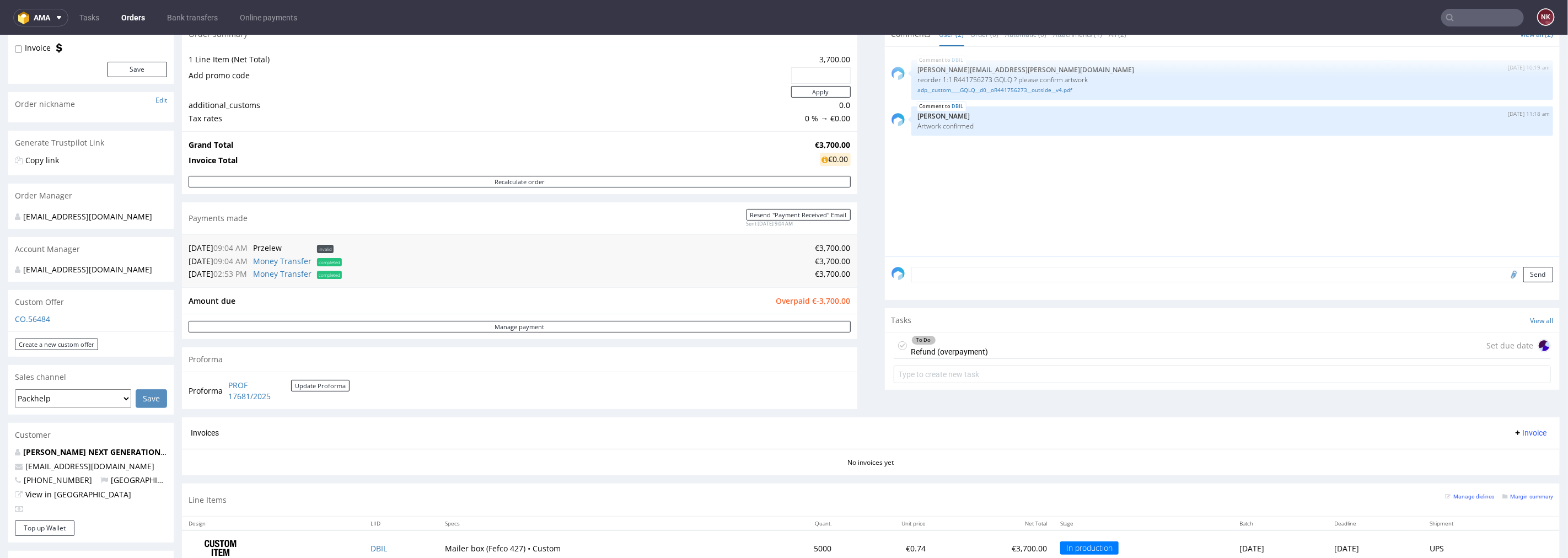
click at [1004, 434] on div "Invoices Invoice" at bounding box center [870, 432] width 1360 height 14
